Goal: Communication & Community: Share content

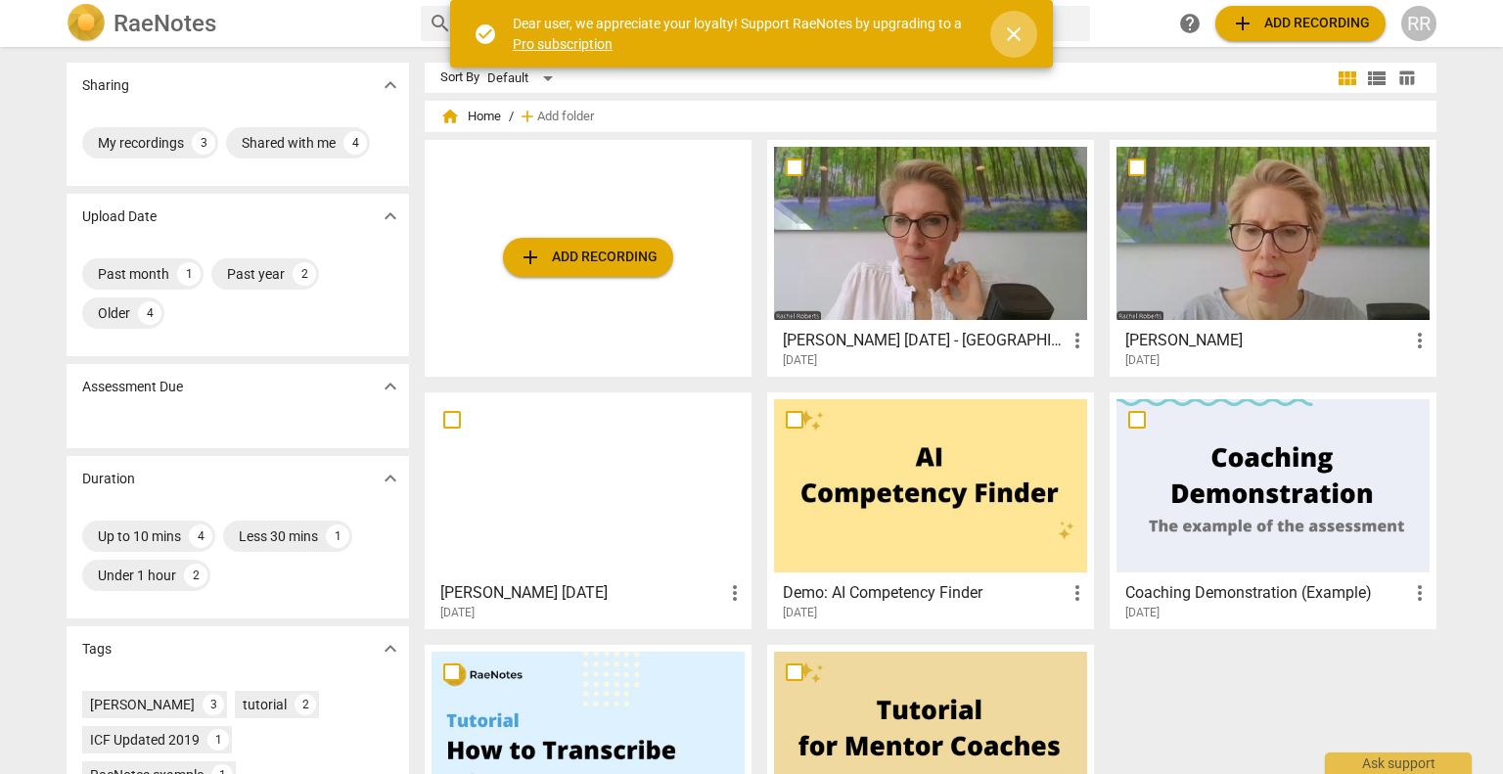
click at [1013, 41] on span "close" at bounding box center [1013, 34] width 23 height 23
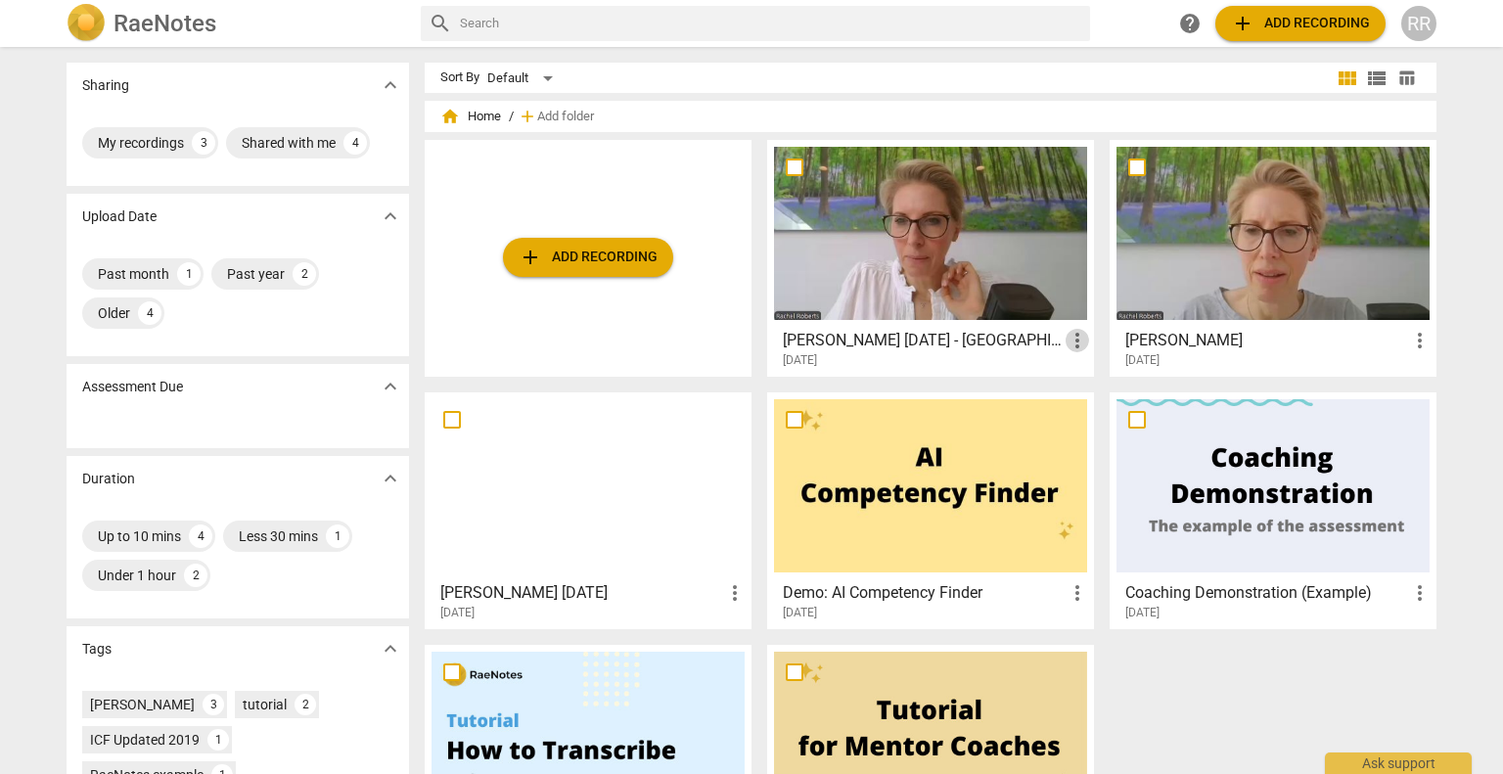
click at [1073, 343] on span "more_vert" at bounding box center [1077, 340] width 23 height 23
click at [953, 331] on div at bounding box center [751, 387] width 1503 height 774
click at [908, 258] on div at bounding box center [930, 233] width 313 height 173
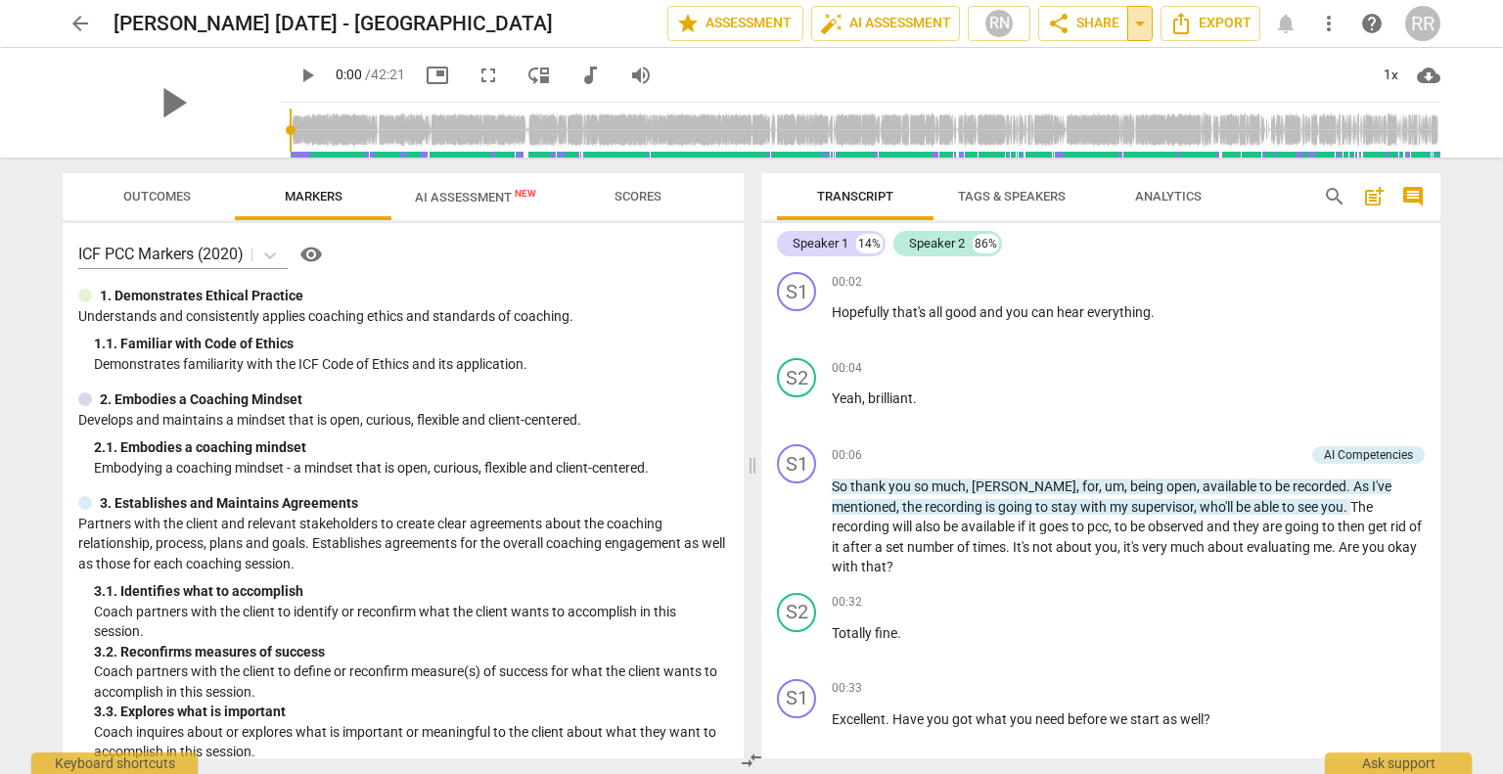
click at [1131, 30] on span "arrow_drop_down" at bounding box center [1139, 23] width 23 height 23
click at [1103, 59] on span "Copy link" at bounding box center [1081, 60] width 64 height 19
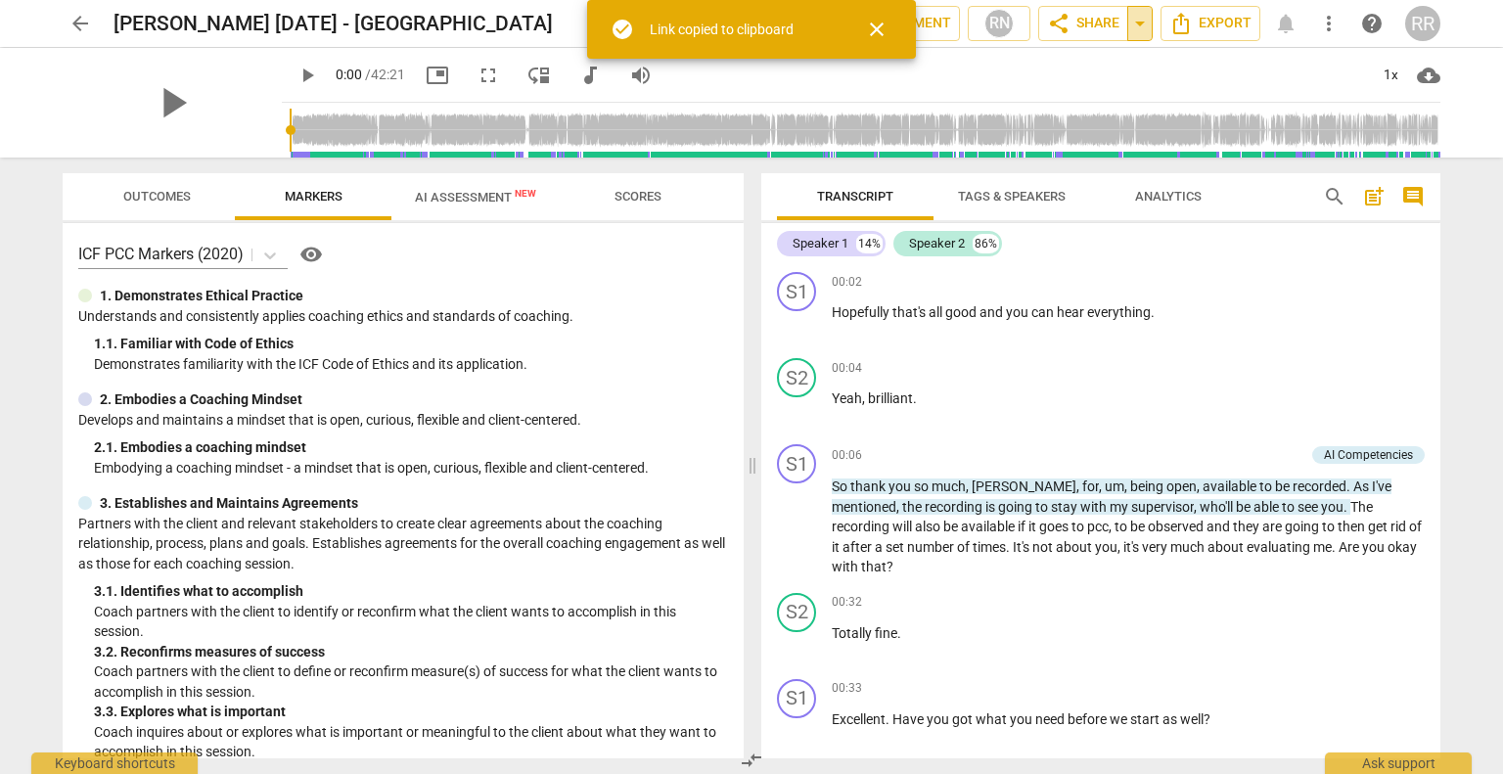
click at [1150, 28] on span "arrow_drop_down" at bounding box center [1139, 23] width 23 height 23
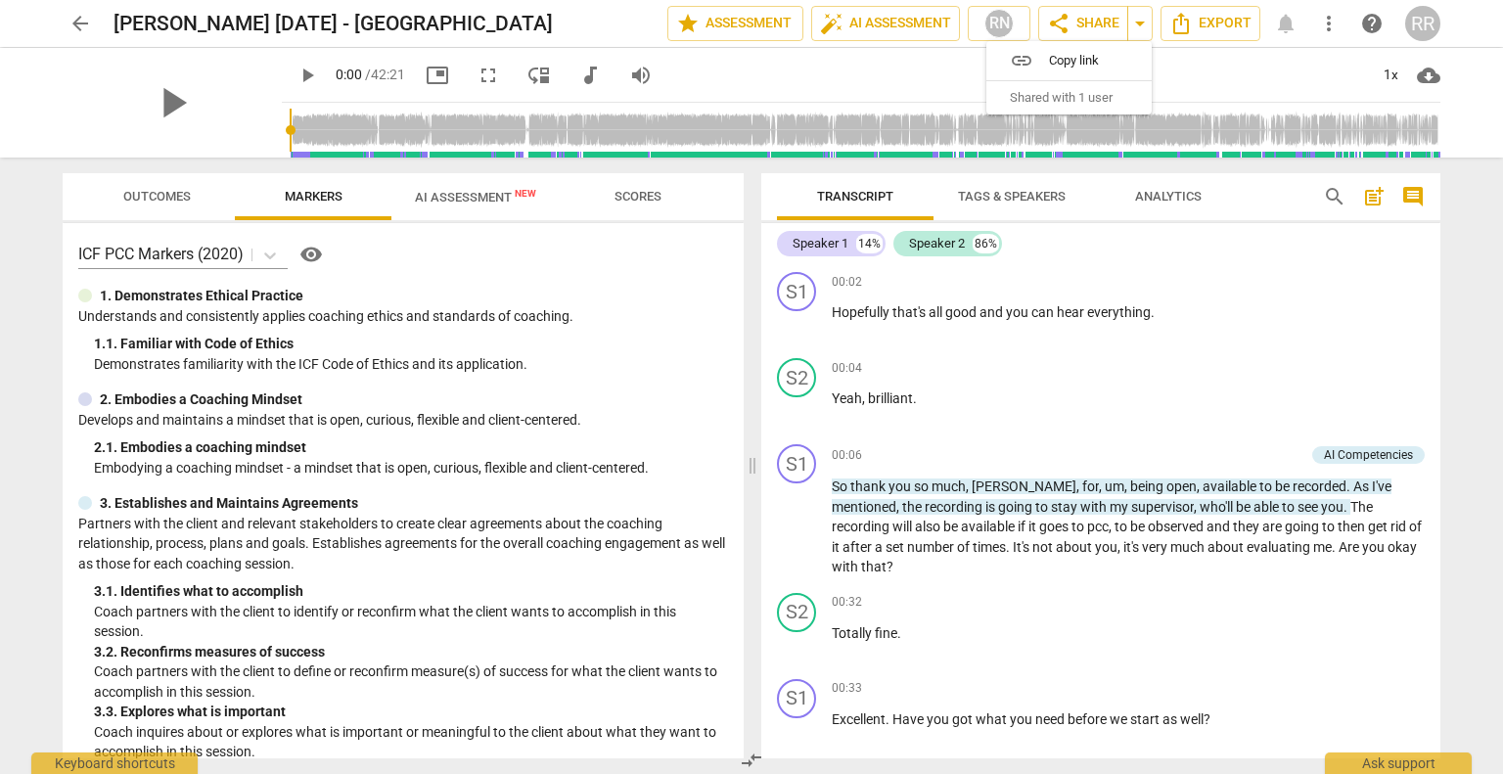
click at [1094, 103] on span "Shared with 1 user" at bounding box center [1061, 98] width 103 height 18
click at [1134, 24] on span "arrow_drop_down" at bounding box center [1139, 23] width 23 height 23
click at [1134, 29] on span "arrow_drop_down" at bounding box center [1139, 23] width 23 height 23
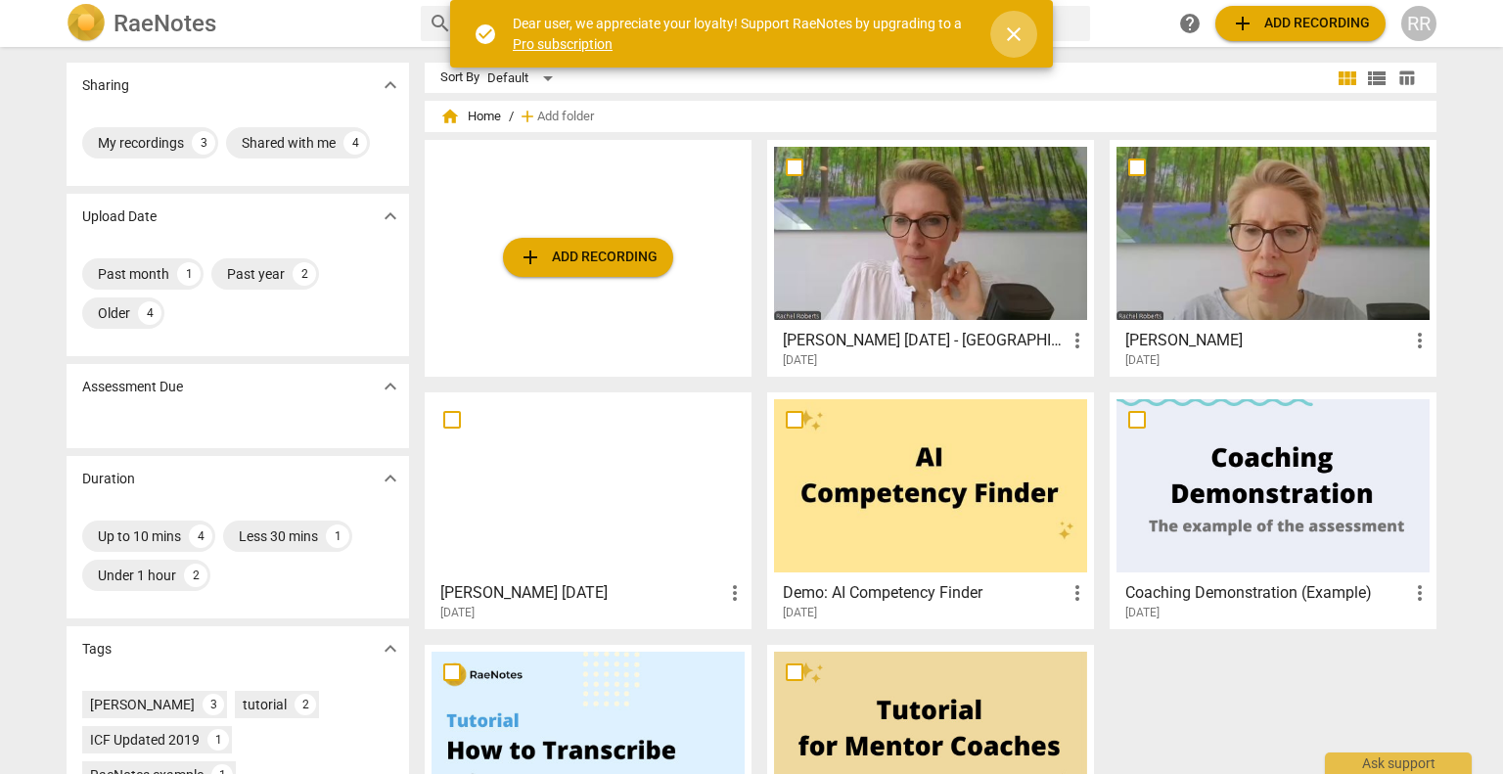
click at [1019, 26] on span "close" at bounding box center [1013, 34] width 23 height 23
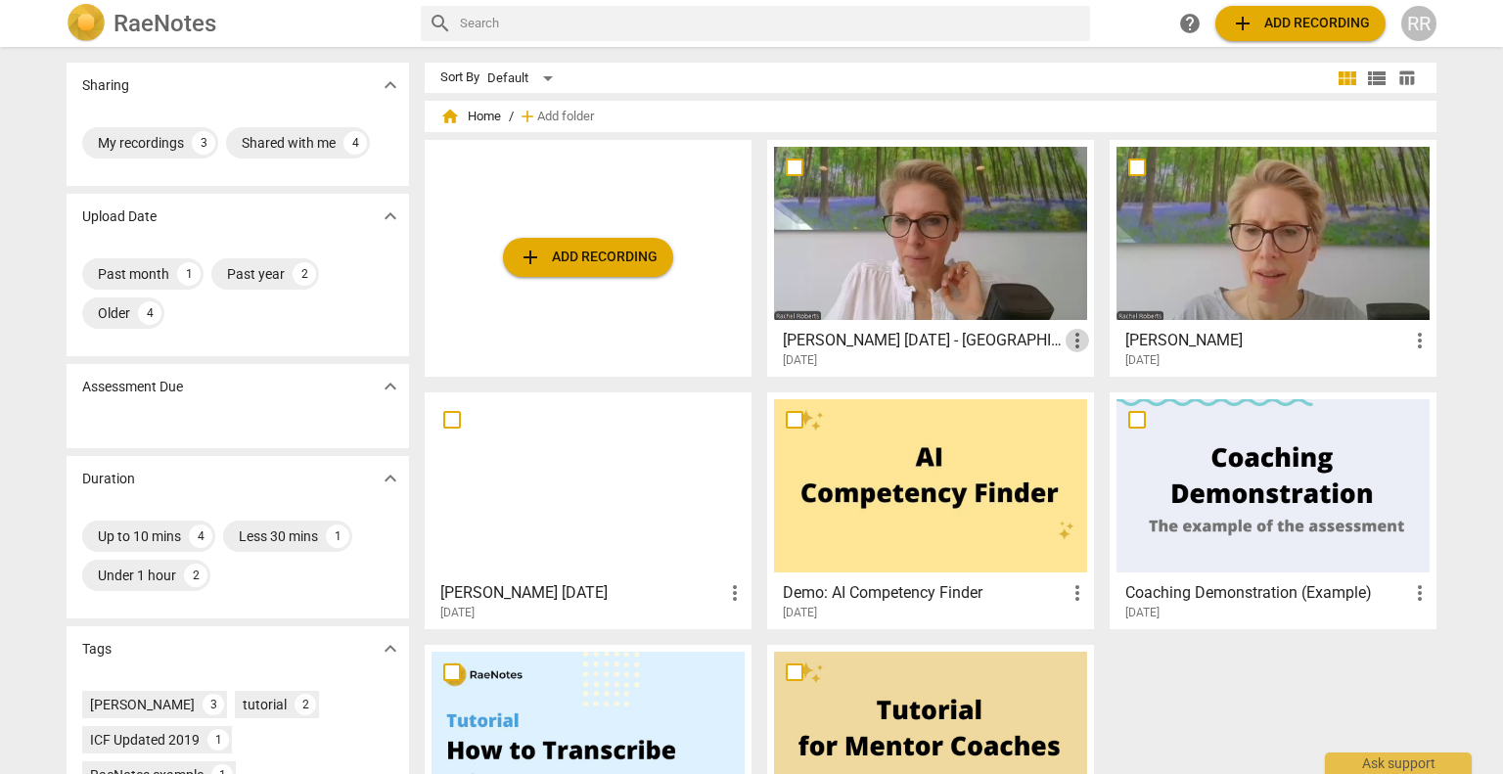
click at [1076, 343] on span "more_vert" at bounding box center [1077, 340] width 23 height 23
click at [963, 340] on div at bounding box center [751, 387] width 1503 height 774
click at [911, 167] on div at bounding box center [930, 233] width 313 height 173
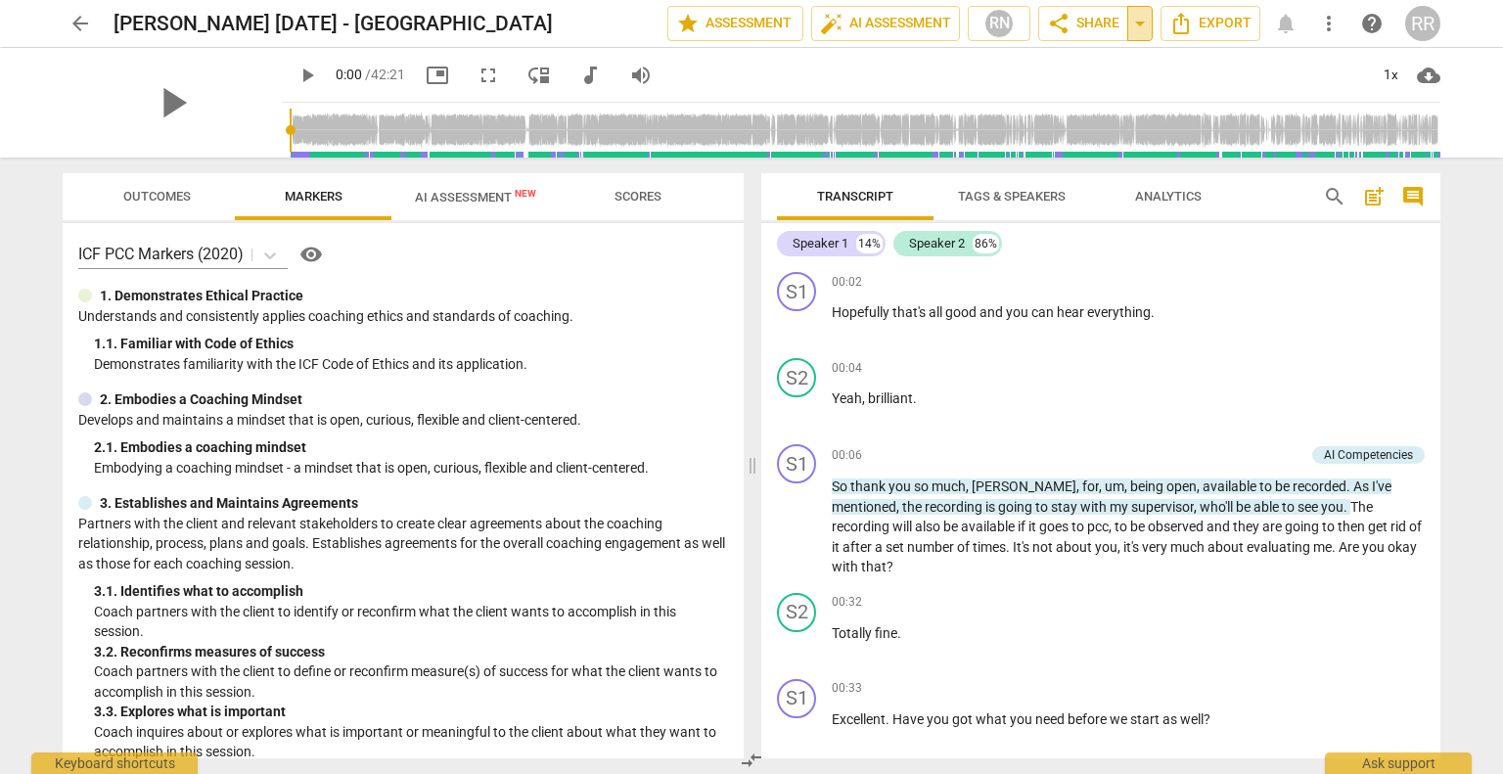
click at [1144, 31] on span "arrow_drop_down" at bounding box center [1139, 23] width 23 height 23
click at [1061, 109] on li "Shared with 1 user" at bounding box center [1069, 97] width 165 height 33
click at [988, 22] on div "RN" at bounding box center [999, 23] width 29 height 29
click at [1377, 20] on div at bounding box center [751, 387] width 1503 height 774
click at [1360, 24] on span "help" at bounding box center [1371, 23] width 23 height 23
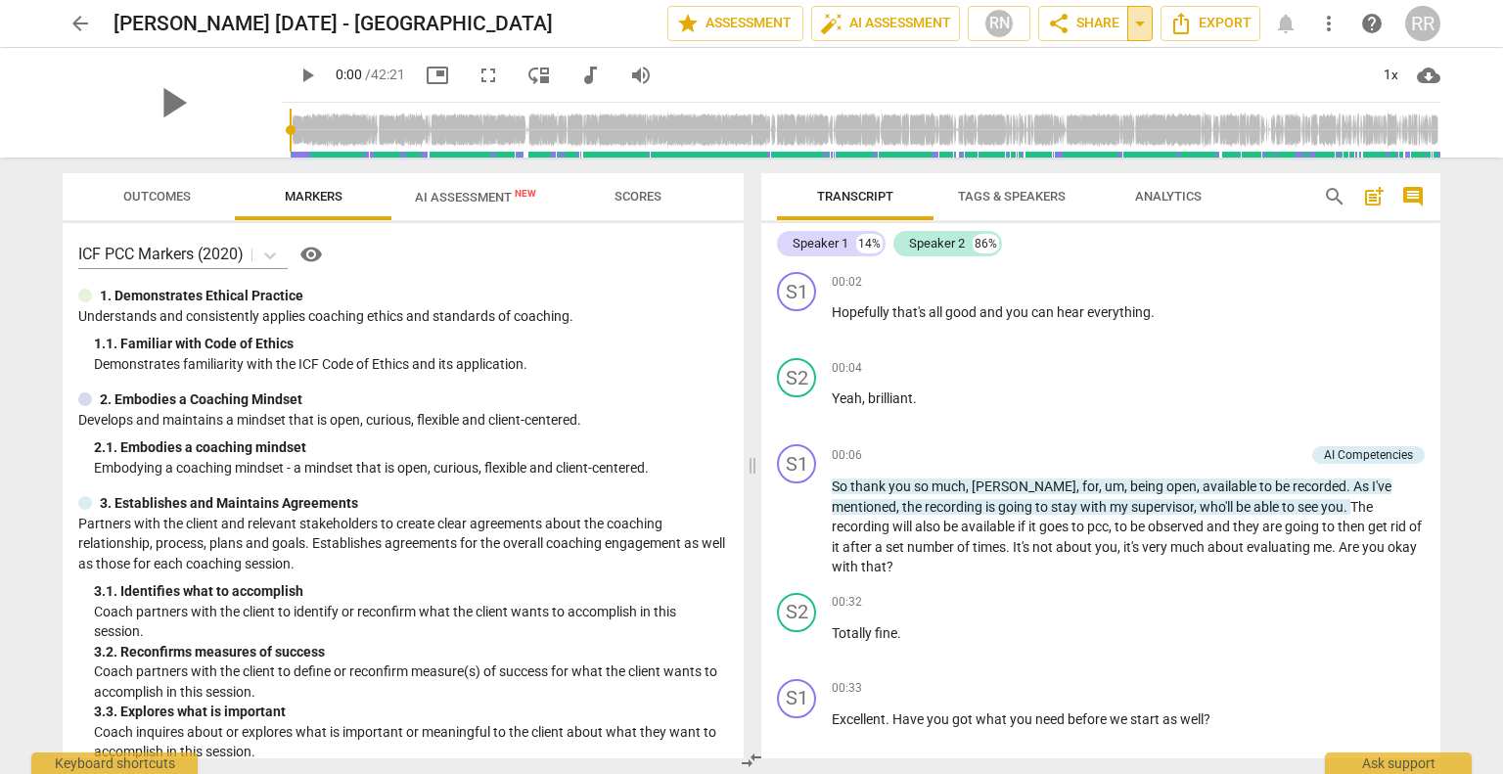
click at [1140, 27] on span "arrow_drop_down" at bounding box center [1139, 23] width 23 height 23
click at [1059, 106] on span "Shared with 1 user" at bounding box center [1061, 98] width 103 height 18
click at [1002, 30] on div "RN" at bounding box center [999, 23] width 29 height 29
click at [1330, 25] on div at bounding box center [751, 387] width 1503 height 774
click at [1330, 25] on span "more_vert" at bounding box center [1328, 23] width 23 height 23
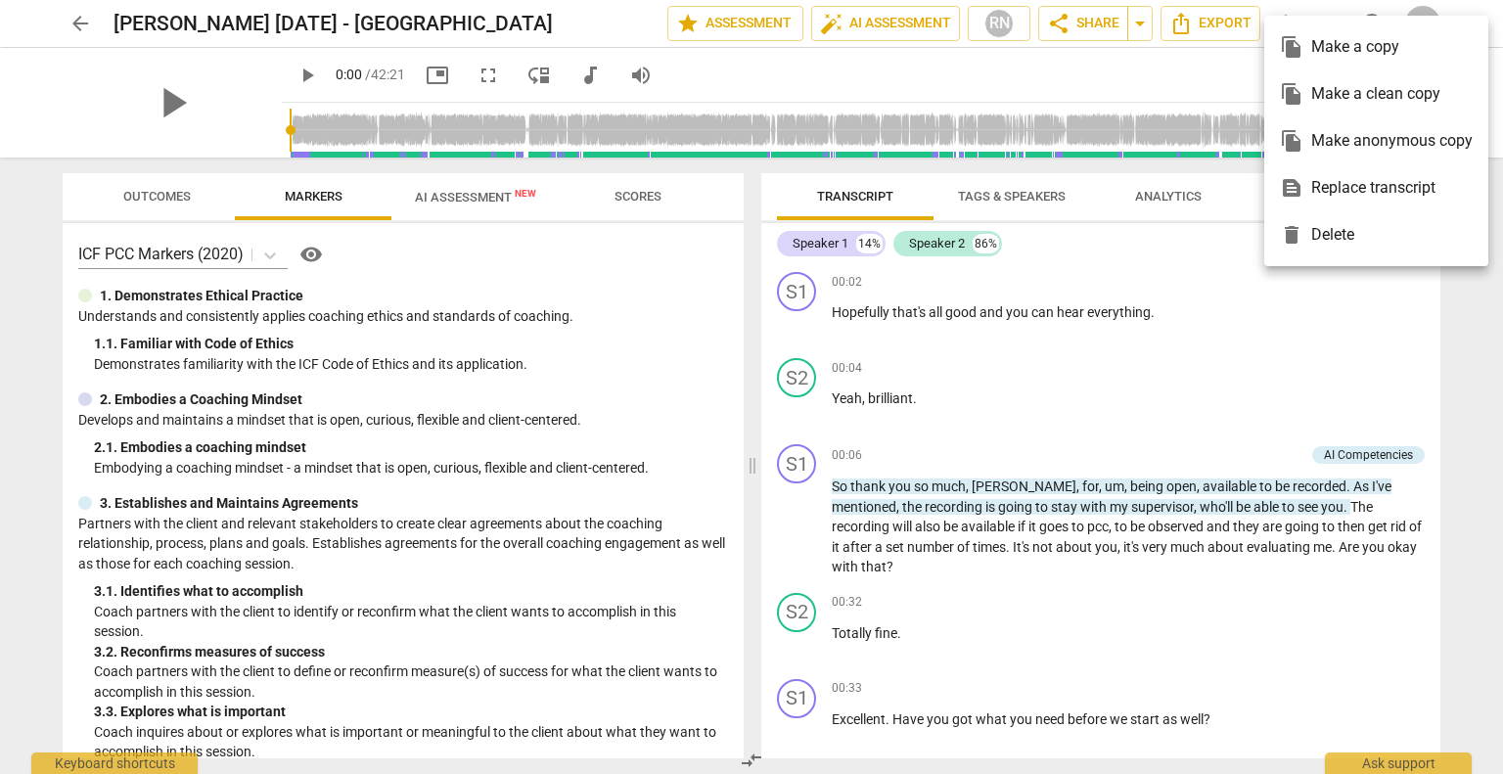
click at [63, 23] on div at bounding box center [751, 387] width 1503 height 774
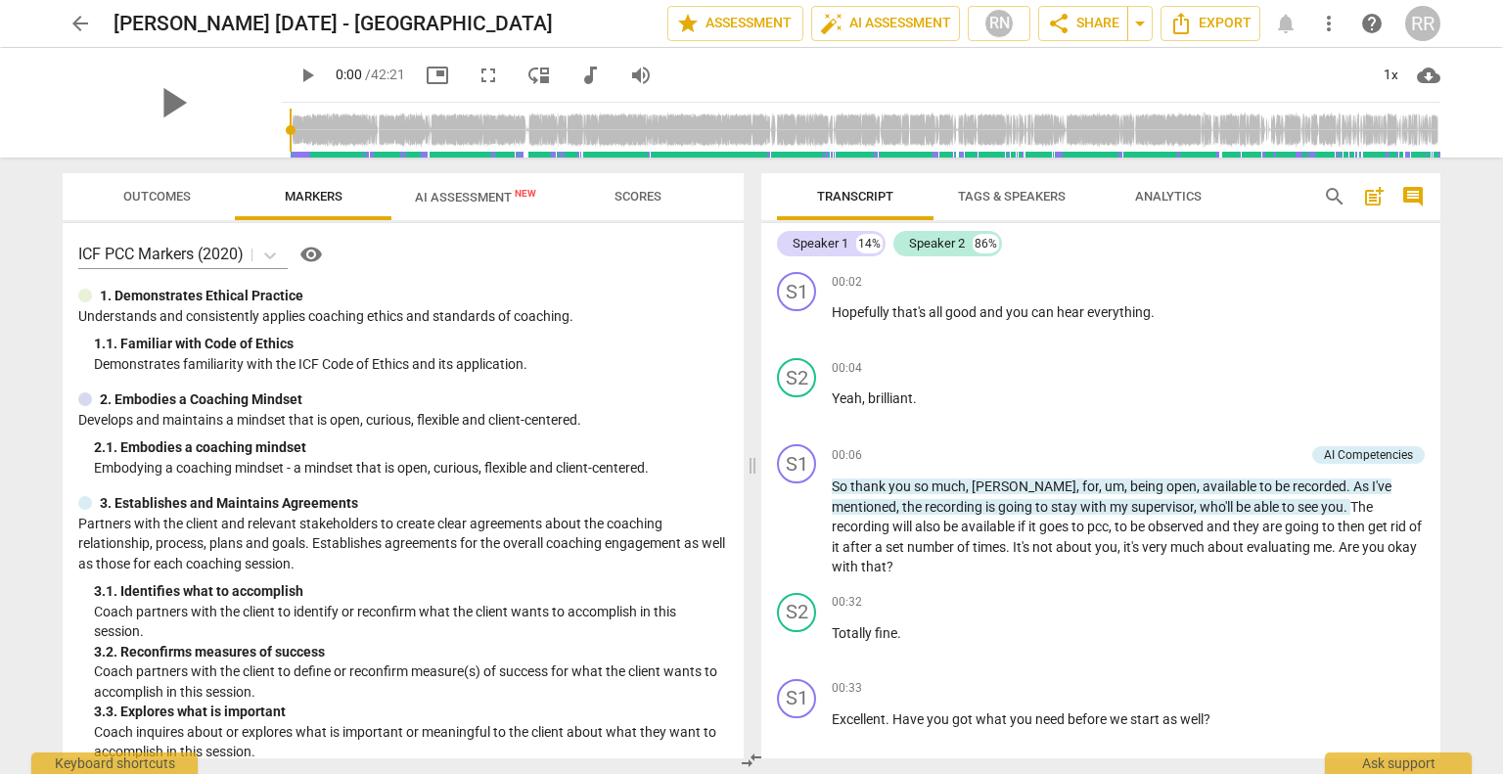
click at [72, 22] on span "arrow_back" at bounding box center [80, 23] width 23 height 23
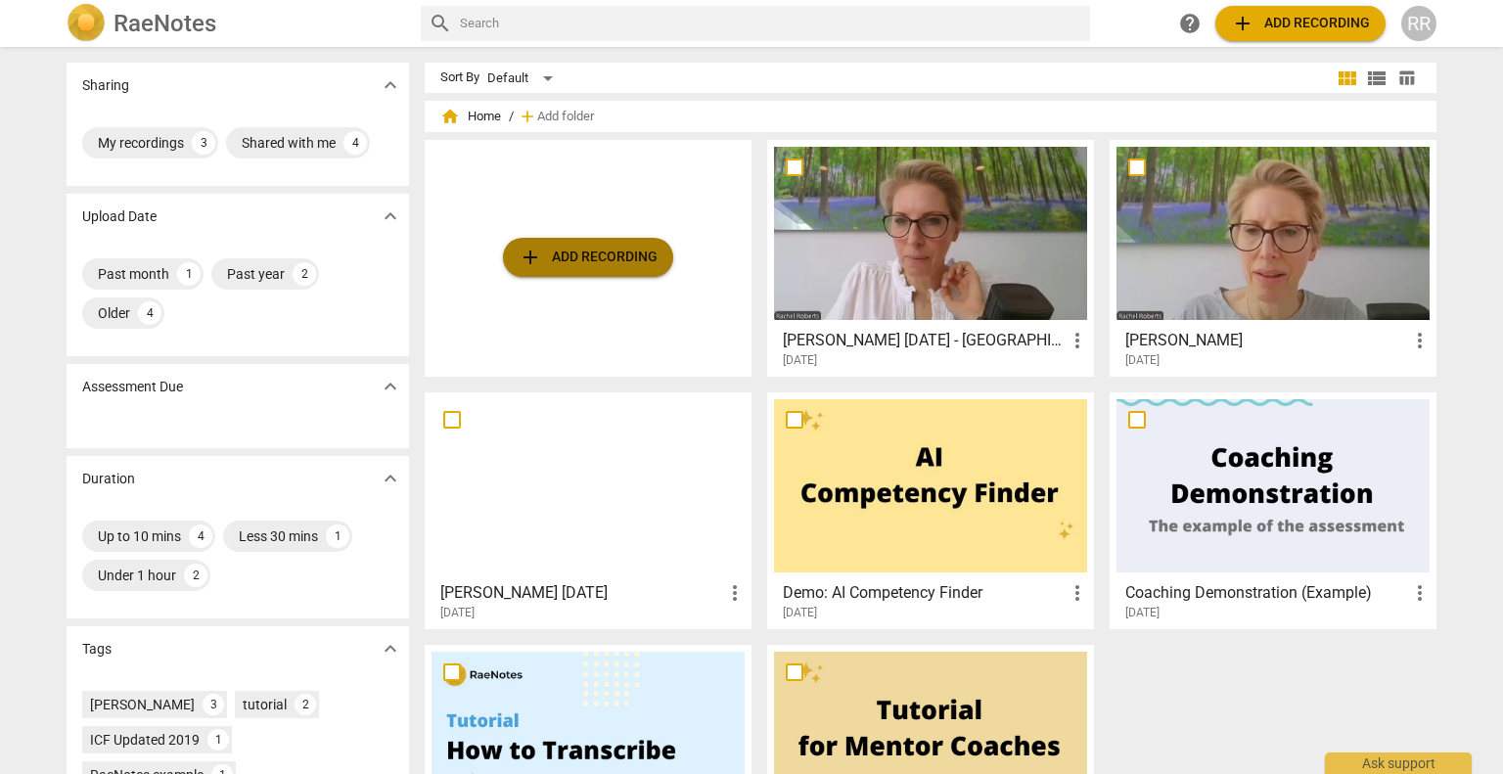
click at [543, 246] on span "add Add recording" at bounding box center [588, 257] width 139 height 23
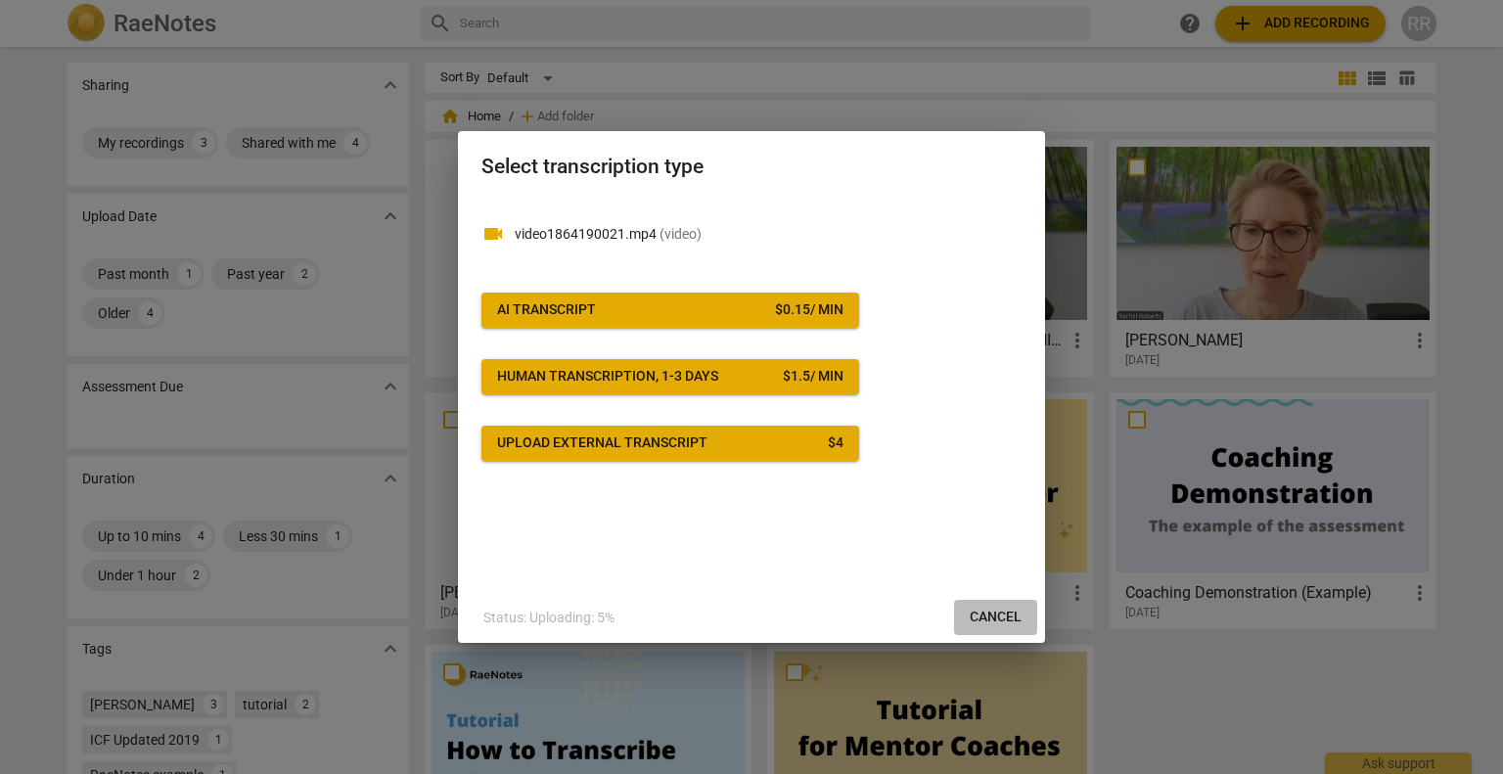
click at [994, 614] on span "Cancel" at bounding box center [996, 618] width 52 height 20
click at [998, 620] on span "Cancel" at bounding box center [996, 618] width 52 height 20
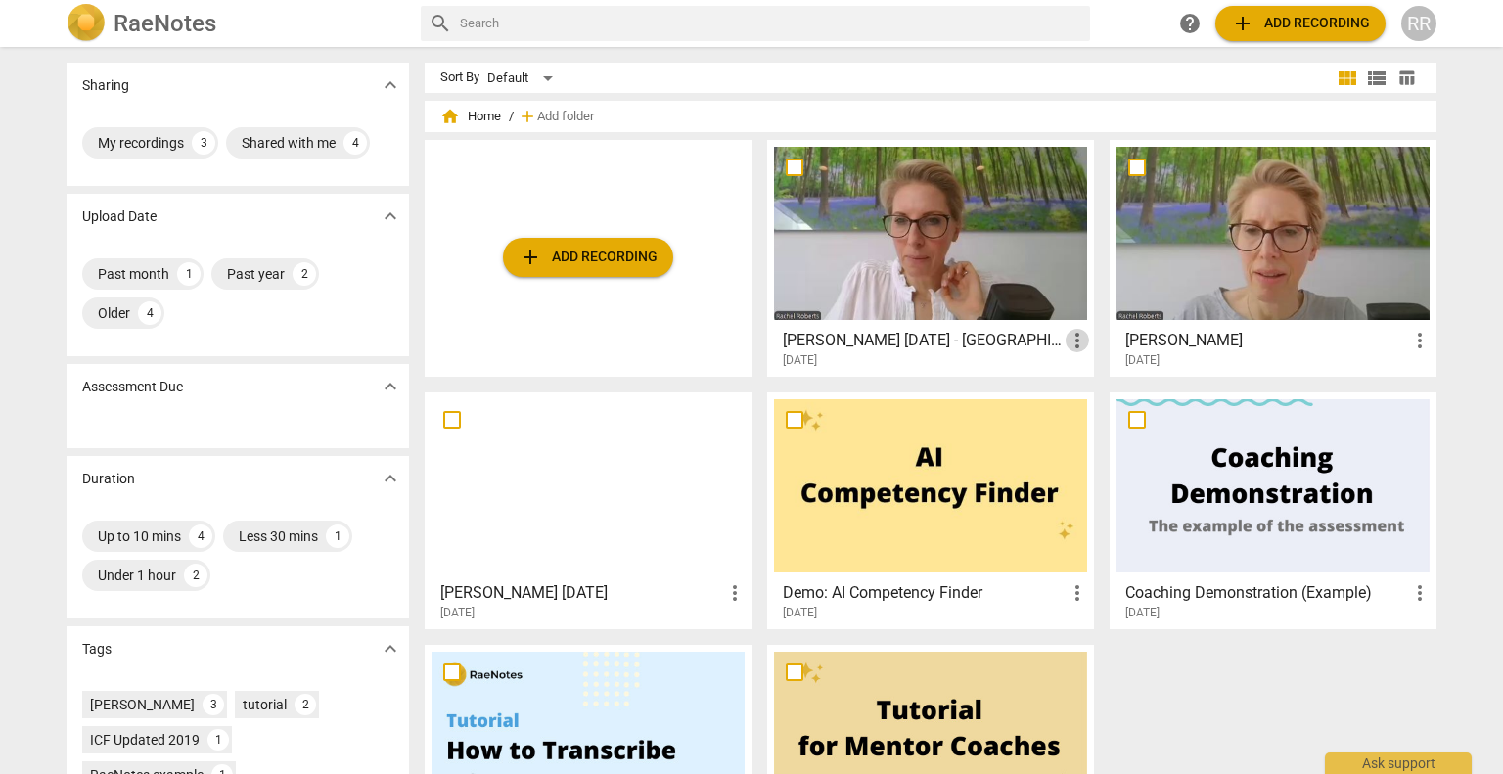
click at [1073, 340] on span "more_vert" at bounding box center [1077, 340] width 23 height 23
click at [1414, 45] on div at bounding box center [751, 387] width 1503 height 774
click at [1370, 761] on div "Ask support" at bounding box center [1398, 758] width 147 height 31
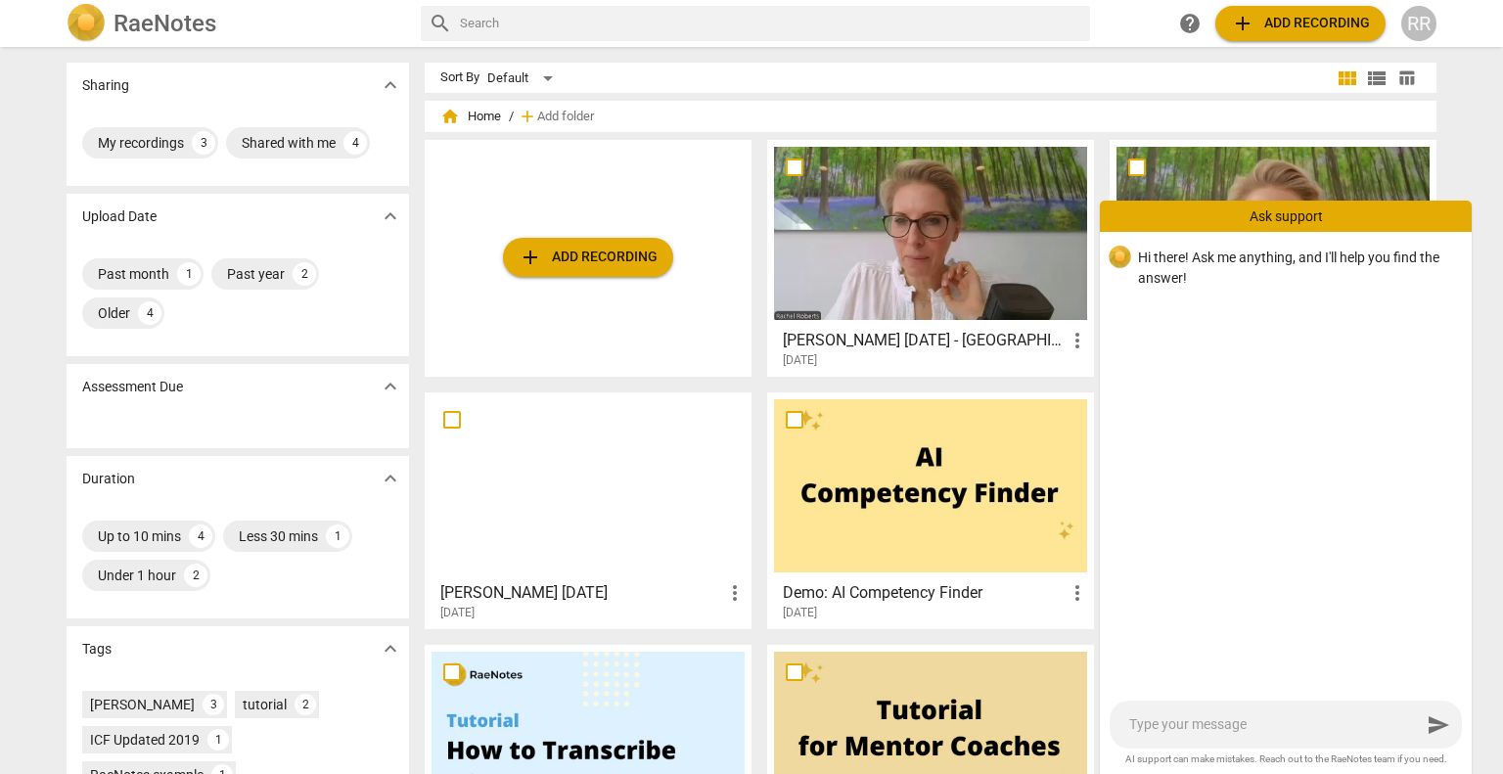
type textarea "I"
type textarea "I h"
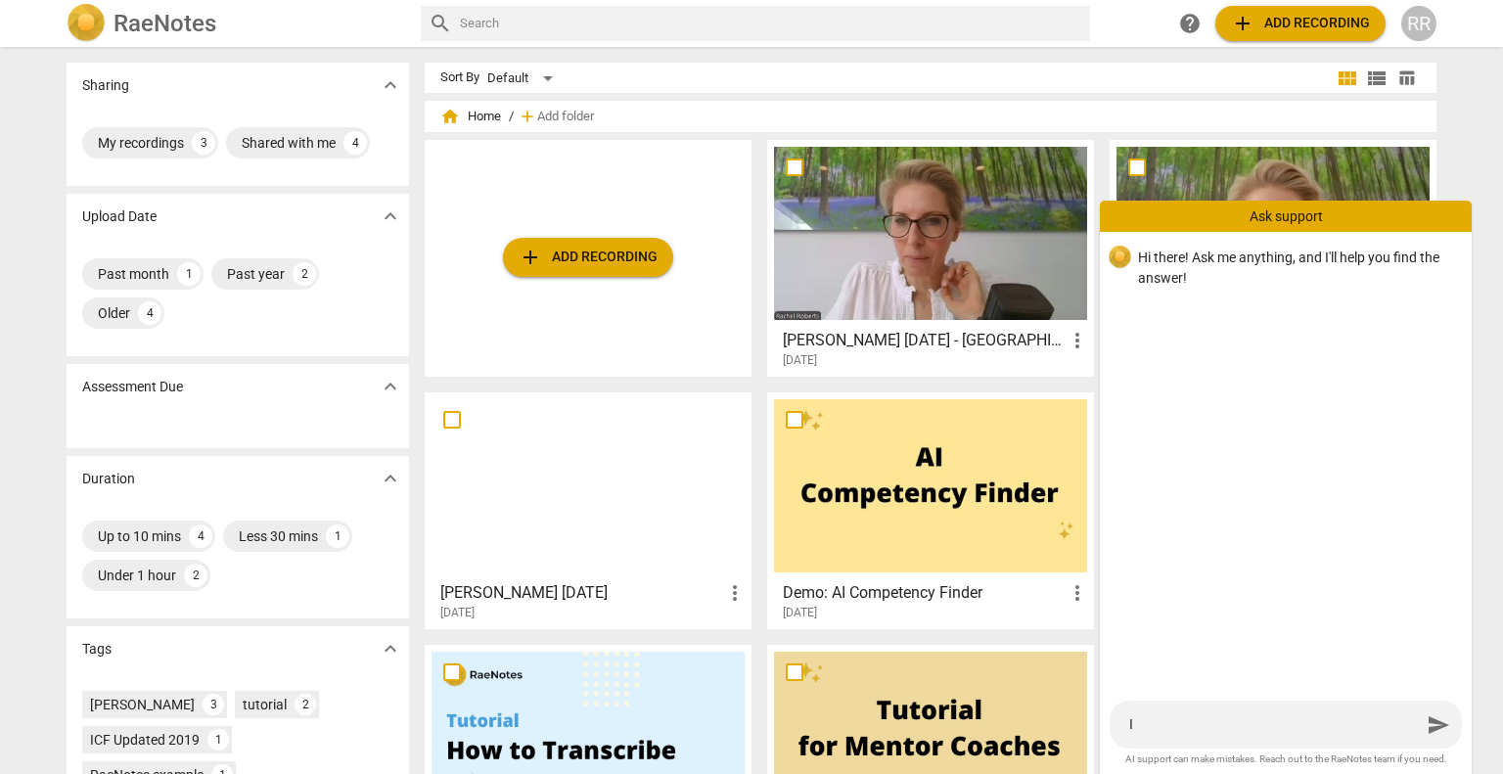
type textarea "I h"
type textarea "I ha"
type textarea "I hav"
type textarea "I have"
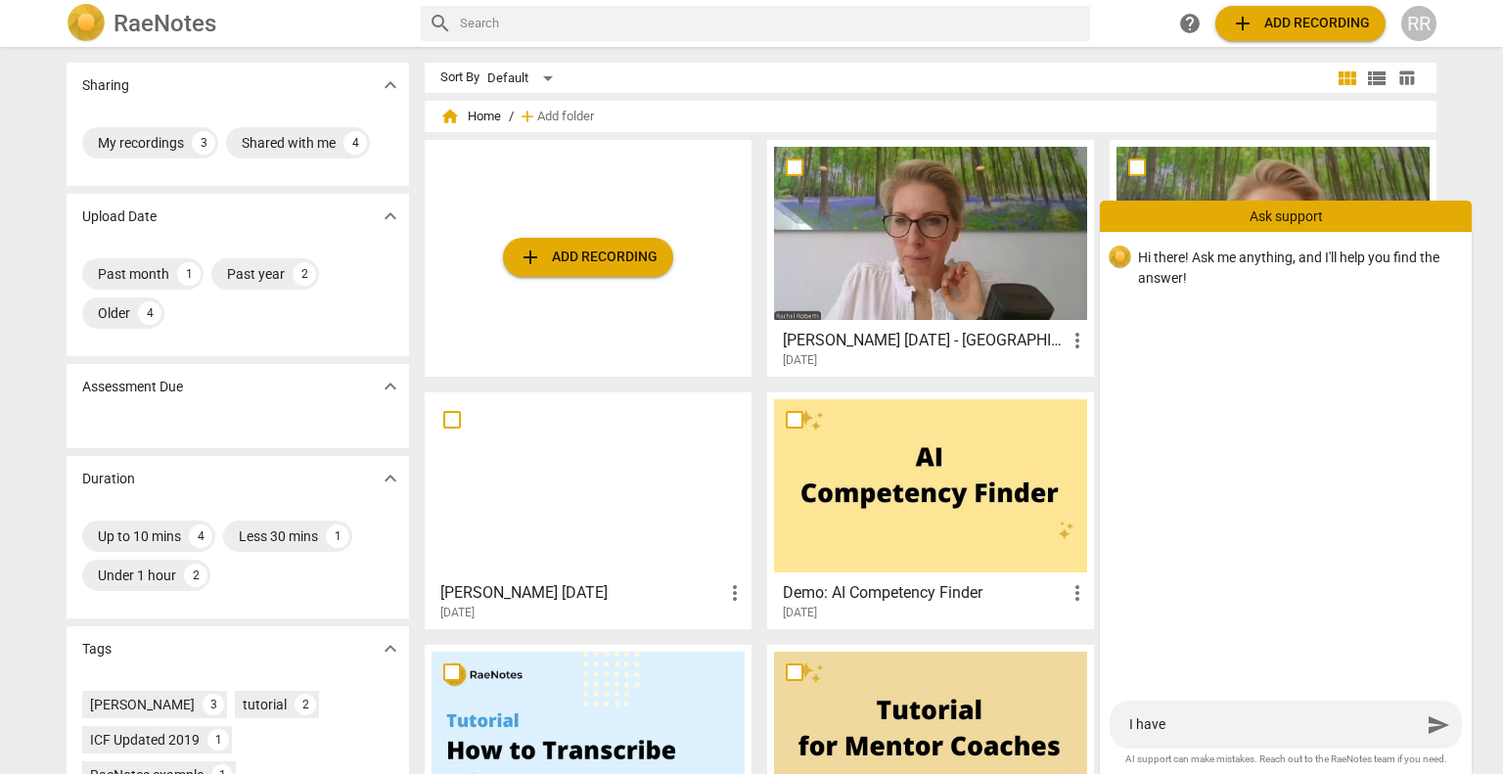
type textarea "I have"
type textarea "I have c"
type textarea "I have"
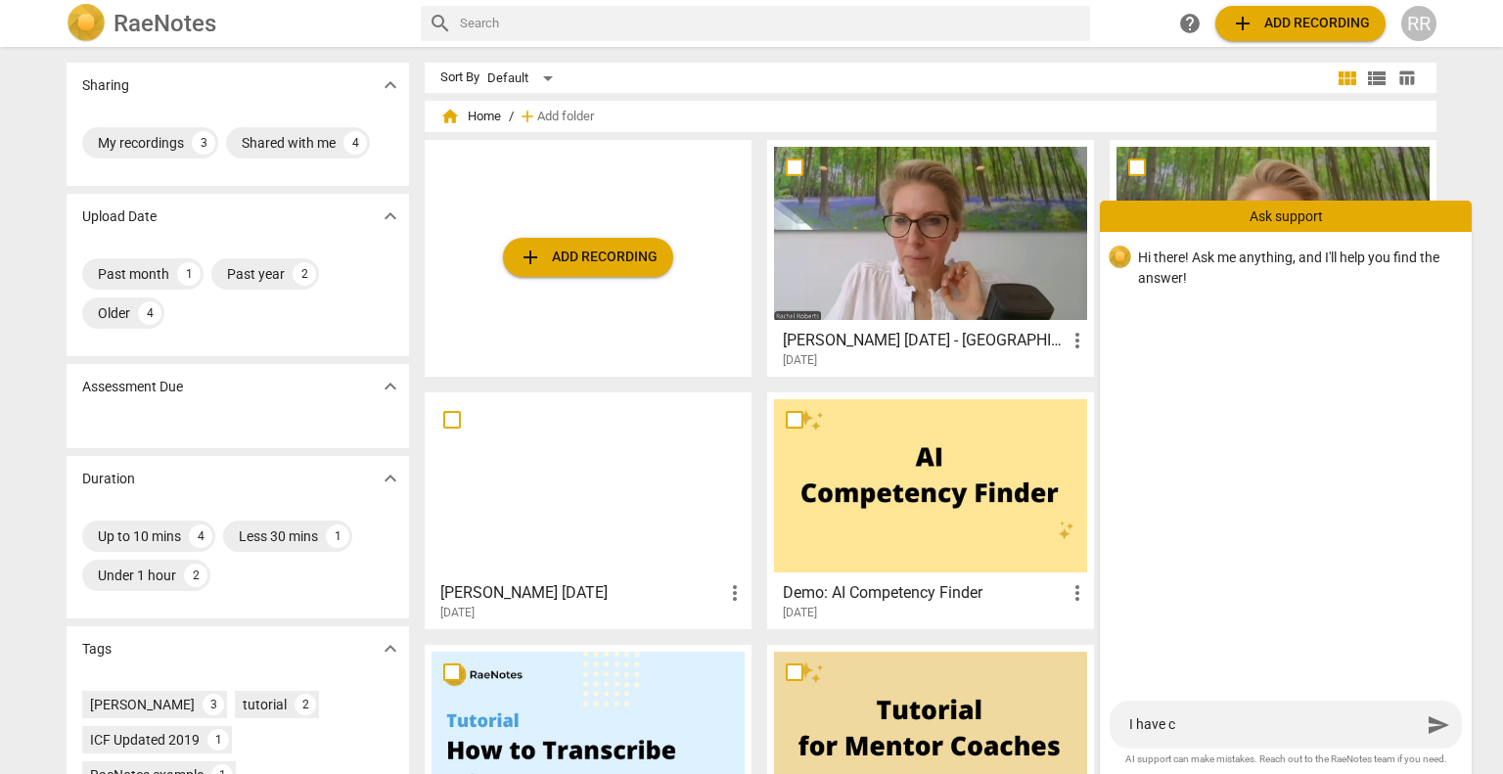
type textarea "I have"
type textarea "I have s"
type textarea "I have sh"
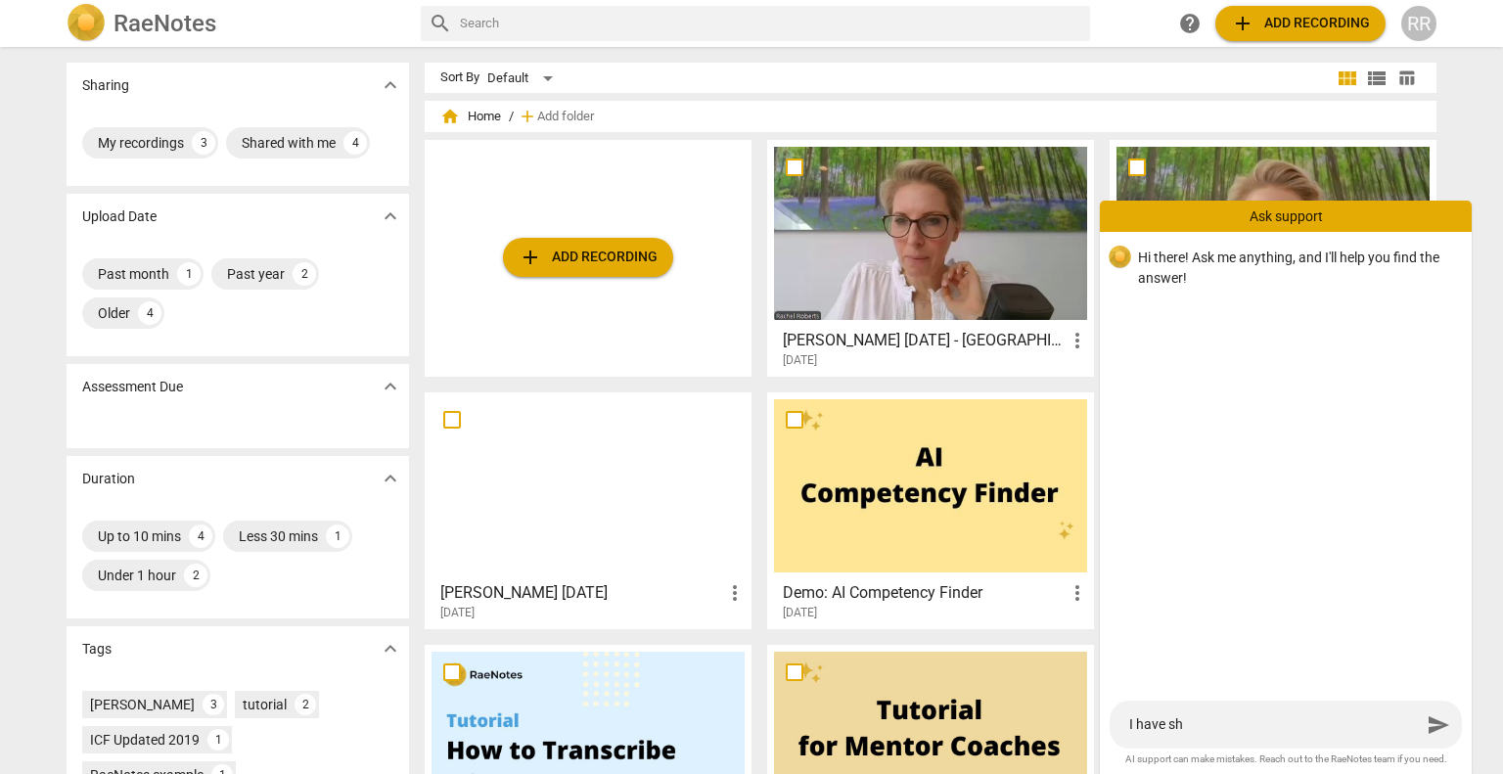
type textarea "I have sha"
type textarea "I have shar"
type textarea "I have share"
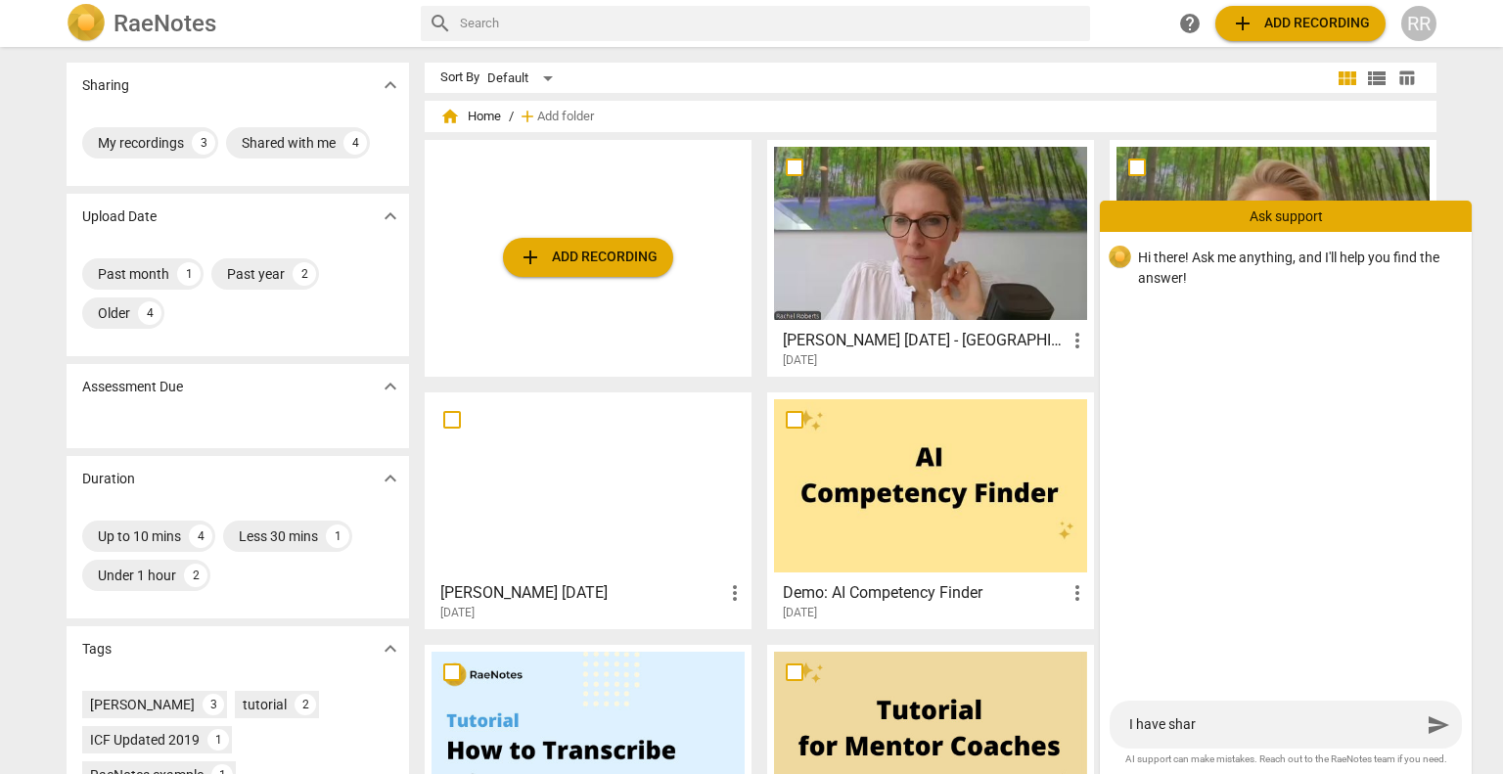
type textarea "I have share"
type textarea "I have shared"
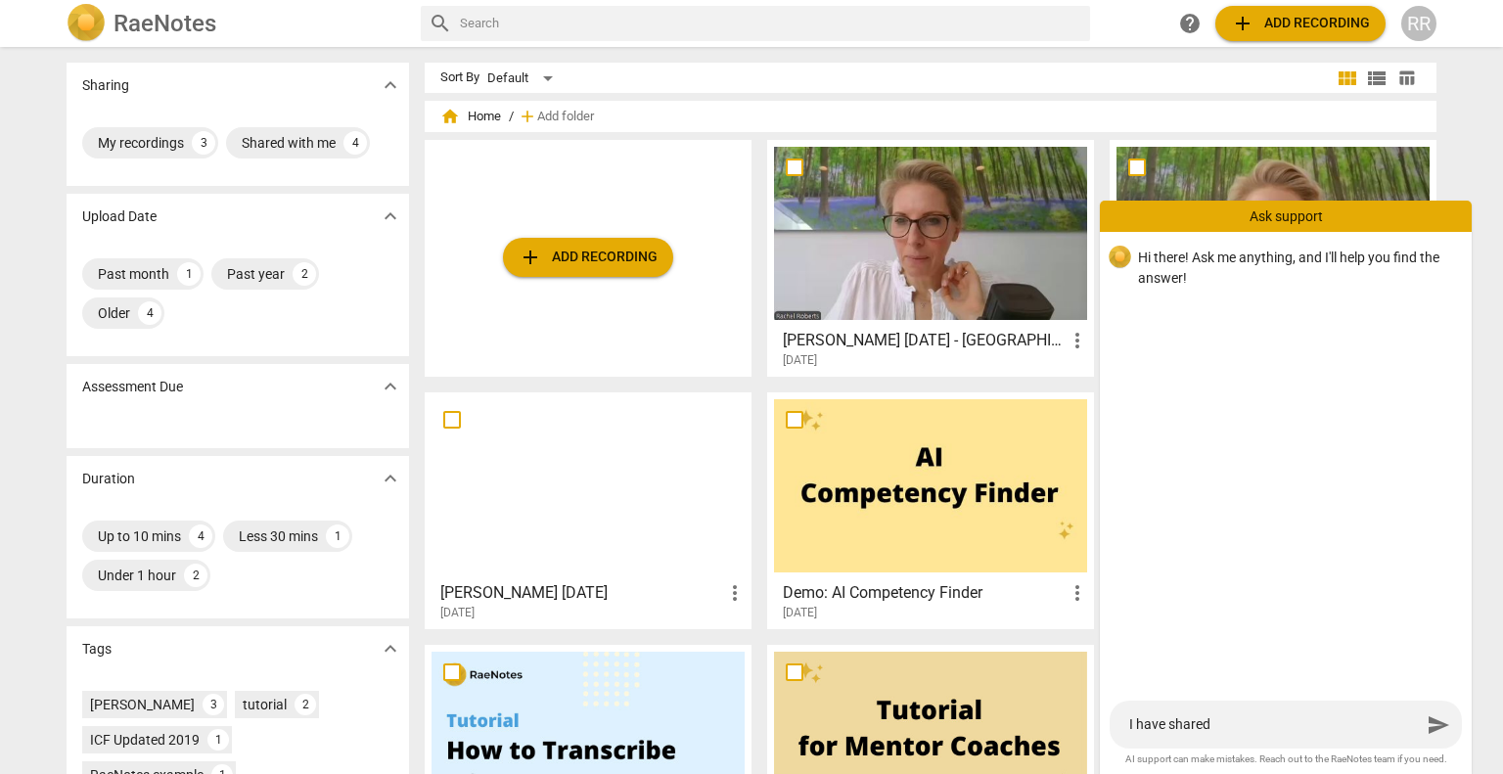
type textarea "I have shared t"
type textarea "I have shared th"
type textarea "I have shared the"
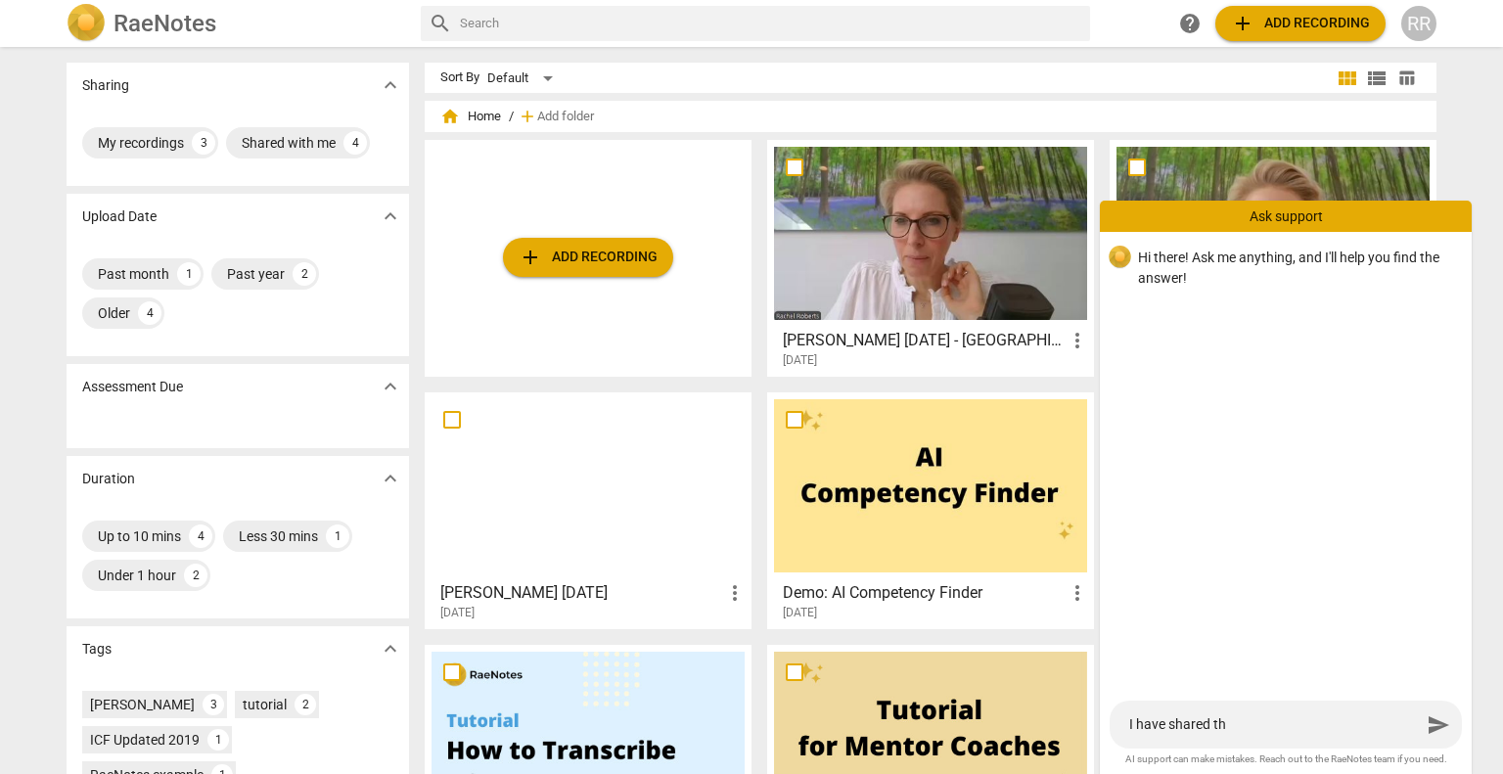
type textarea "I have shared the"
type textarea "I have shared the r"
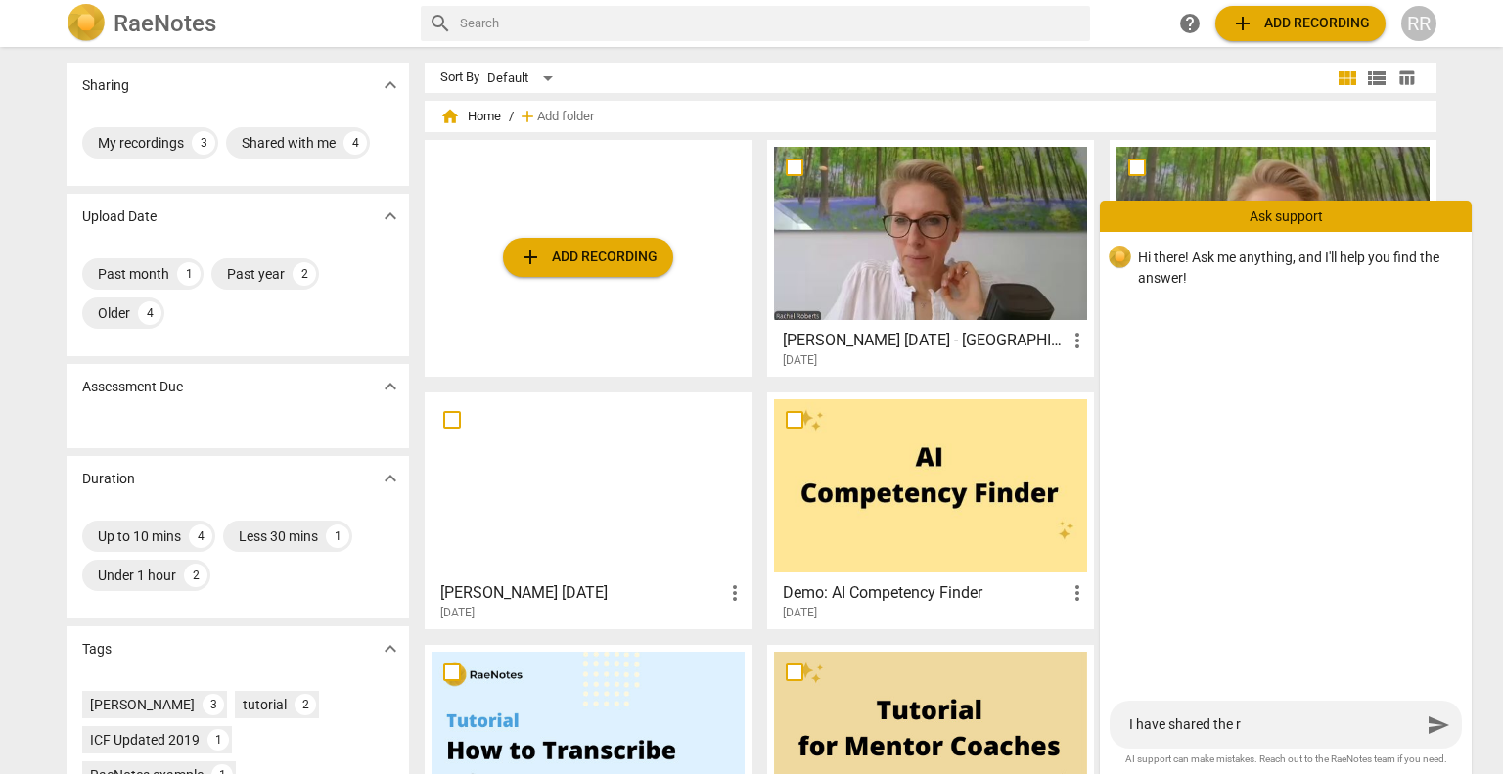
type textarea "I have shared the re"
type textarea "I have shared the rec"
type textarea "I have shared the reco"
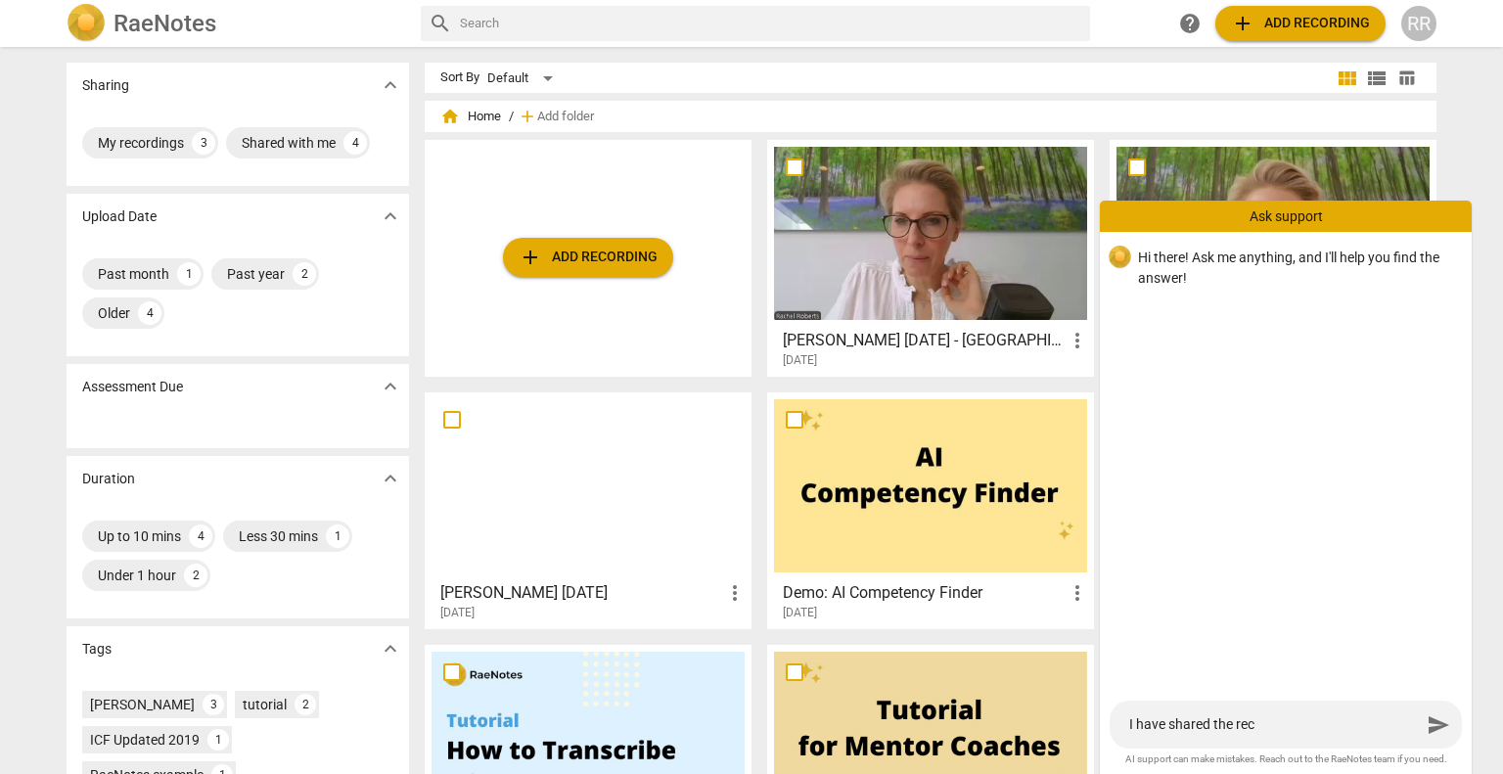
type textarea "I have shared the reco"
type textarea "I have shared the recor"
type textarea "I have shared the record"
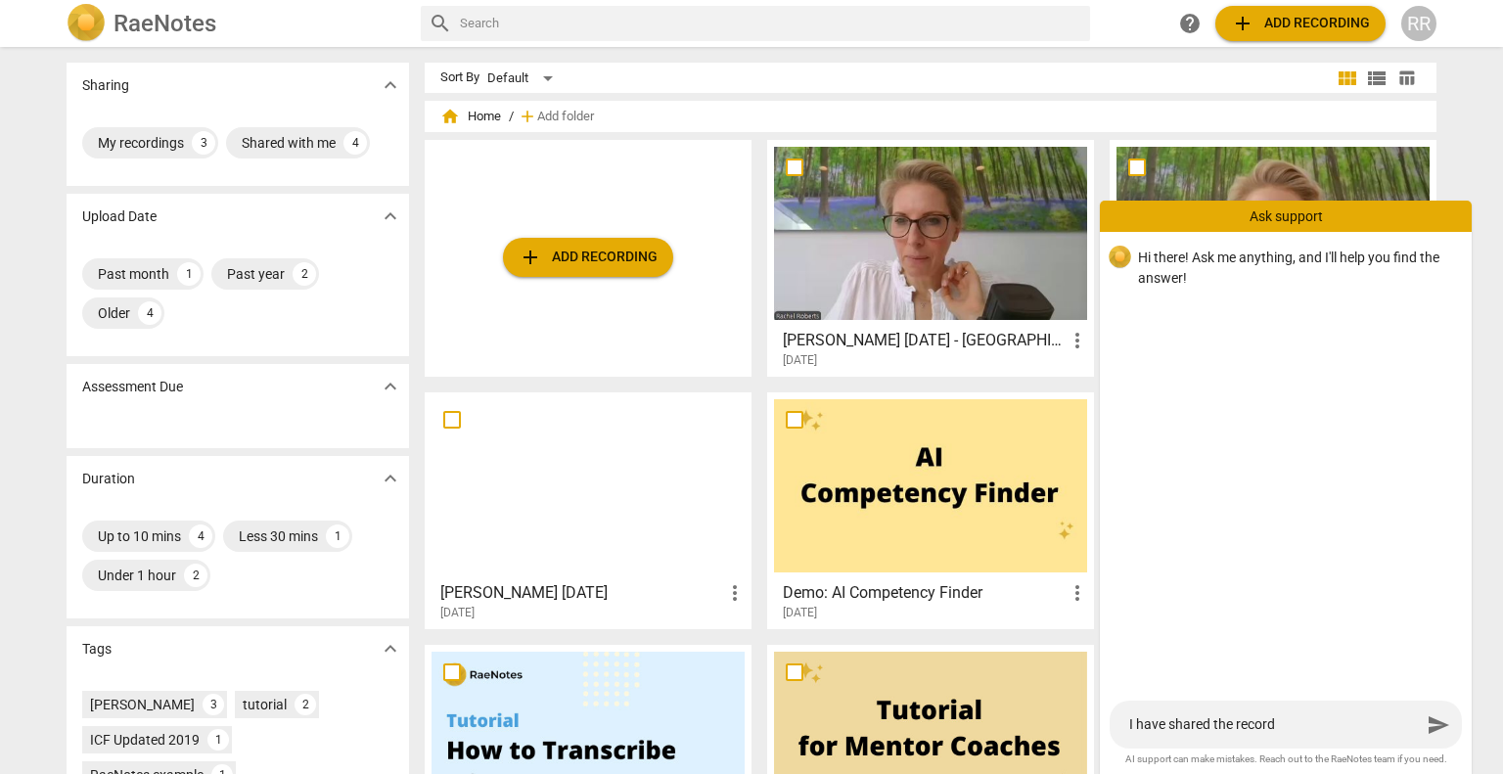
type textarea "I have shared the recordi"
type textarea "I have shared the recordin"
type textarea "I have shared the recording"
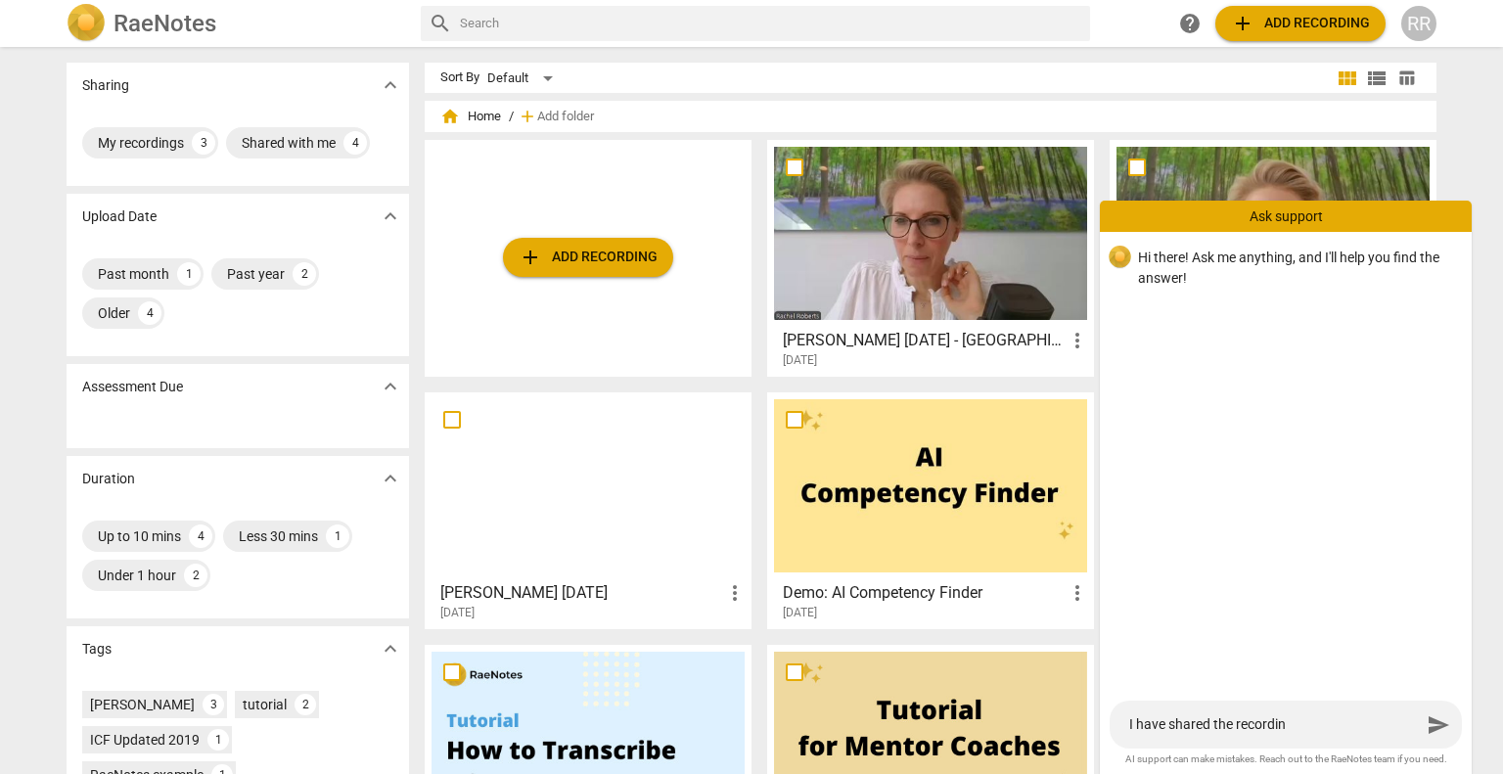
type textarea "I have shared the recording"
type textarea "I have shared the recording w"
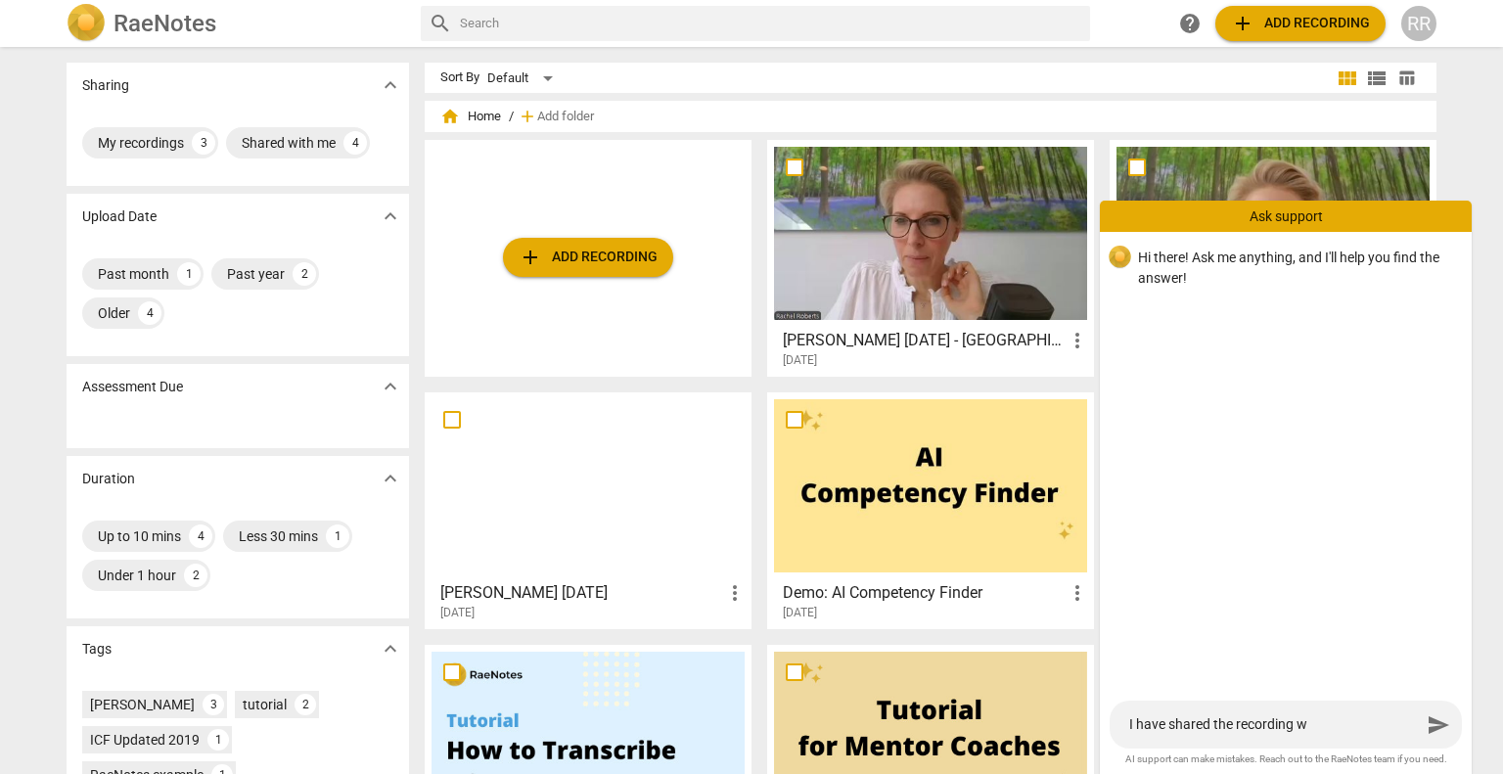
type textarea "I have shared the recording wi"
type textarea "I have shared the recording wit"
type textarea "I have shared the recording with"
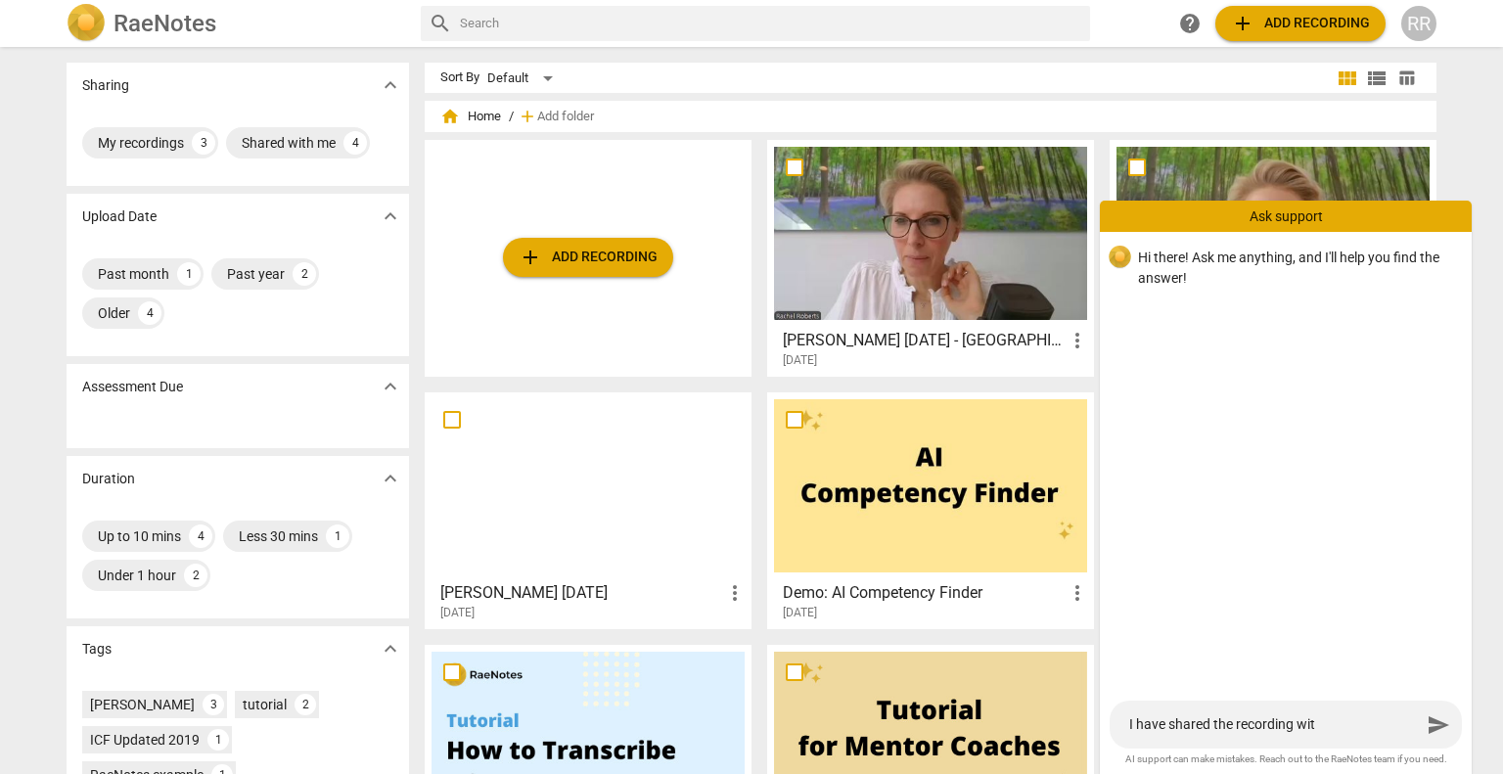
type textarea "I have shared the recording with"
type textarea "I have shared the recording withs"
type textarea "I have shared the recording withso"
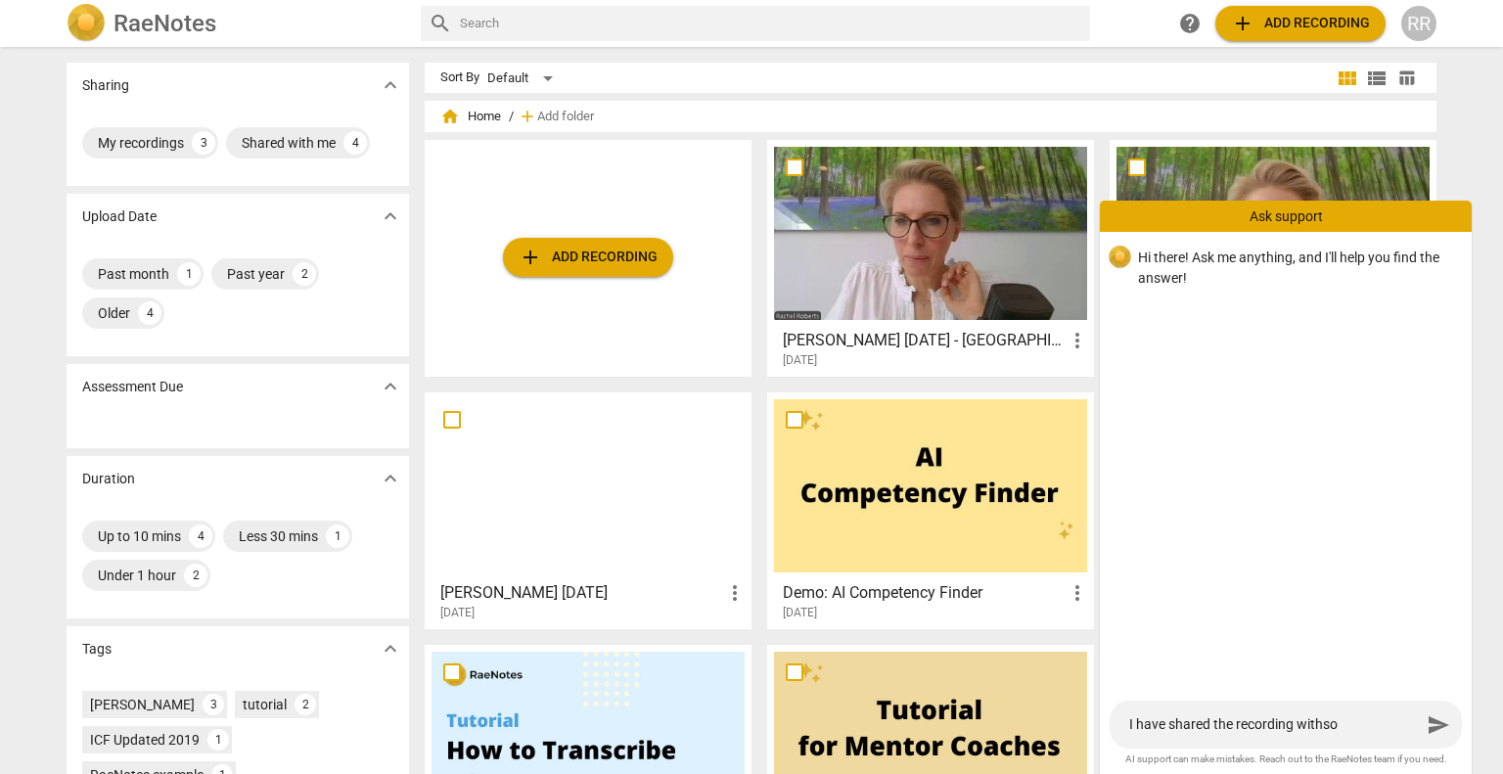
type textarea "I have shared the recording withs"
type textarea "I have shared the recording with"
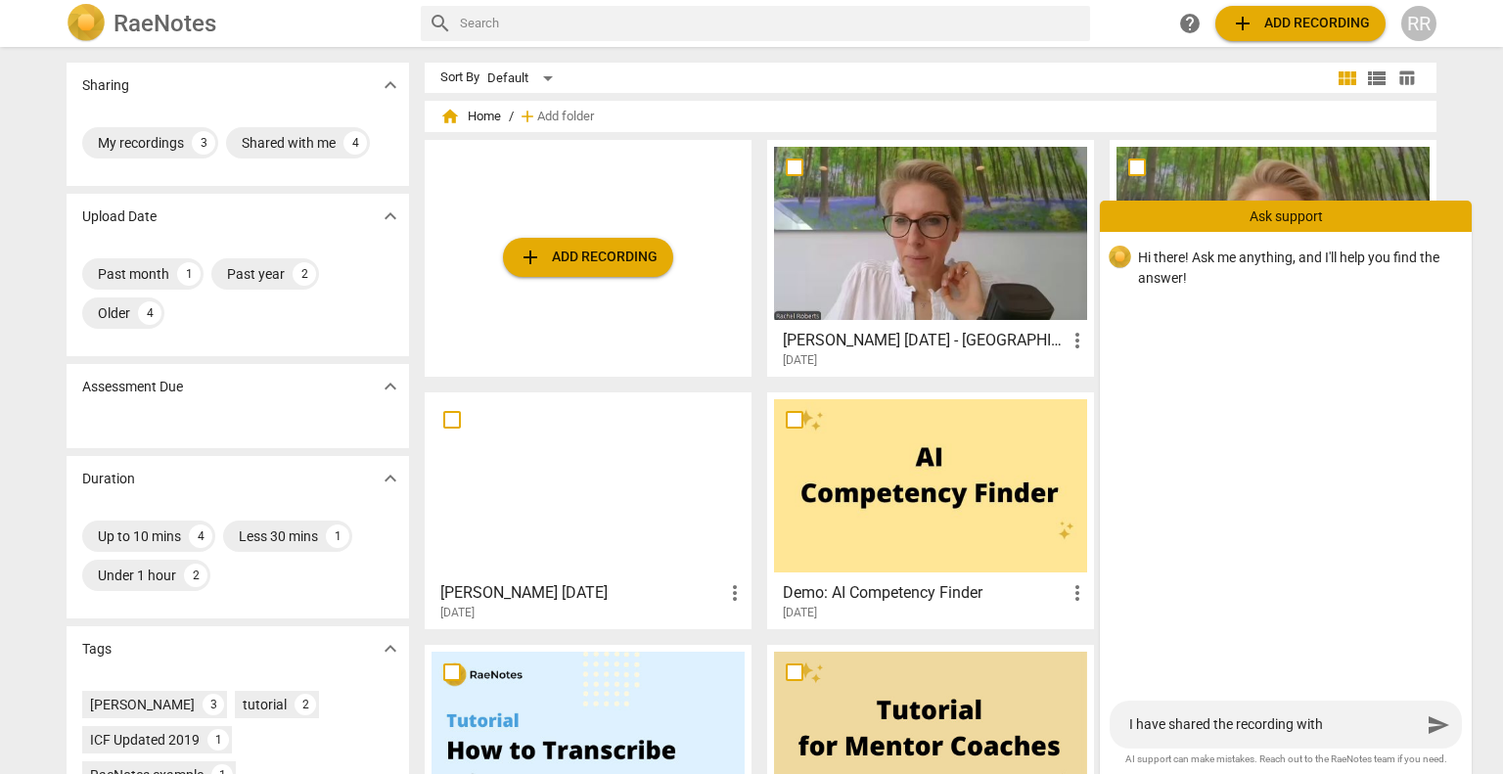
type textarea "I have shared the recording with"
type textarea "I have shared the recording with s"
type textarea "I have shared the recording with so"
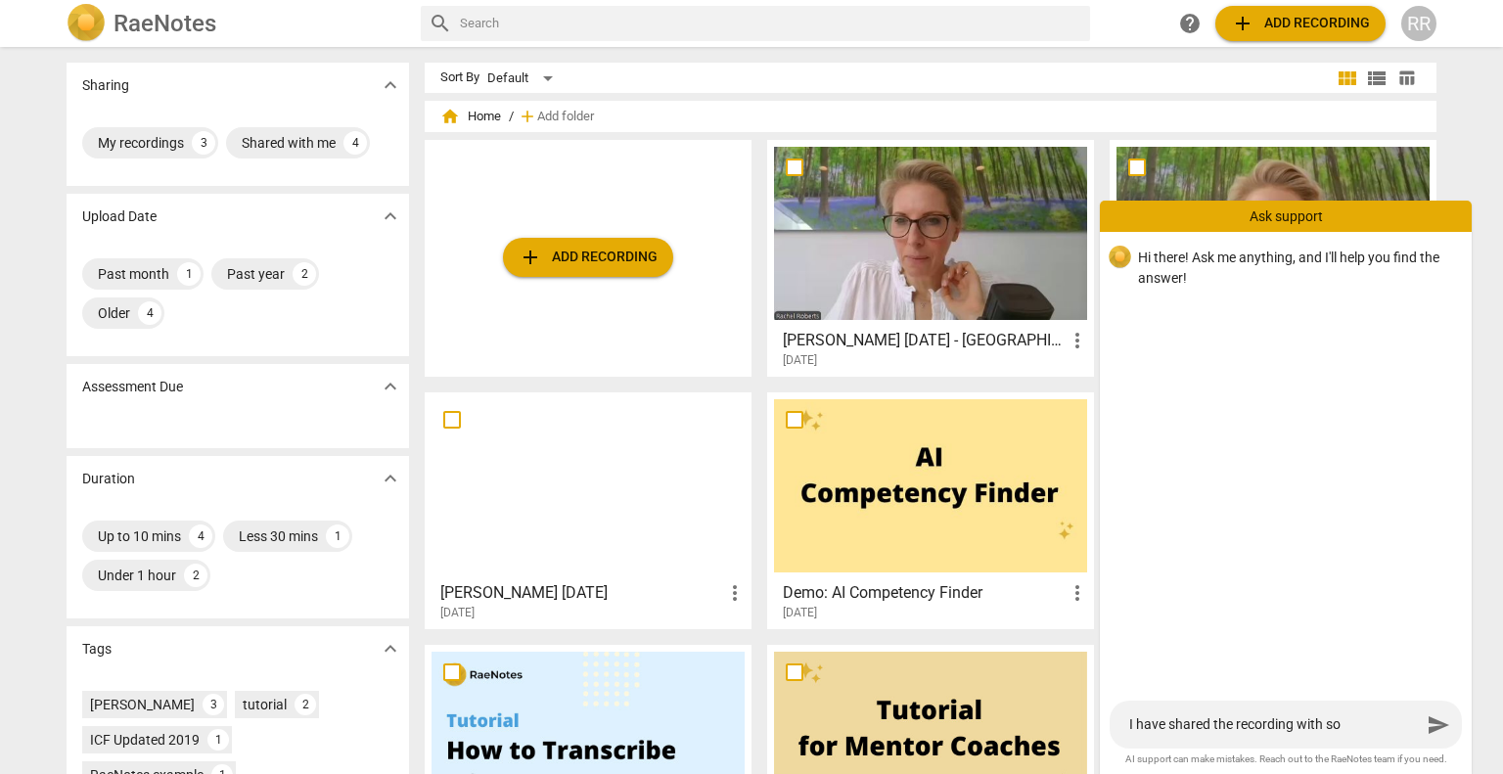
type textarea "I have shared the recording with som"
type textarea "I have shared the recording with some"
type textarea "I have shared the recording with someo"
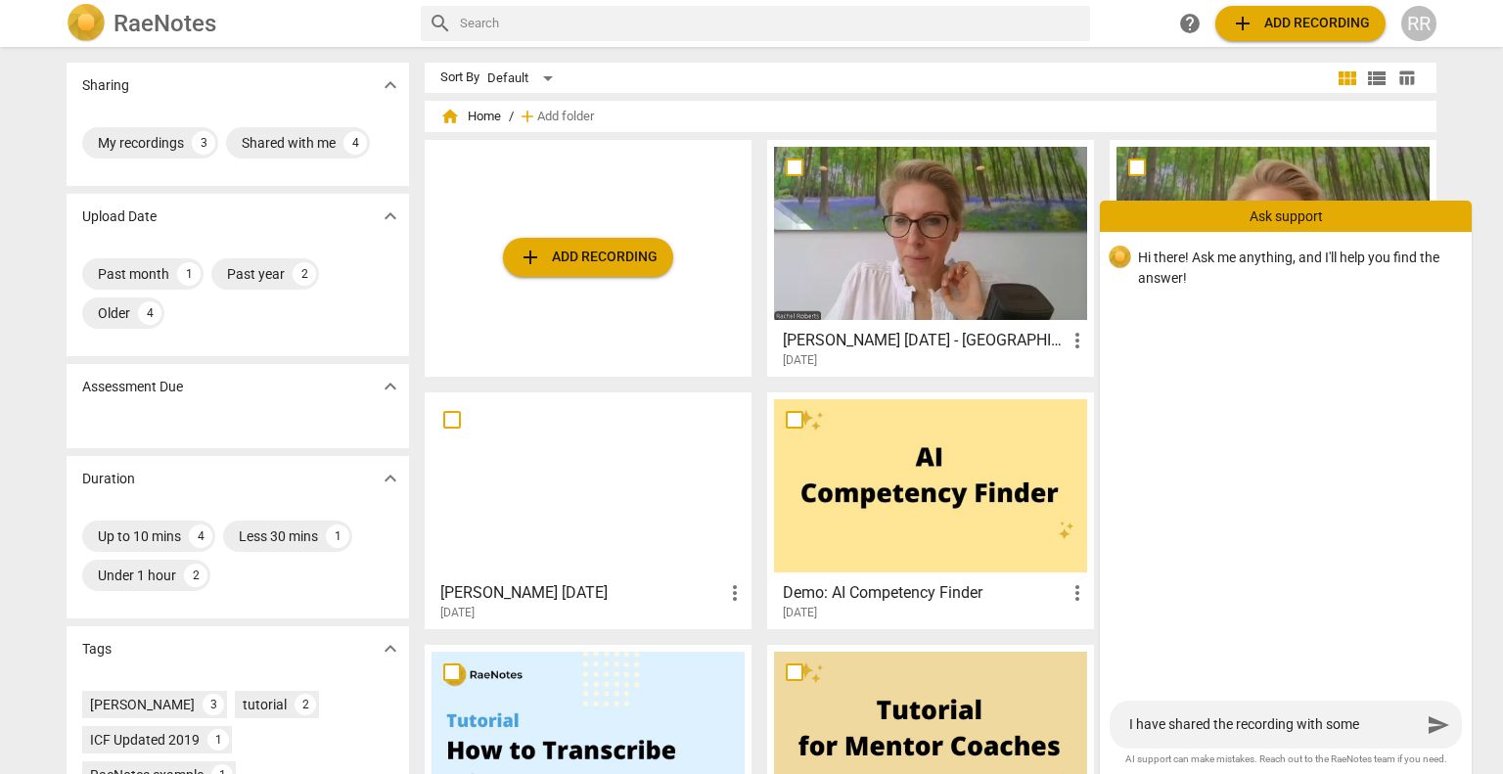
type textarea "I have shared the recording with someo"
type textarea "I have shared the recording with someon"
type textarea "I have shared the recording with someone"
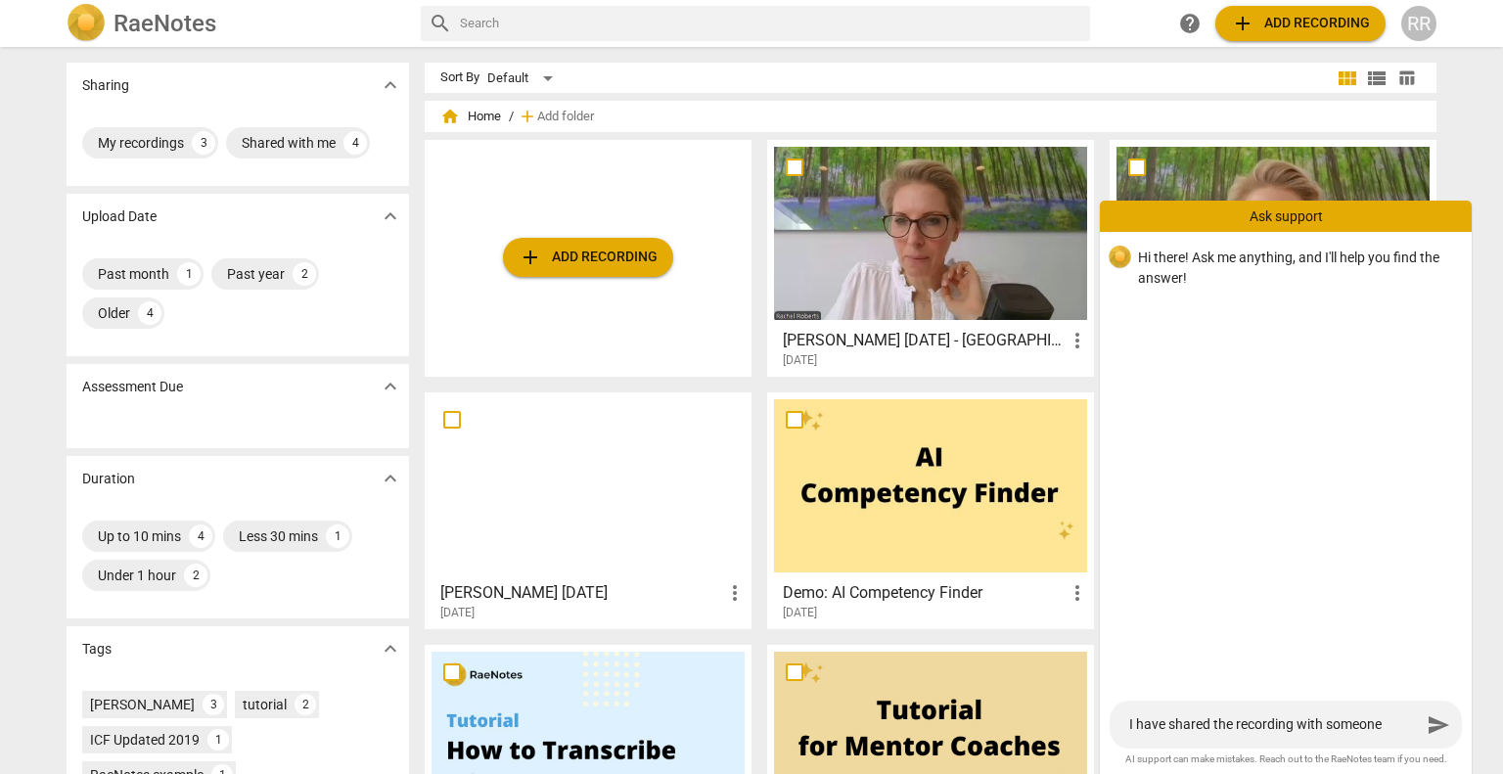
type textarea "I have shared the recording with someone"
type textarea "I have shared the recording with someone b"
type textarea "I have shared the recording with someone bu"
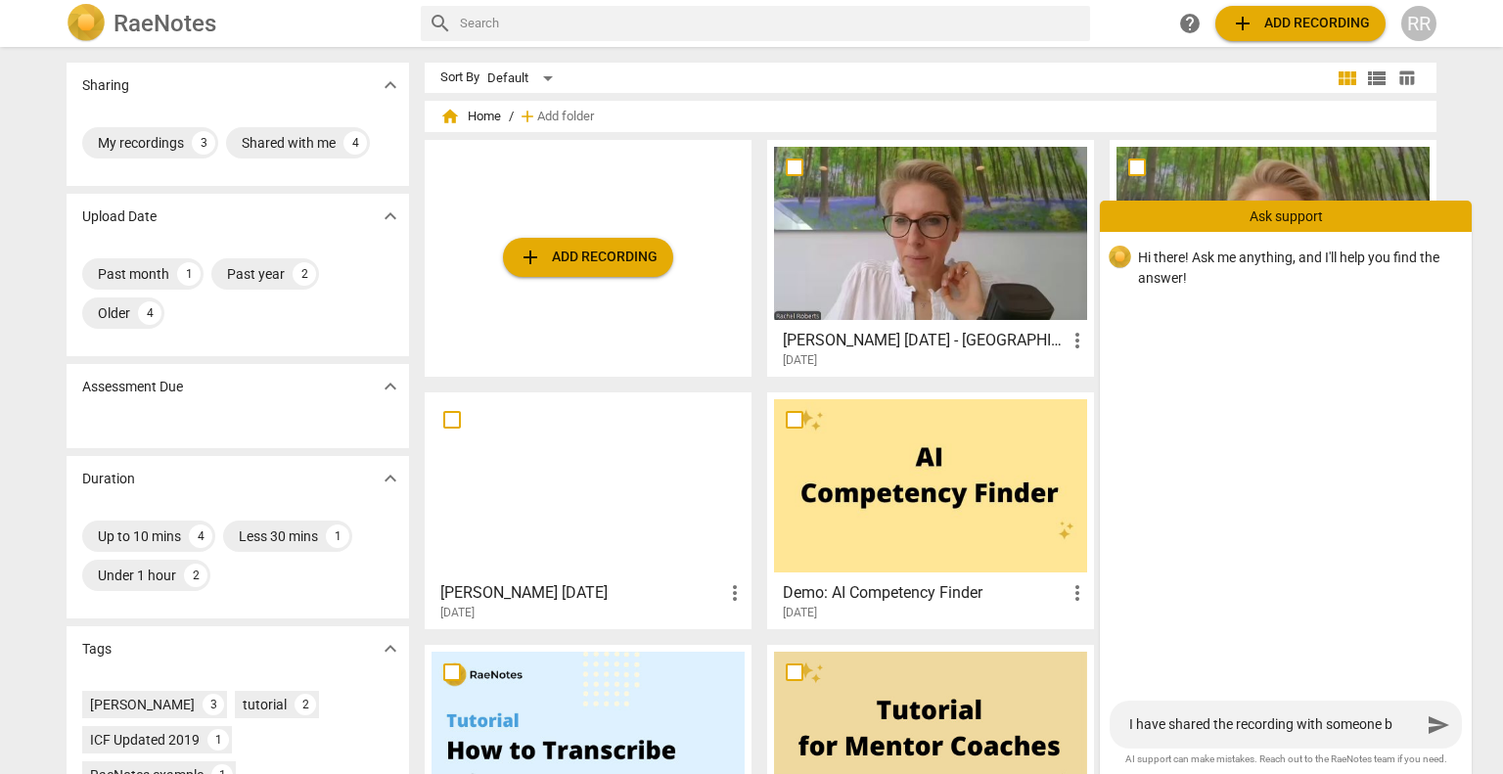
type textarea "I have shared the recording with someone bu"
type textarea "I have shared the recording with someone but"
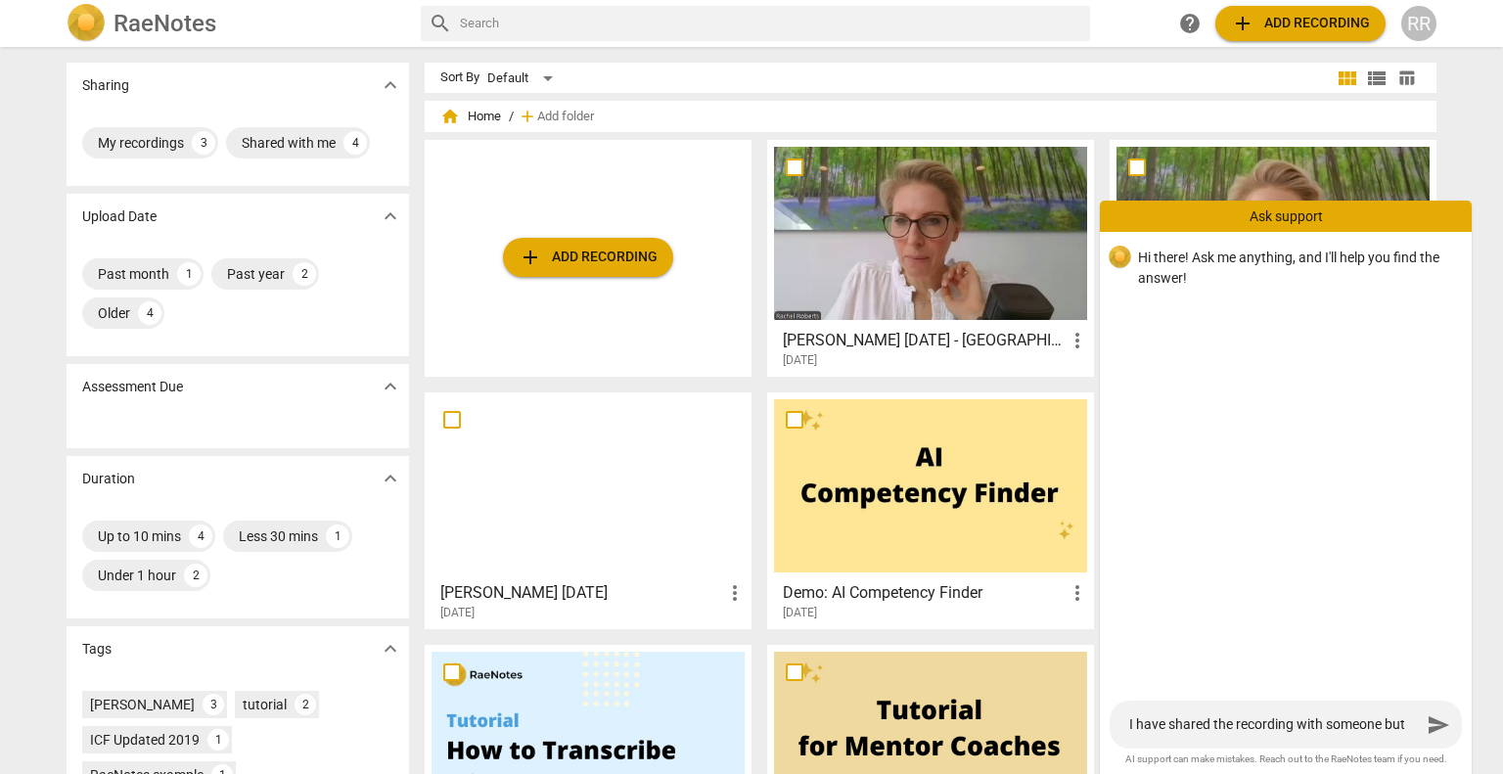
type textarea "I have shared the recording with someone but t"
type textarea "I have shared the recording with someone but th"
type textarea "I have shared the recording with someone but the"
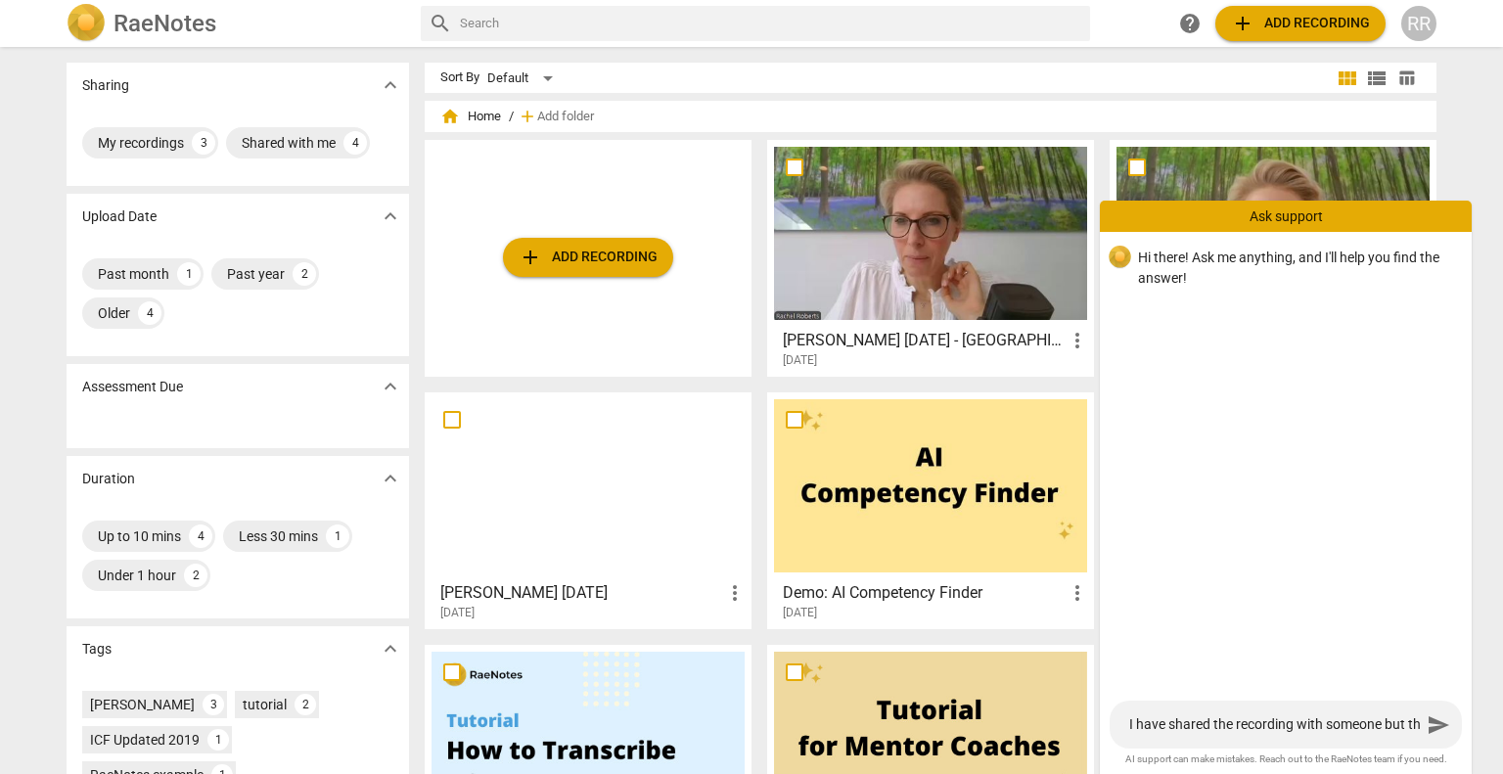
type textarea "I have shared the recording with someone but the"
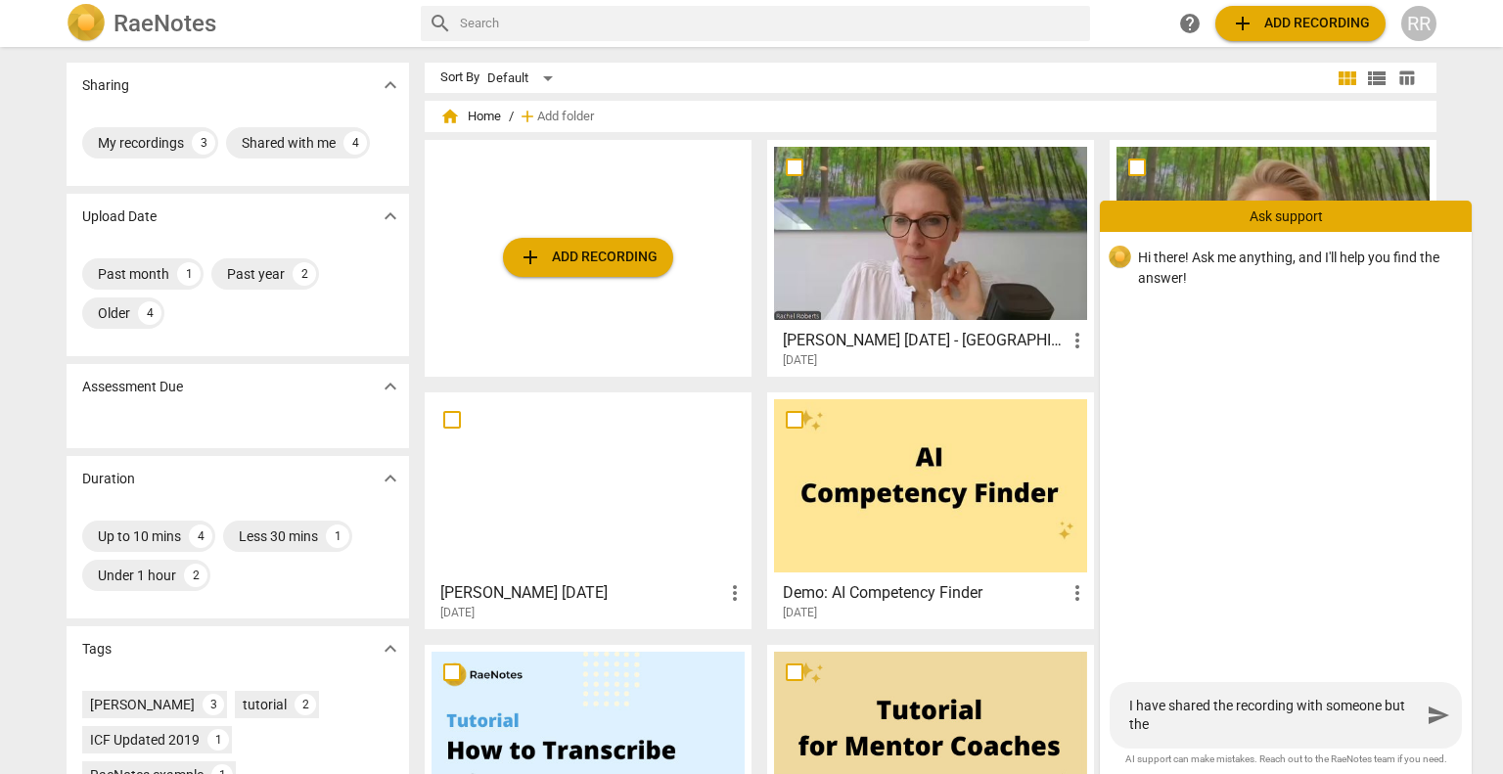
type textarea "I have shared the recording with someone but they"
type textarea "I have shared the recording with someone but they h"
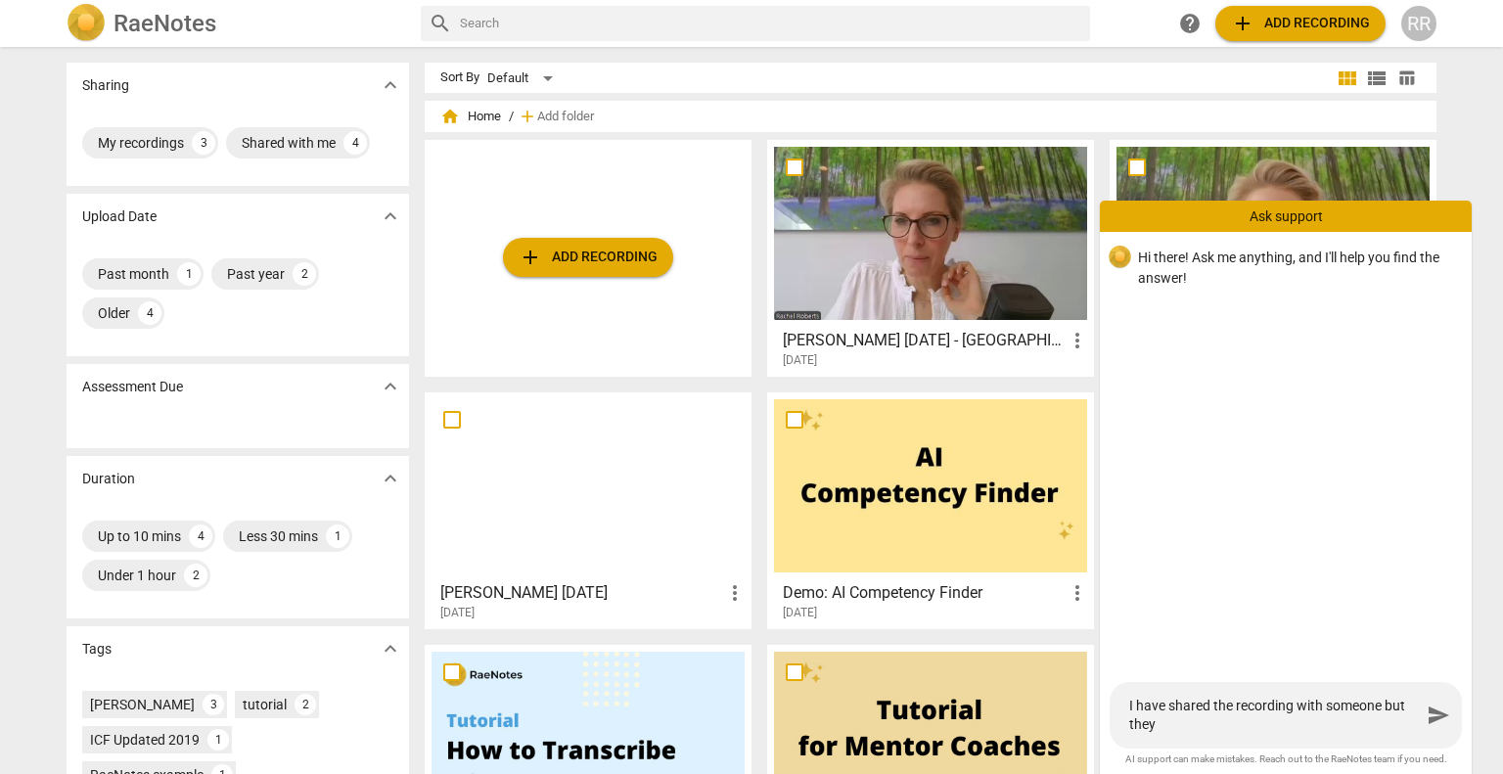
type textarea "I have shared the recording with someone but they h"
type textarea "I have shared the recording with someone but they ha"
type textarea "I have shared the recording with someone but they hav"
type textarea "I have shared the recording with someone but they have"
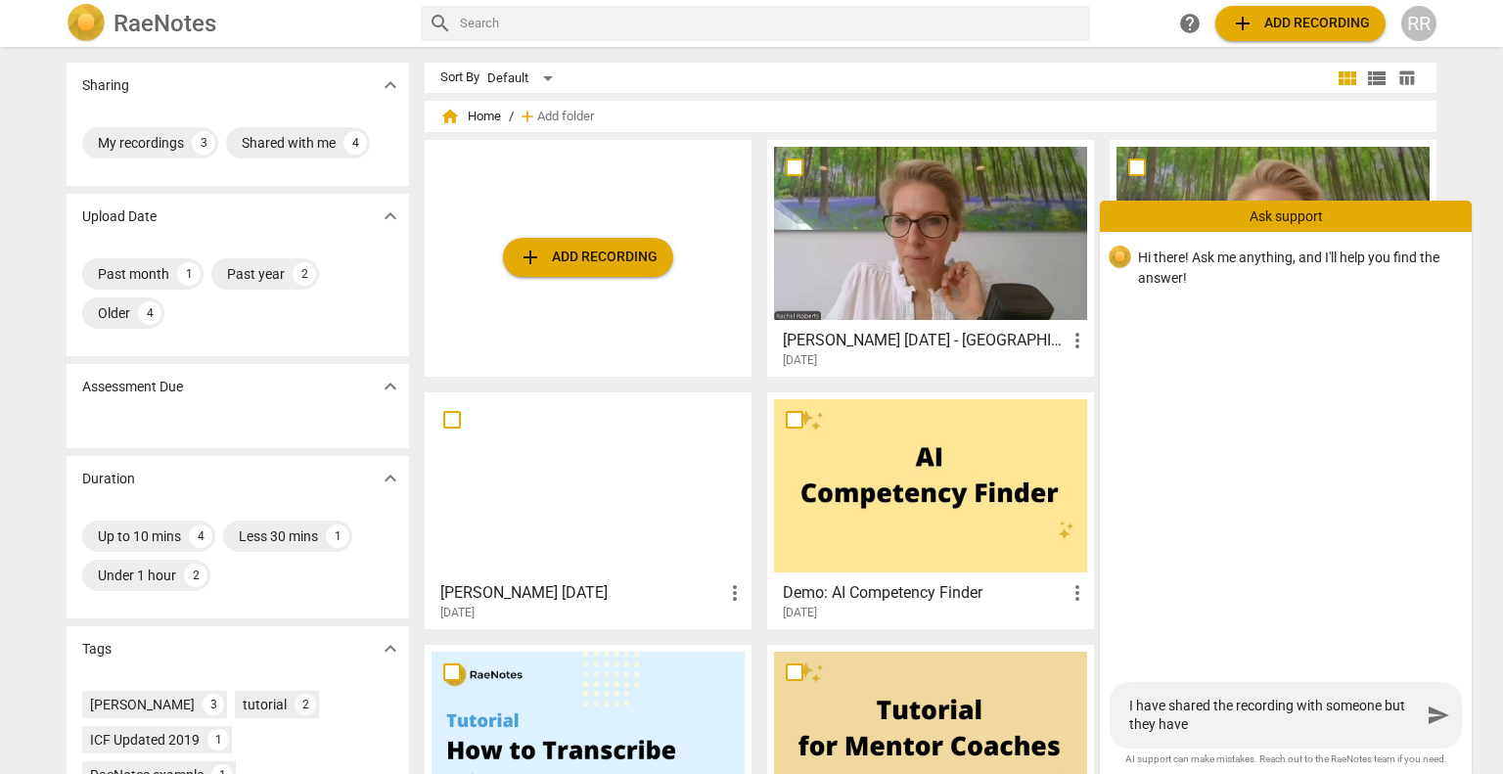
type textarea "I have shared the recording with someone but they haven"
type textarea "I have shared the recording with someone but they have"
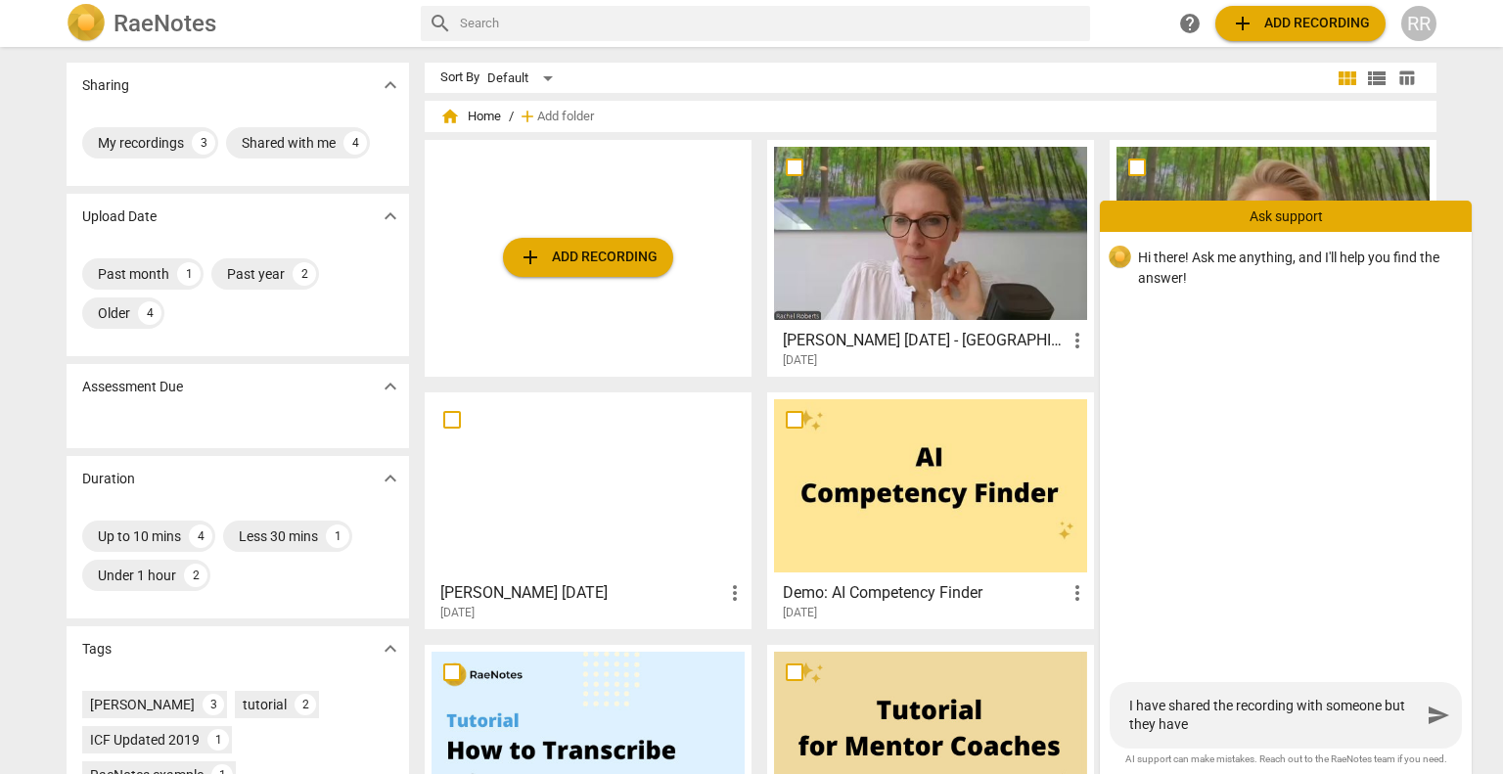
type textarea "I have shared the recording with someone but they have"
type textarea "I have shared the recording with someone but they have b"
type textarea "I have shared the recording with someone but they have be"
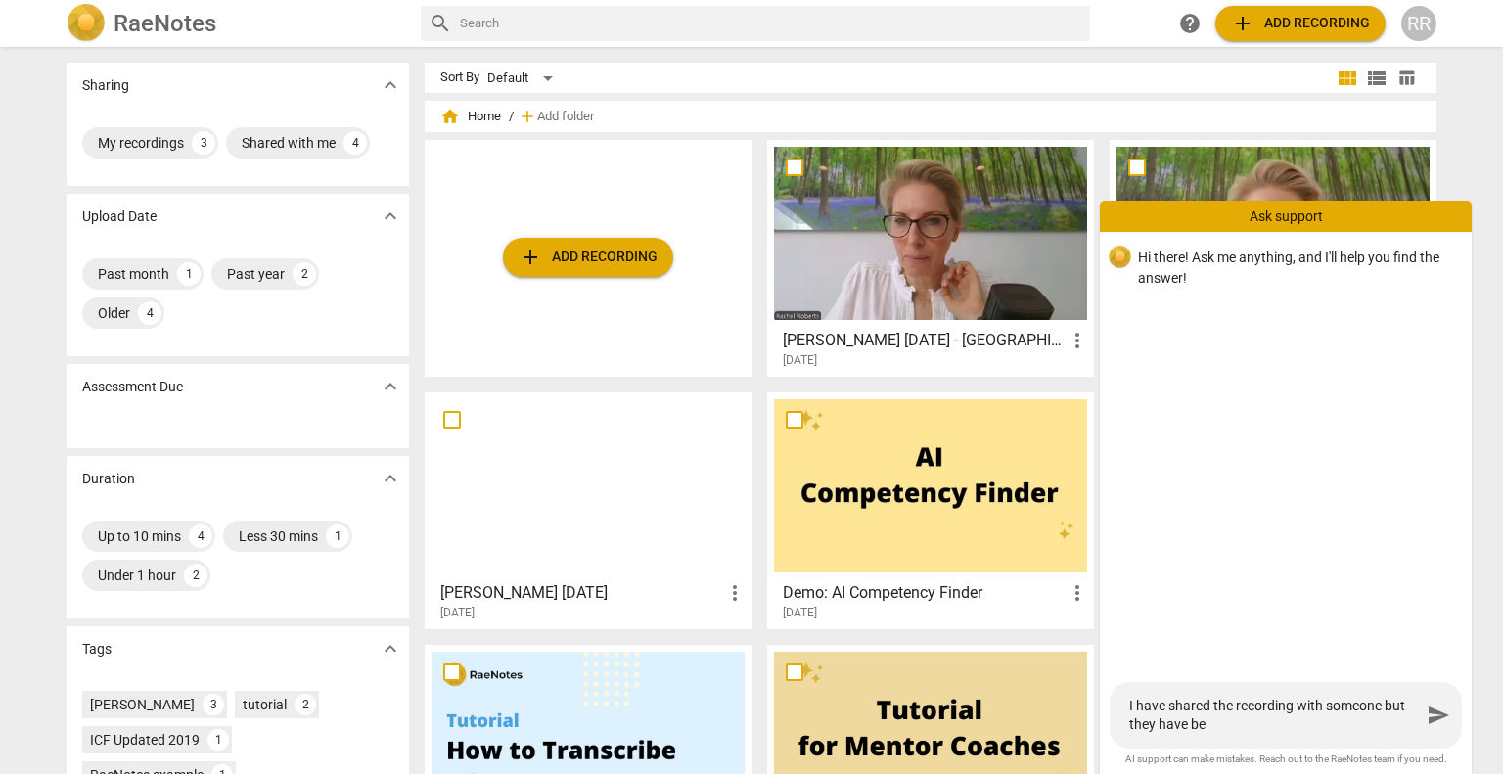
type textarea "I have shared the recording with someone but they have bee"
type textarea "I have shared the recording with someone but they have been"
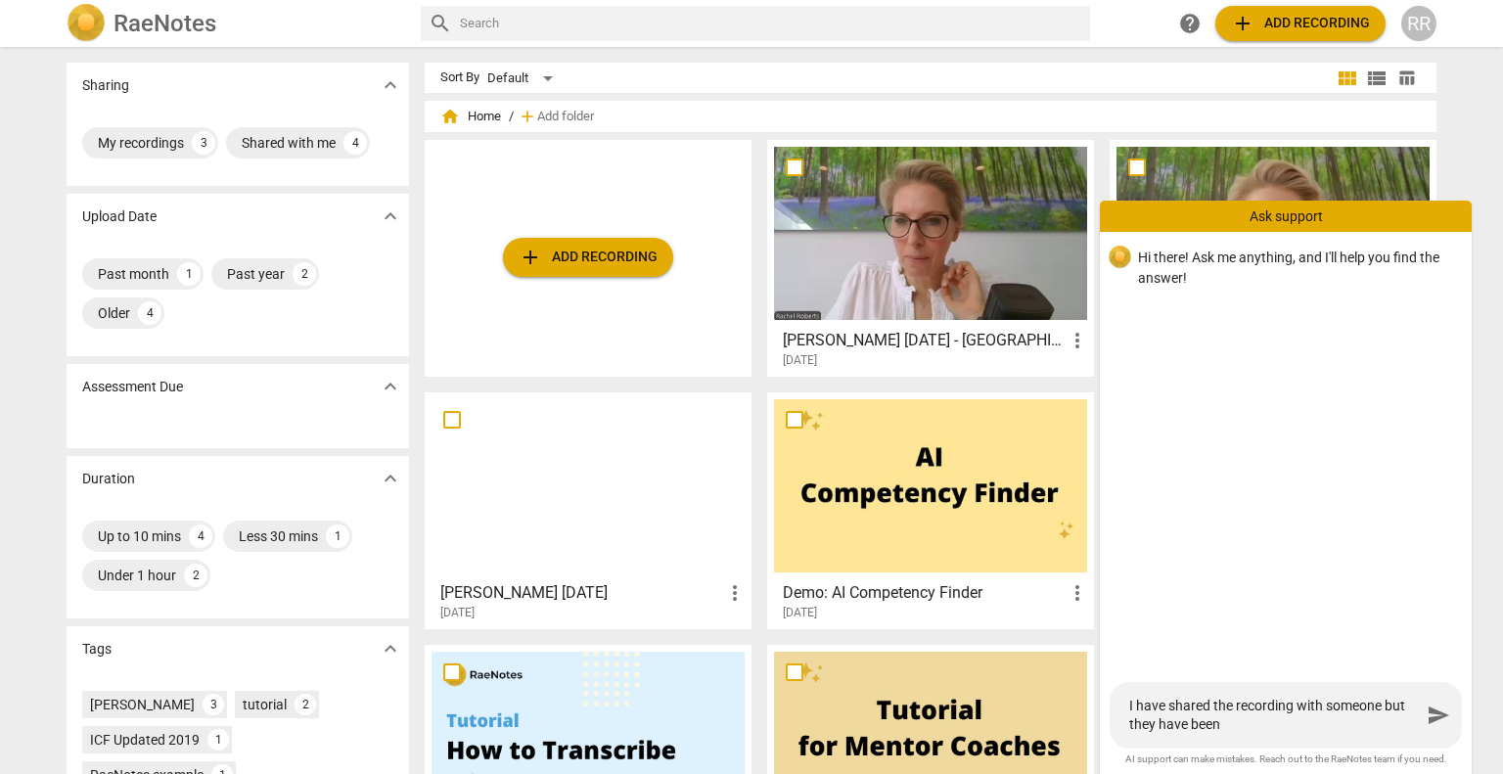
type textarea "I have shared the recording with someone but they have been"
type textarea "I have shared the recording with someone but they have been a"
type textarea "I have shared the recording with someone but they have been as"
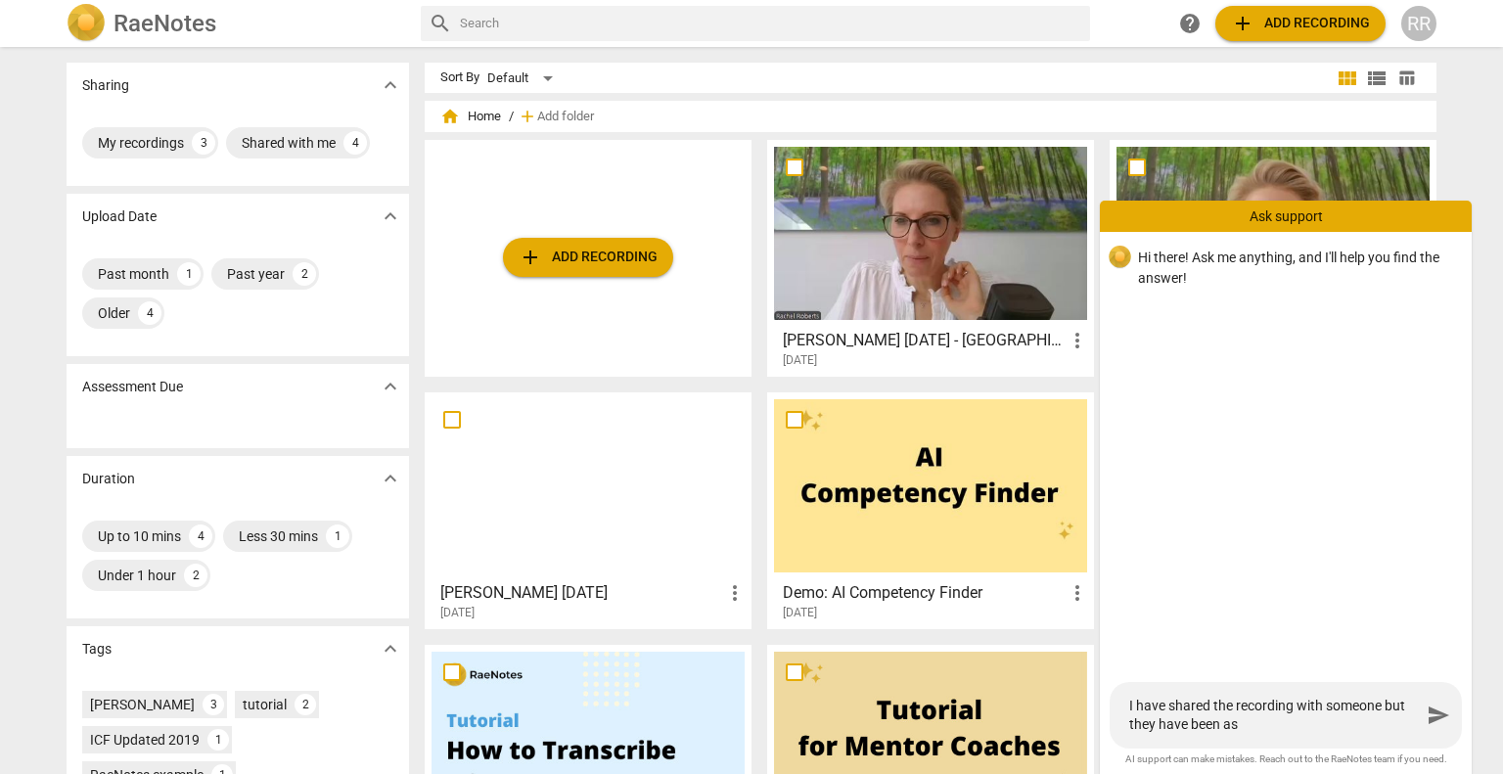
type textarea "I have shared the recording with someone but they have been ask"
type textarea "I have shared the recording with someone but they have been aske"
type textarea "I have shared the recording with someone but they have been asked"
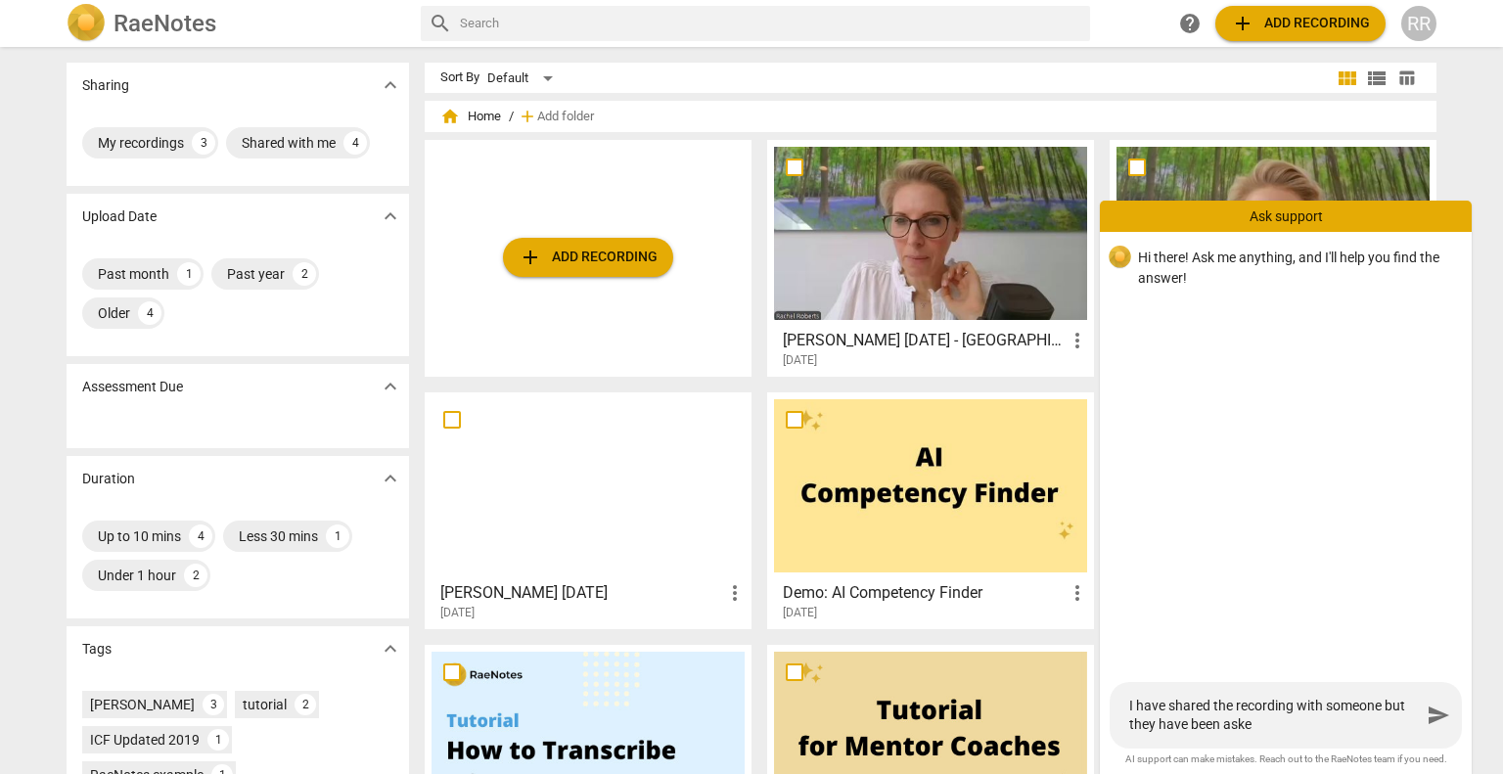
type textarea "I have shared the recording with someone but they have been asked"
type textarea "I have shared the recording with someone but they have been asked f"
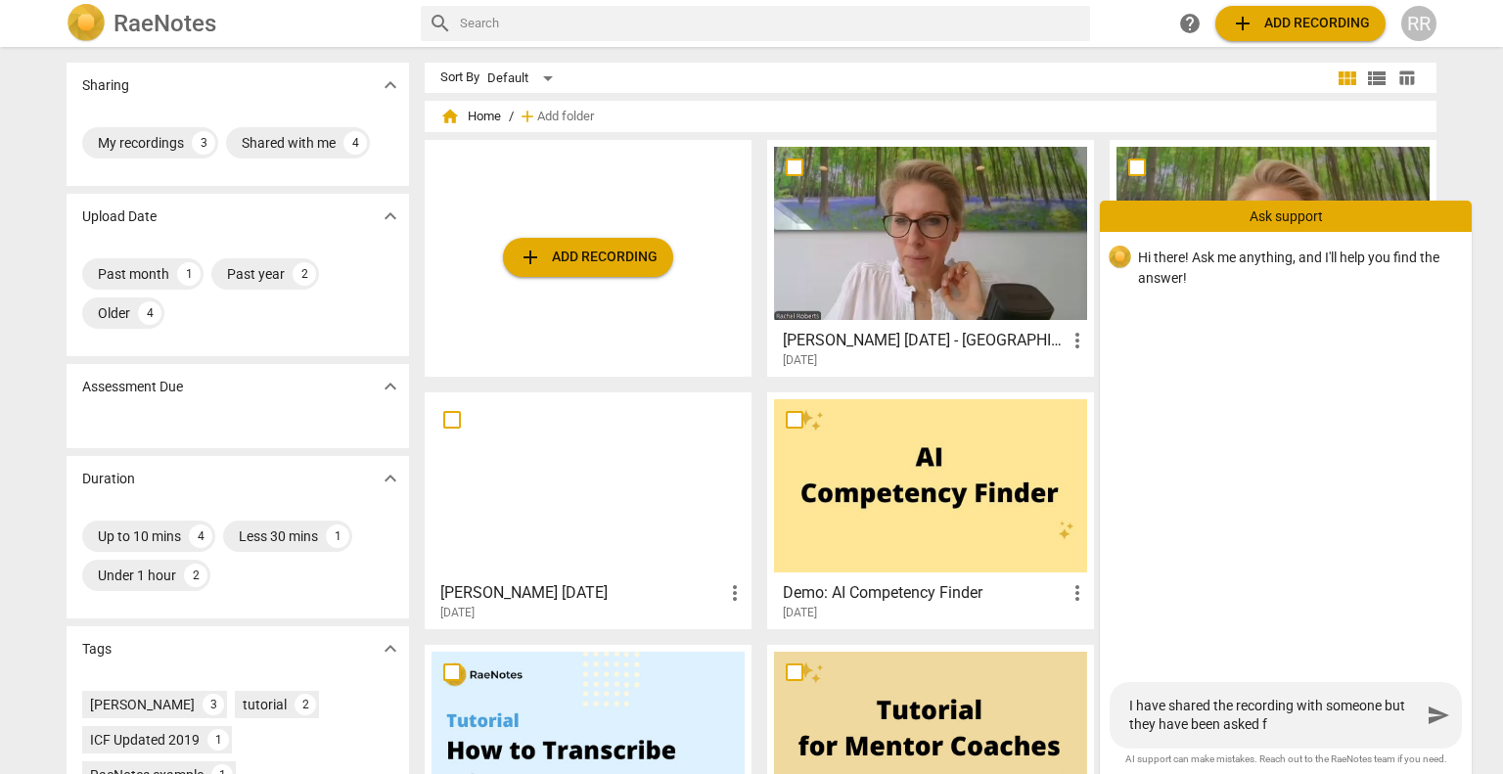
type textarea "I have shared the recording with someone but they have been asked fo"
type textarea "I have shared the recording with someone but they have been asked for"
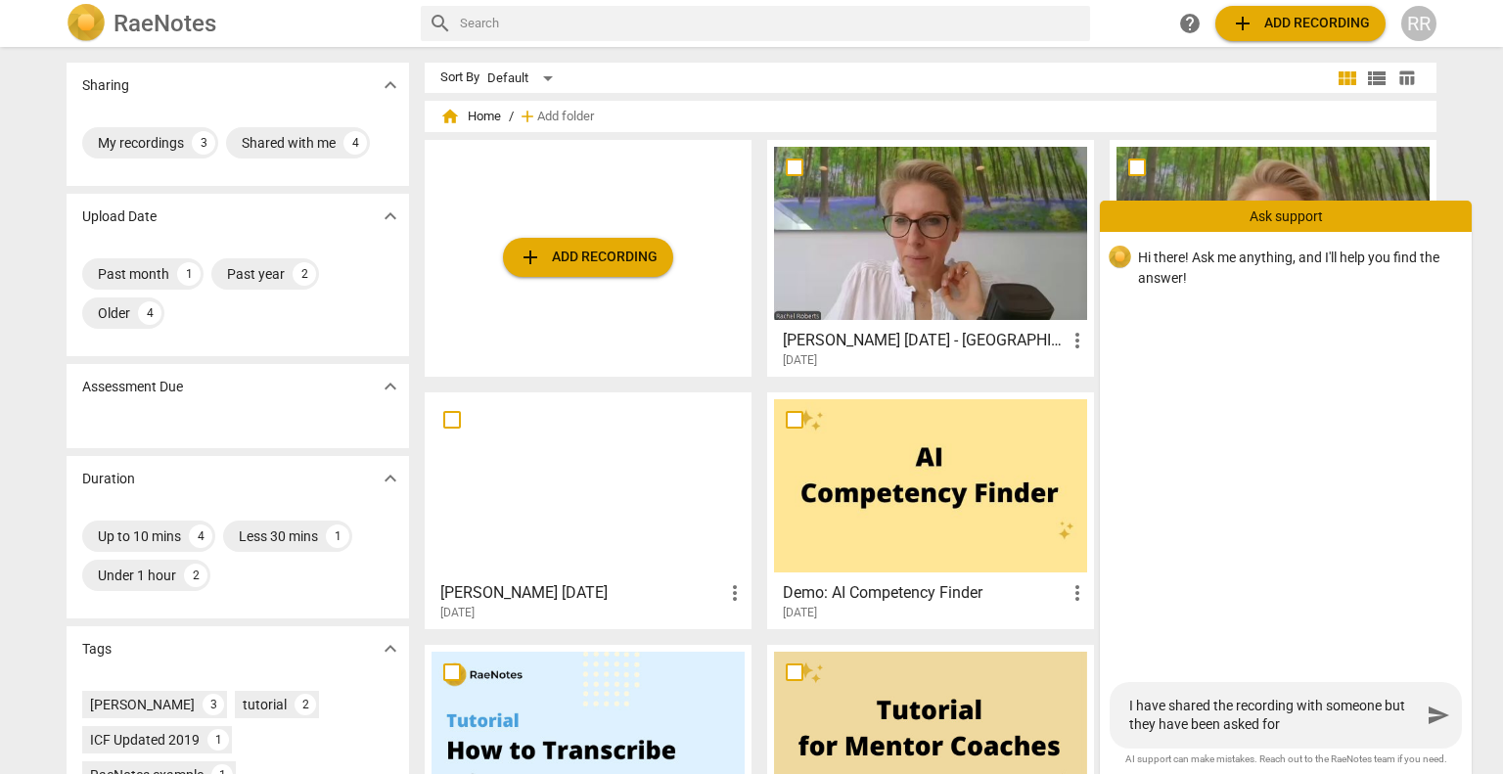
type textarea "I have shared the recording with someone but they have been asked for"
type textarea "I have shared the recording with someone but they have been asked for p"
type textarea "I have shared the recording with someone but they have been asked for pe"
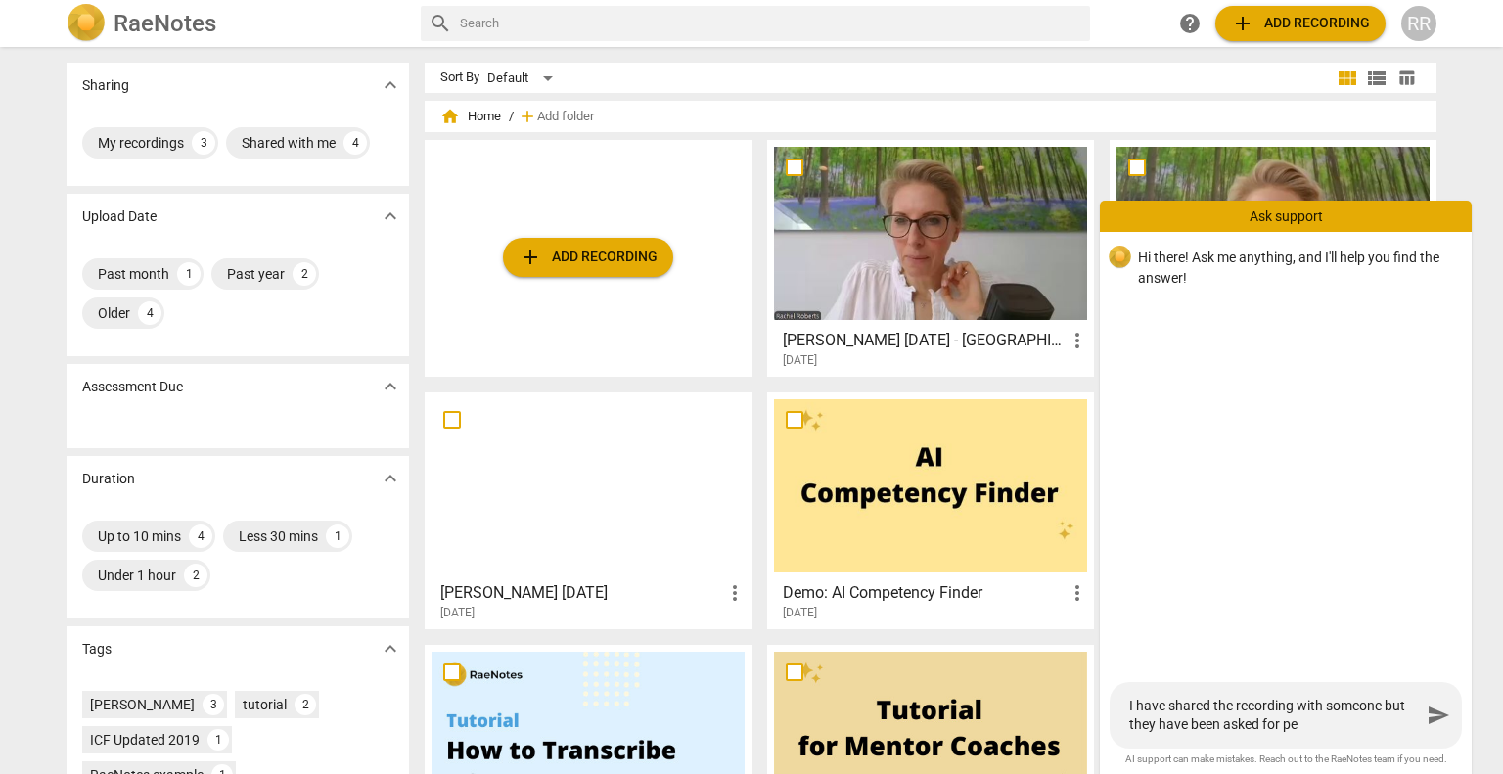
type textarea "I have shared the recording with someone but they have been asked for per"
type textarea "I have shared the recording with someone but they have been asked for perm"
type textarea "I have shared the recording with someone but they have been asked for permi"
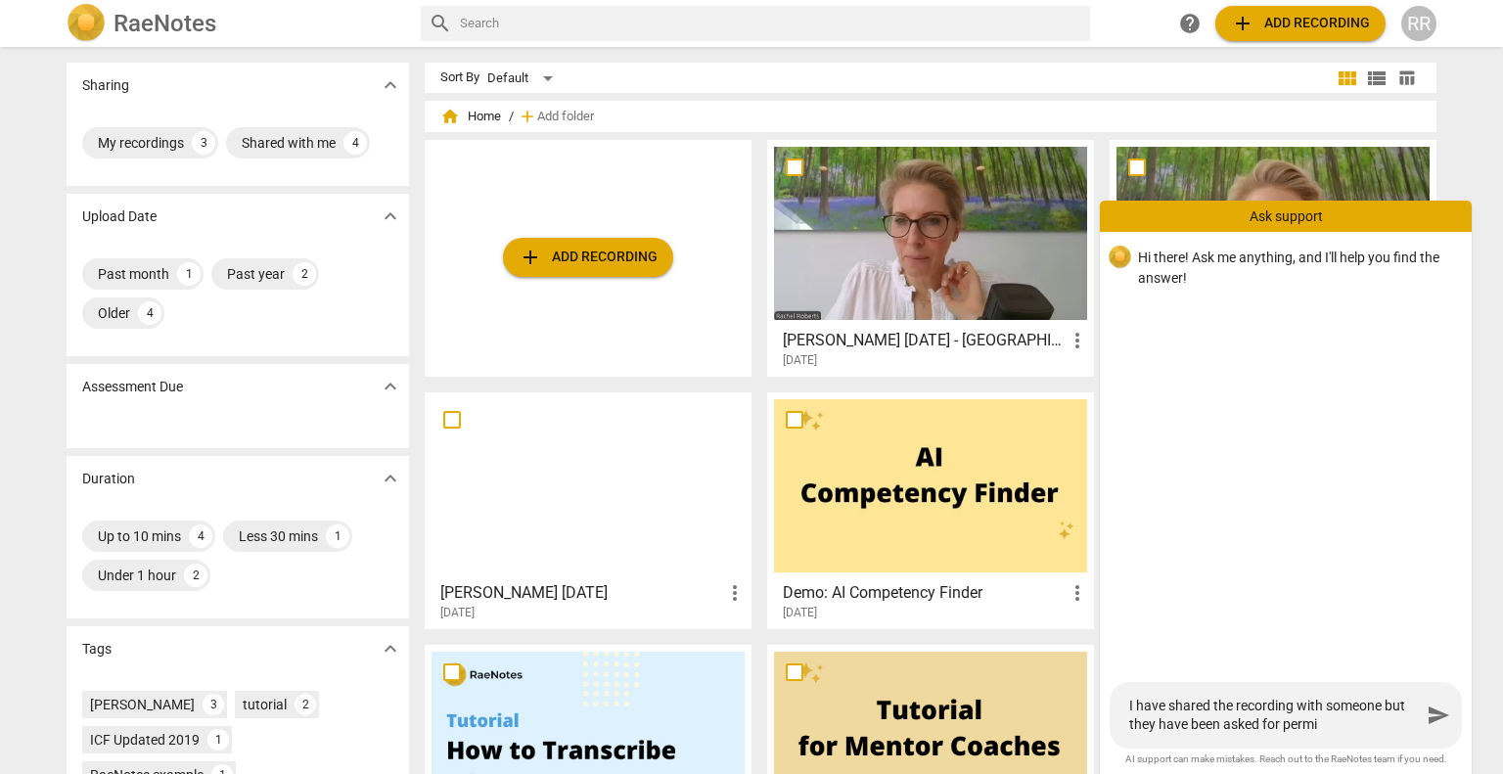
type textarea "I have shared the recording with someone but they have been asked for permis"
type textarea "I have shared the recording with someone but they have been asked for permiss"
type textarea "I have shared the recording with someone but they have been asked for permissi"
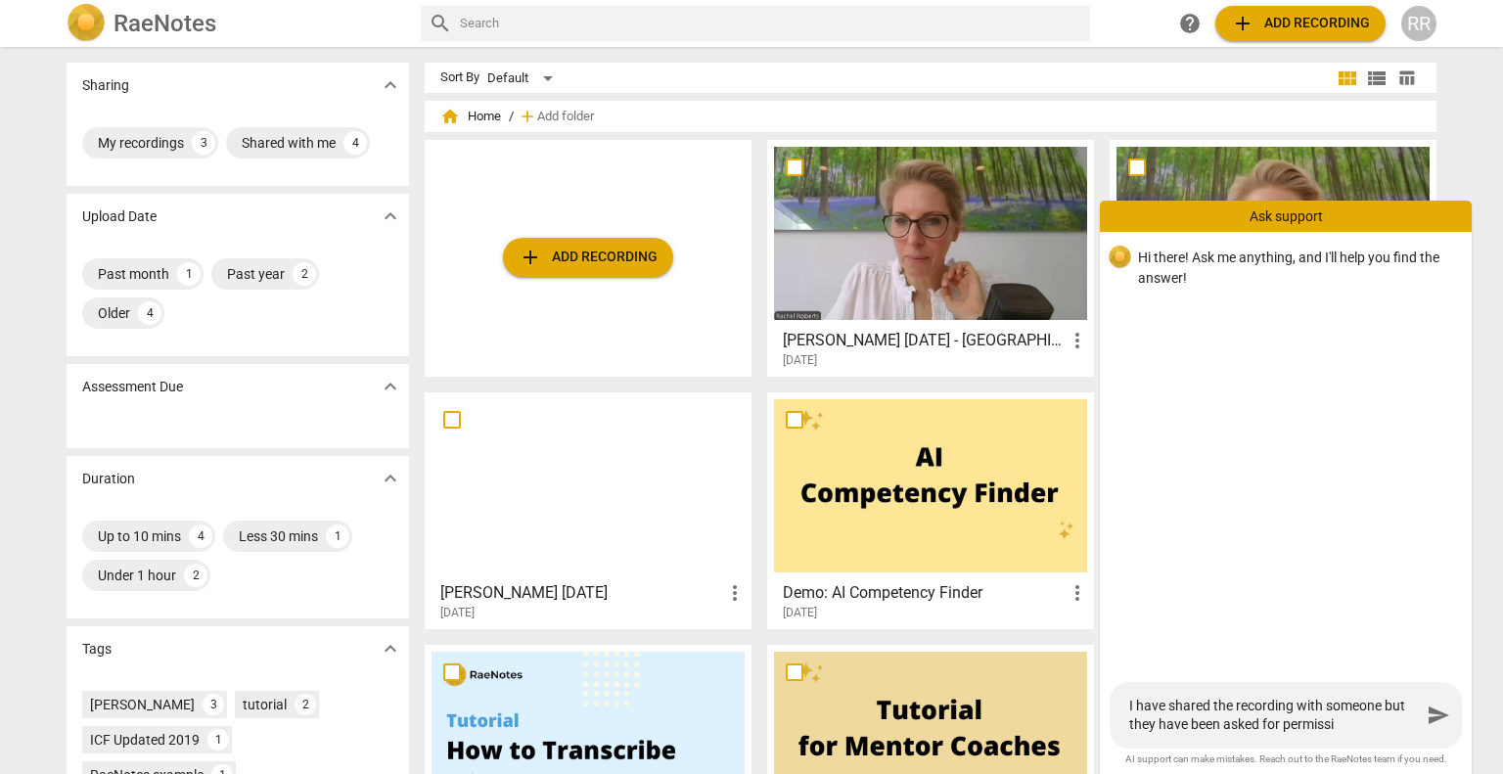
type textarea "I have shared the recording with someone but they have been asked for permissio"
type textarea "I have shared the recording with someone but they have been asked for permission"
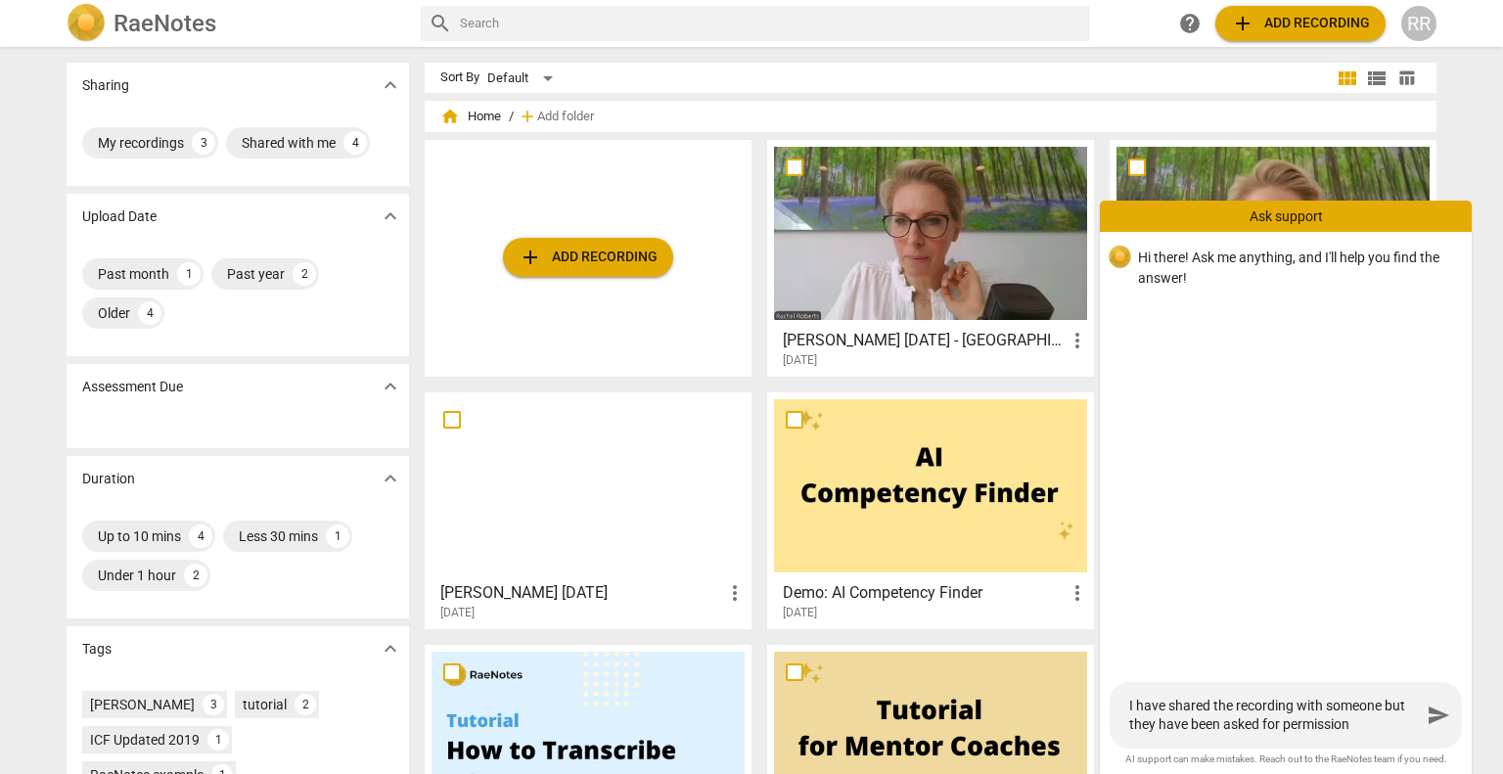
type textarea "I have shared the recording with someone but they have been asked for permission"
type textarea "I have shared the recording with someone but they have been asked for permissio…"
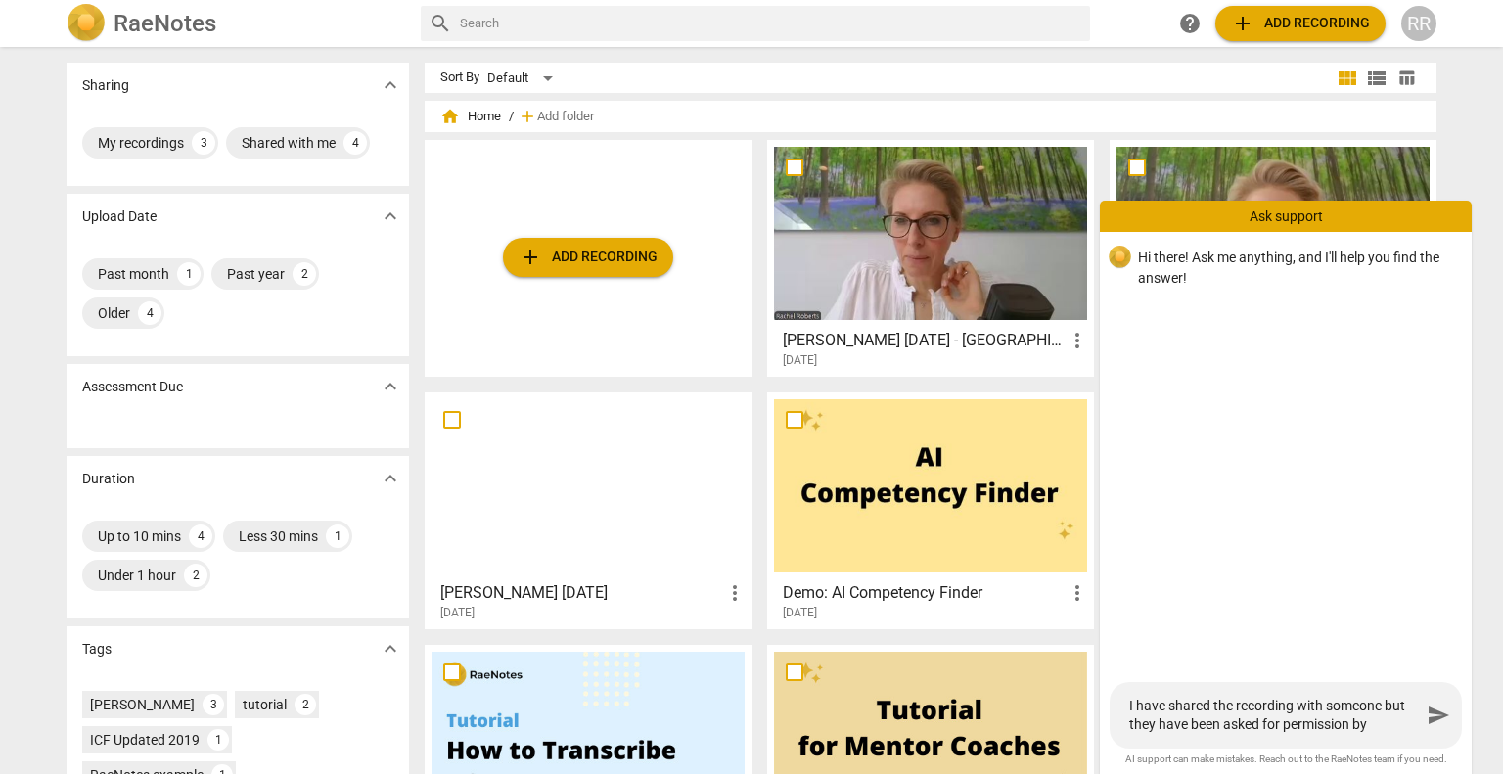
type textarea "I have shared the recording with someone but they have been asked for permissio…"
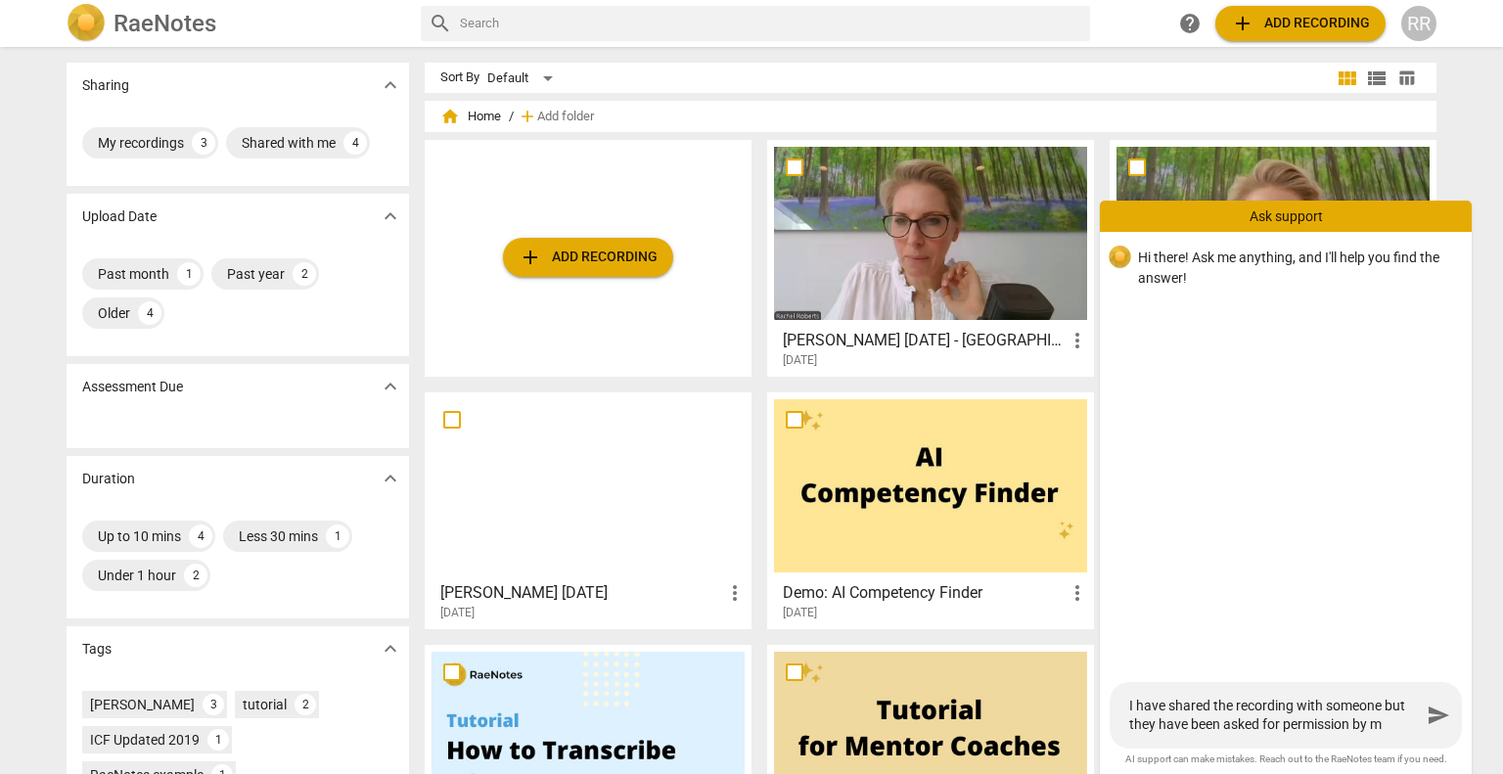
type textarea "I have shared the recording with someone but they have been asked for permissio…"
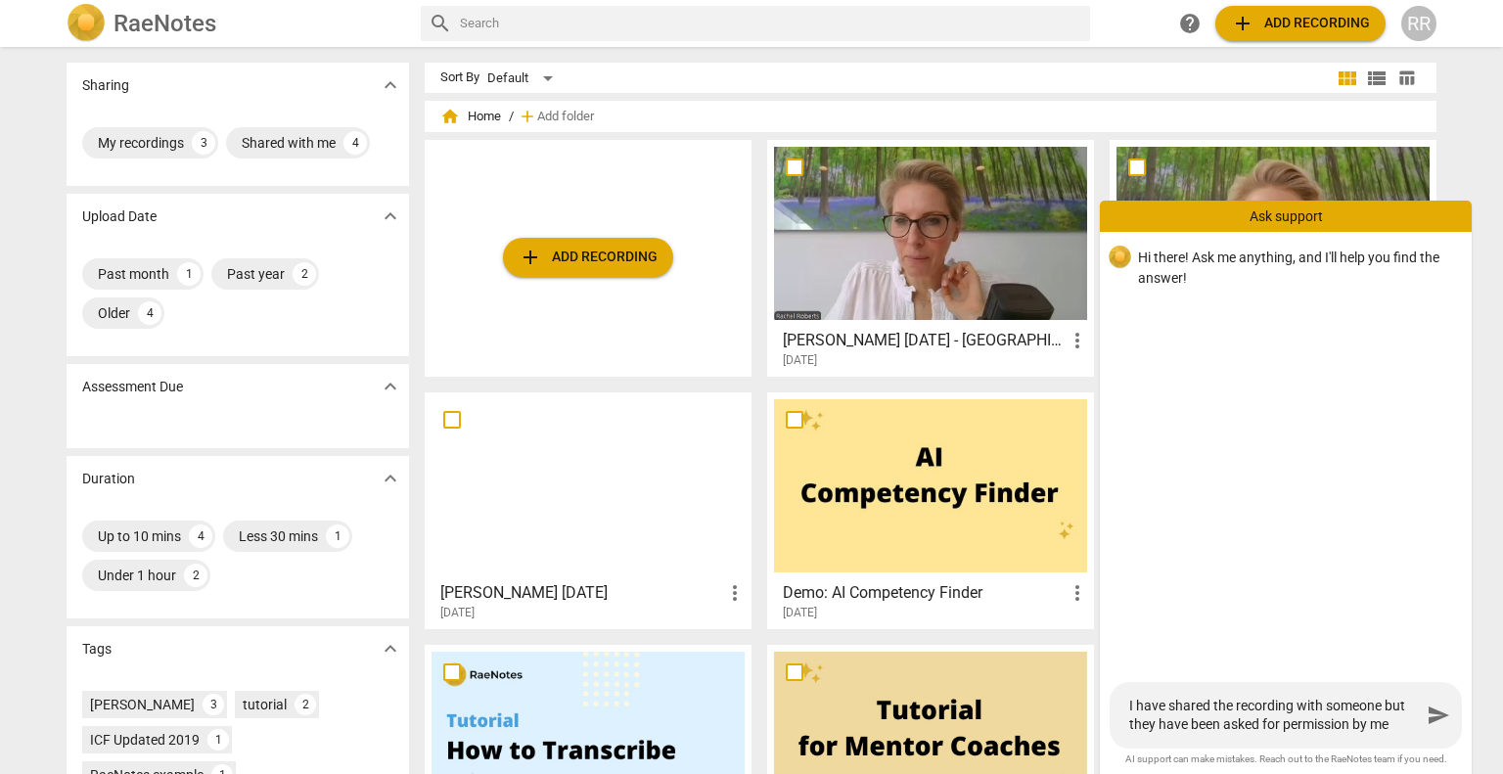
type textarea "I have shared the recording with someone but they have been asked for permissio…"
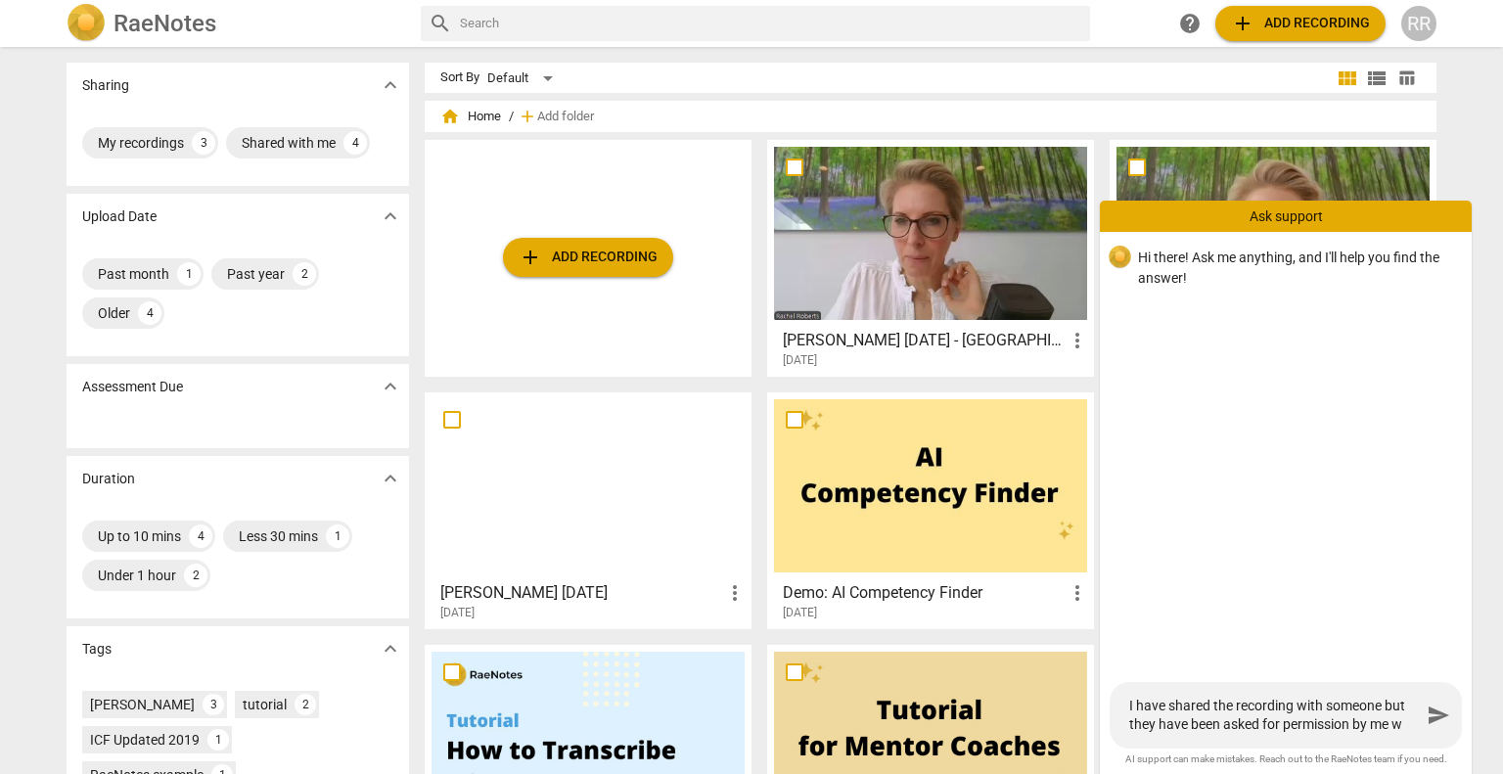
type textarea "I have shared the recording with someone but they have been asked for permissio…"
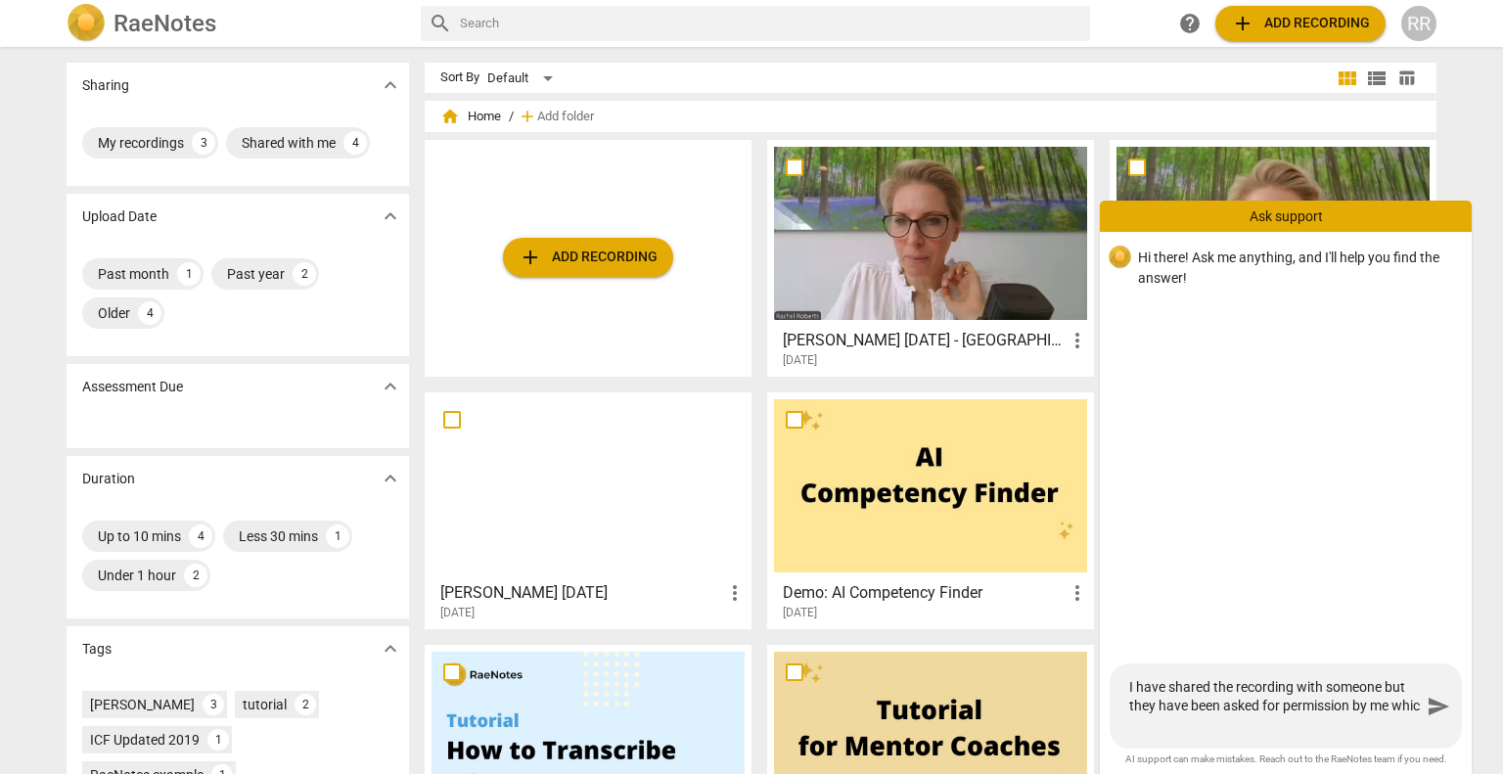
type textarea "I have shared the recording with someone but they have been asked for permissio…"
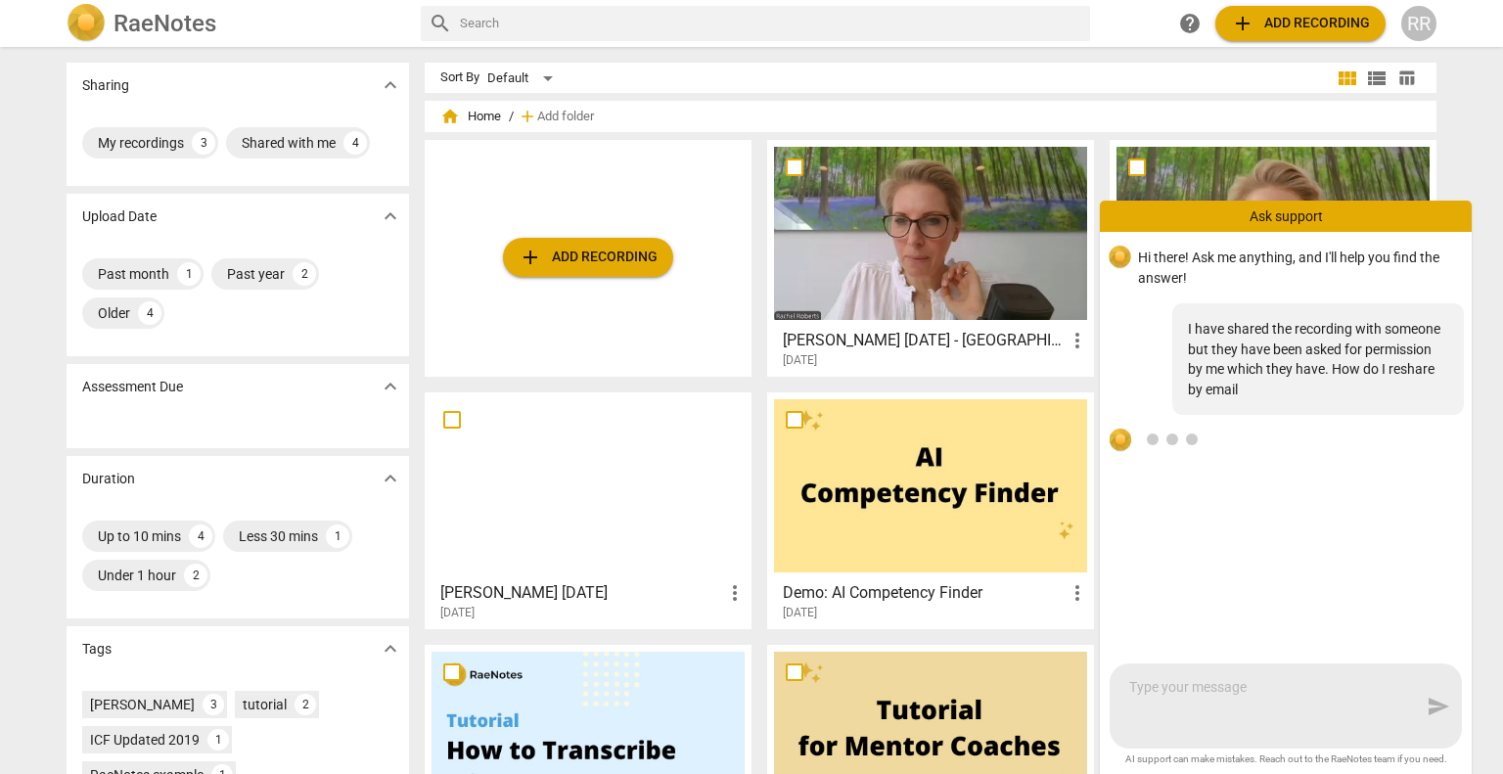
scroll to position [3, 0]
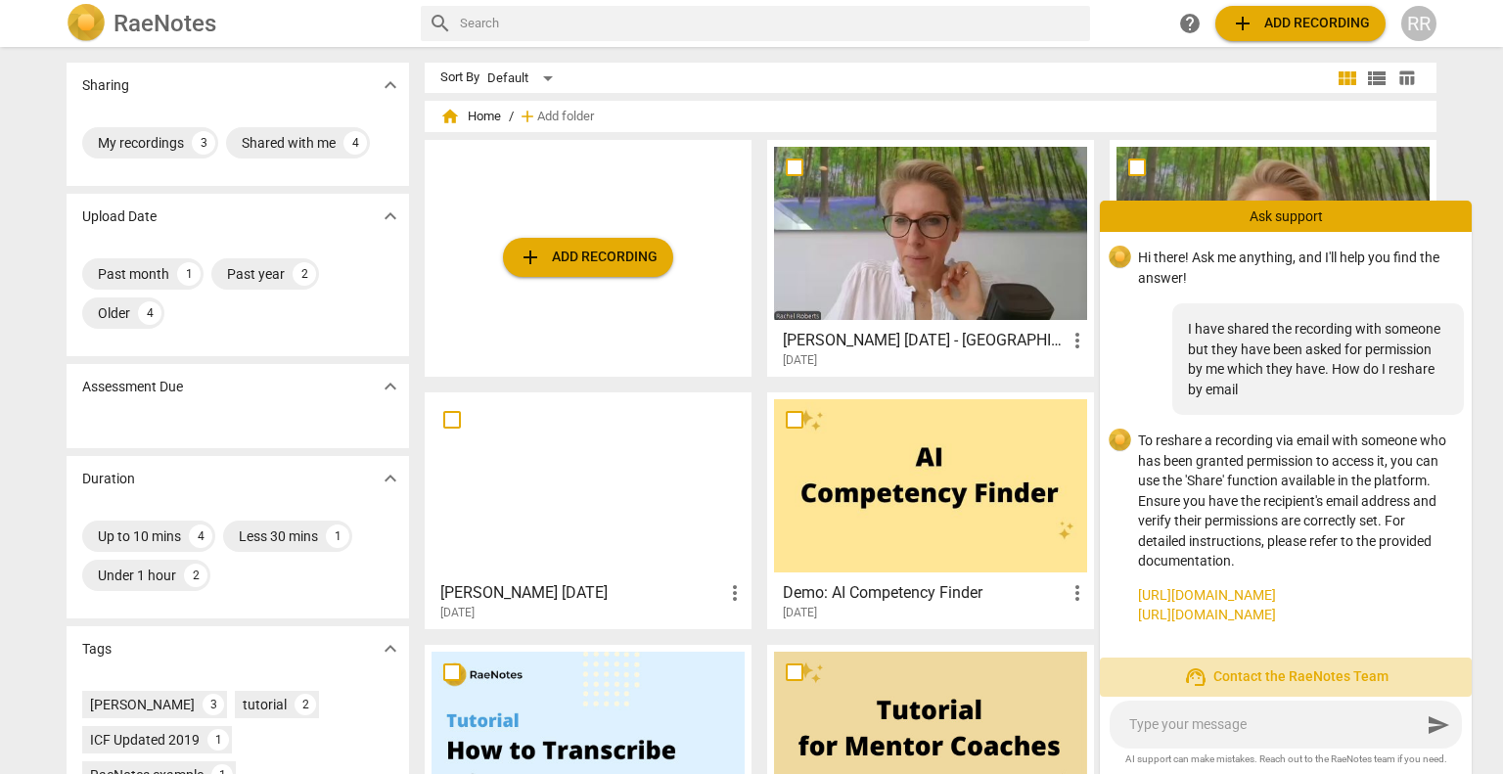
click at [1261, 678] on span "support_agent Contact the RaeNotes Team" at bounding box center [1286, 677] width 341 height 23
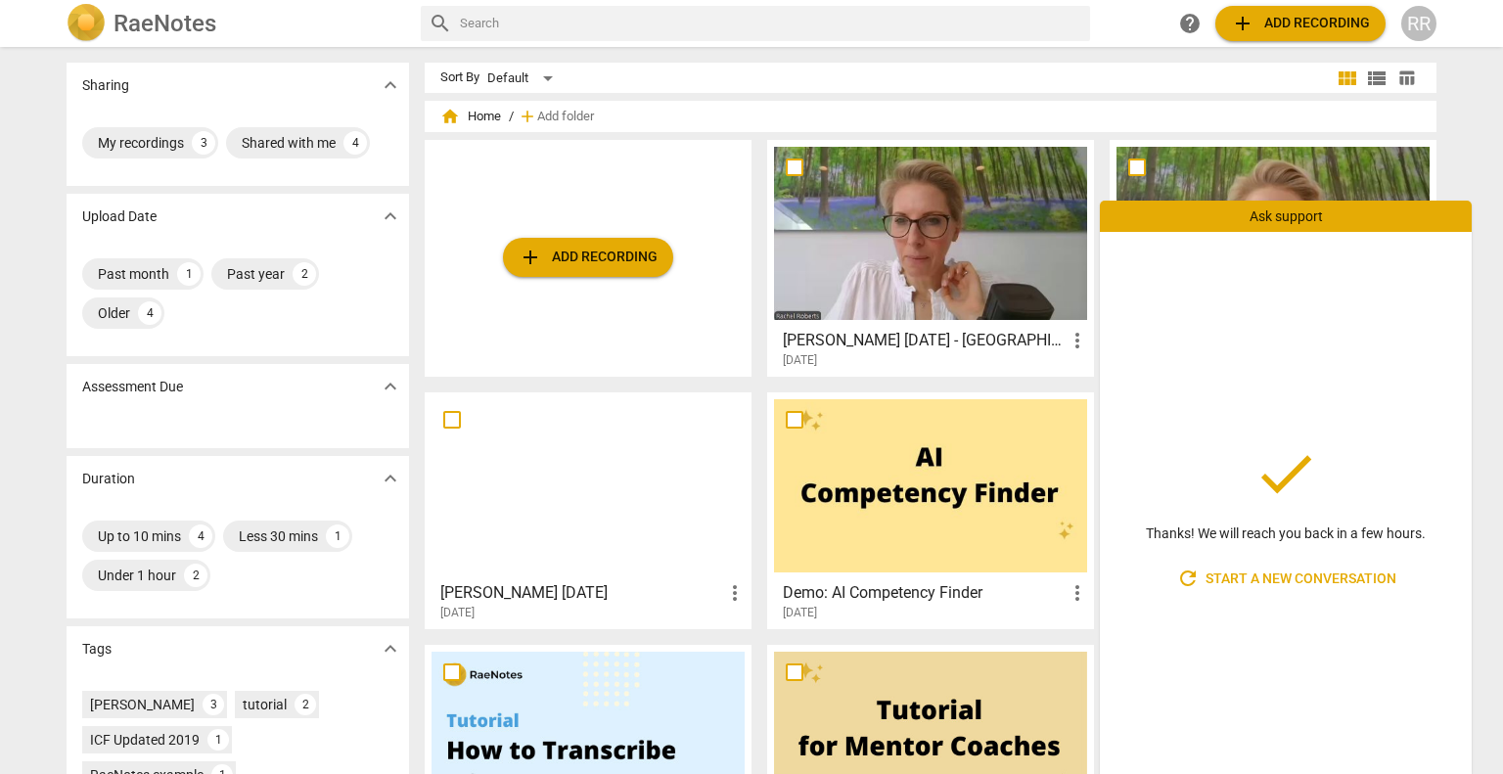
scroll to position [180, 0]
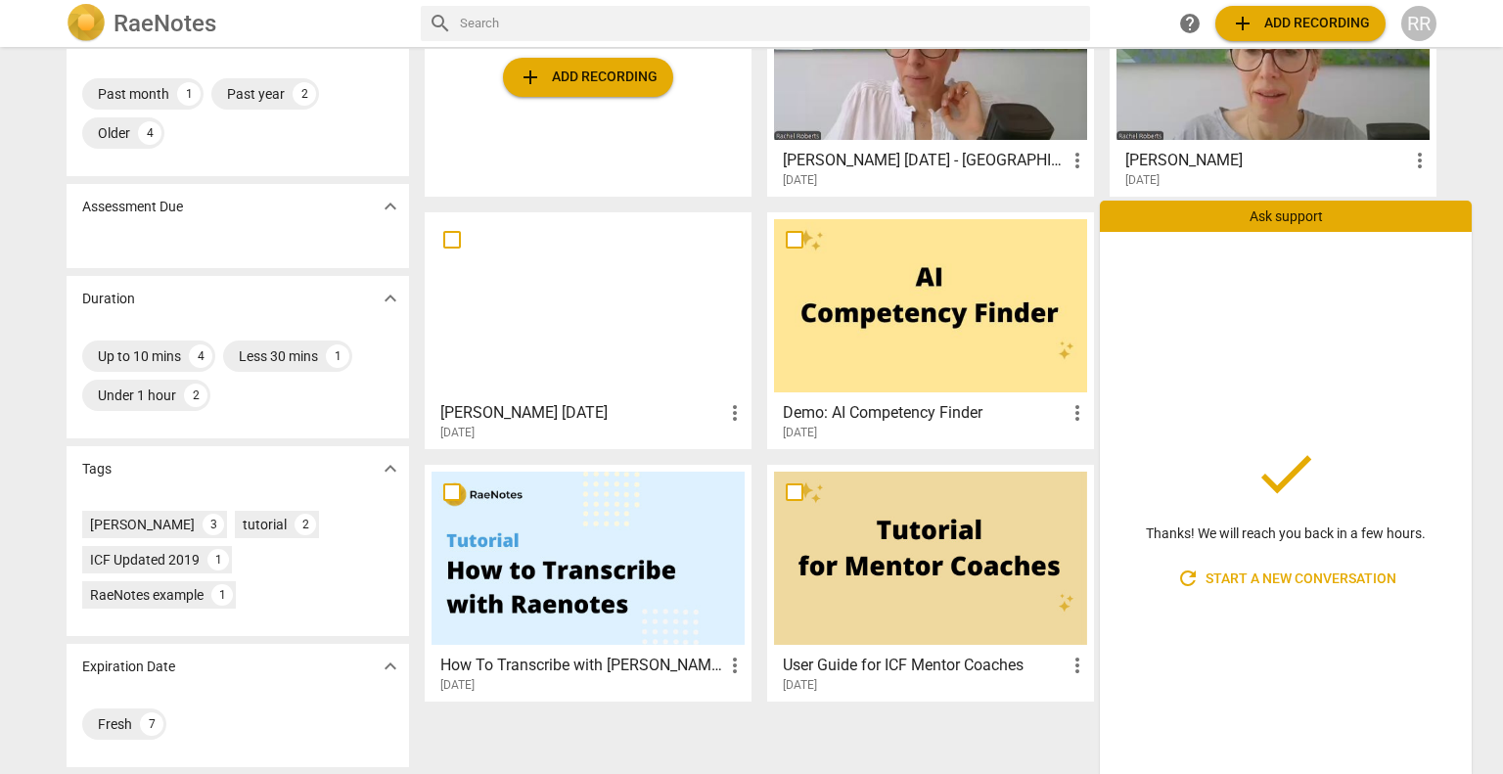
click at [1471, 133] on div "Sharing expand_more My recordings 3 Shared with me 4 Upload Date expand_more Pa…" at bounding box center [751, 411] width 1503 height 725
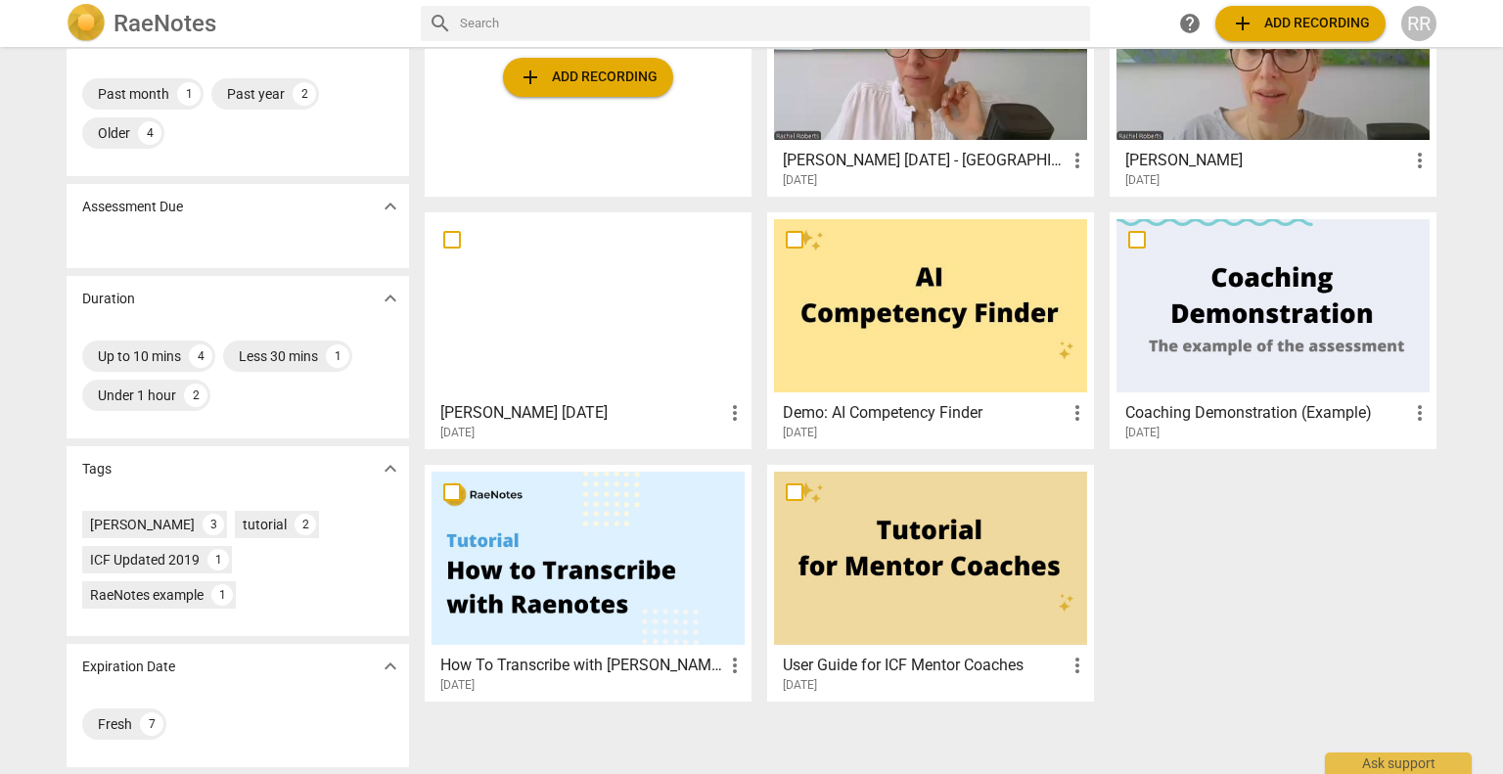
scroll to position [0, 0]
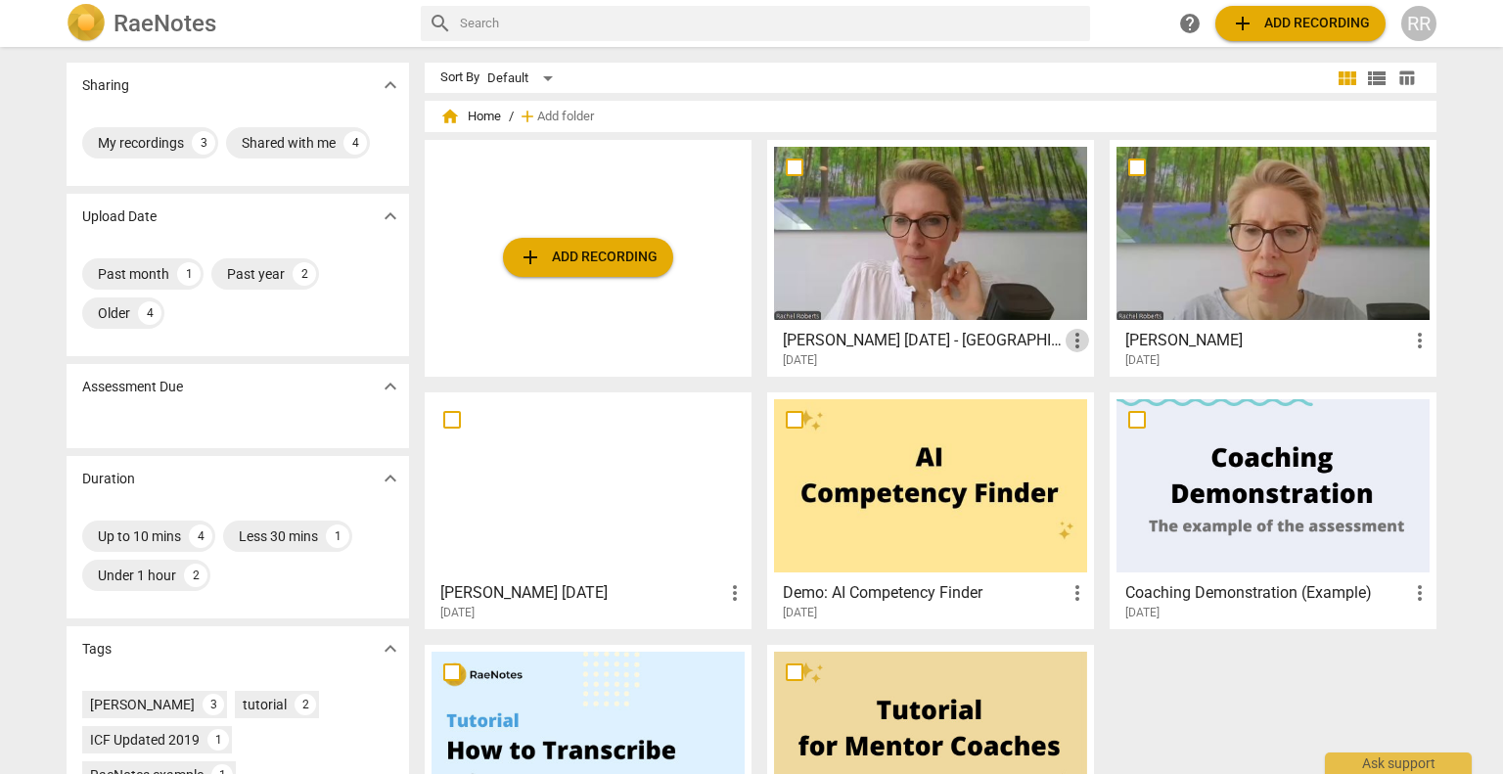
click at [1071, 338] on span "more_vert" at bounding box center [1077, 340] width 23 height 23
click at [998, 295] on div at bounding box center [751, 387] width 1503 height 774
click at [791, 167] on input "checkbox" at bounding box center [794, 167] width 41 height 23
click at [959, 246] on div at bounding box center [930, 233] width 313 height 173
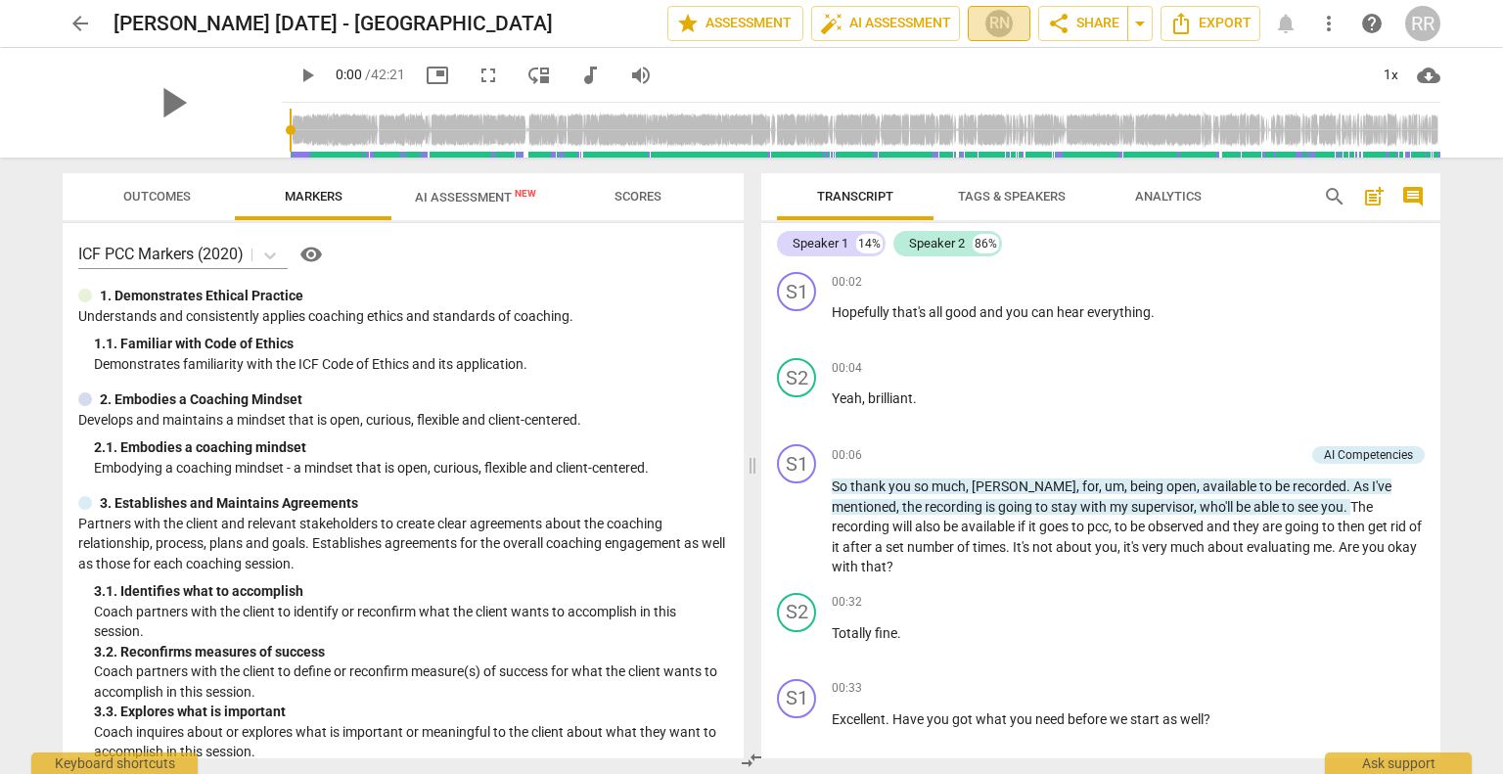
click at [1014, 19] on span "RN" at bounding box center [999, 23] width 45 height 29
click at [1043, 16] on div at bounding box center [751, 387] width 1503 height 774
click at [1110, 16] on span "share Share" at bounding box center [1083, 23] width 72 height 23
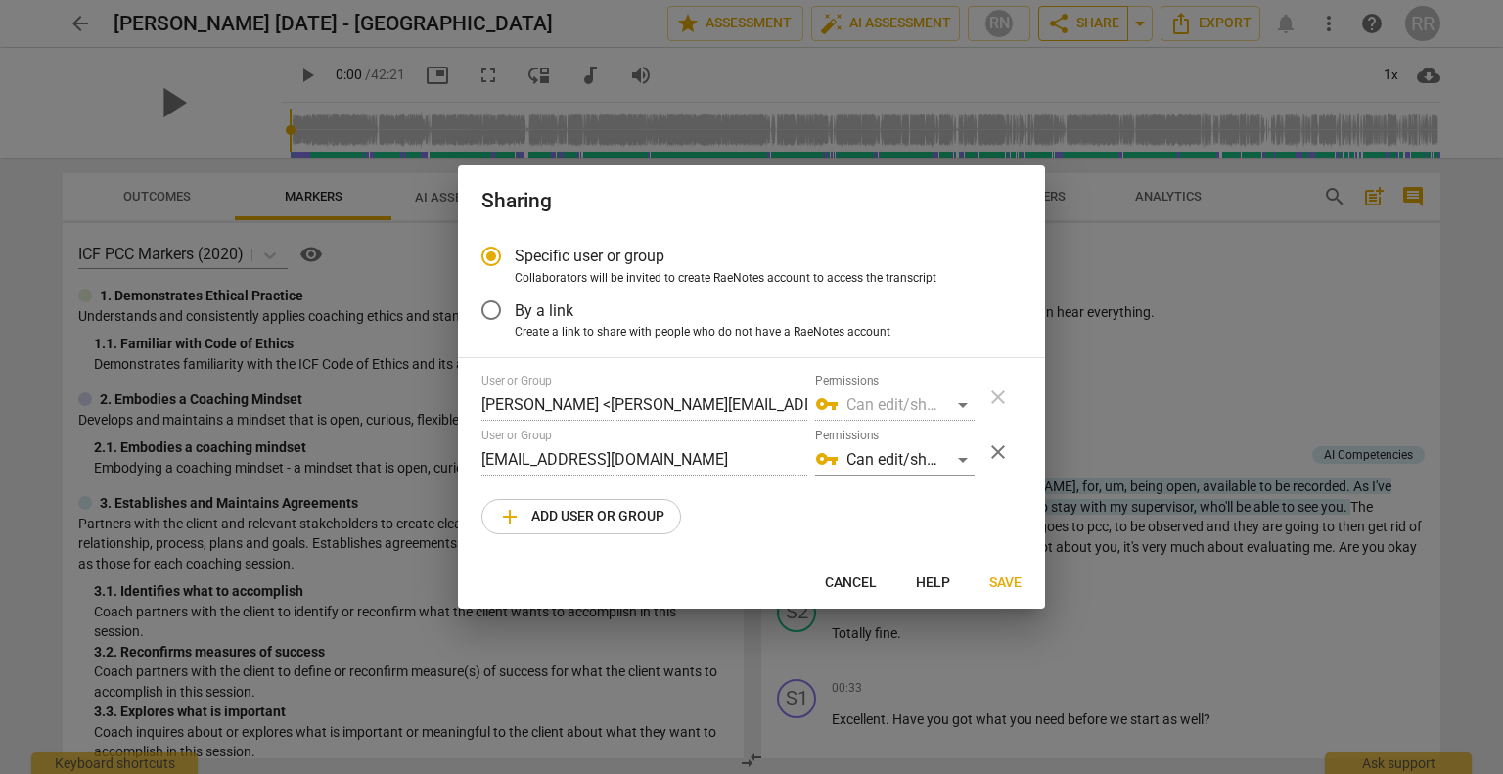
click at [1110, 16] on div at bounding box center [751, 387] width 1503 height 774
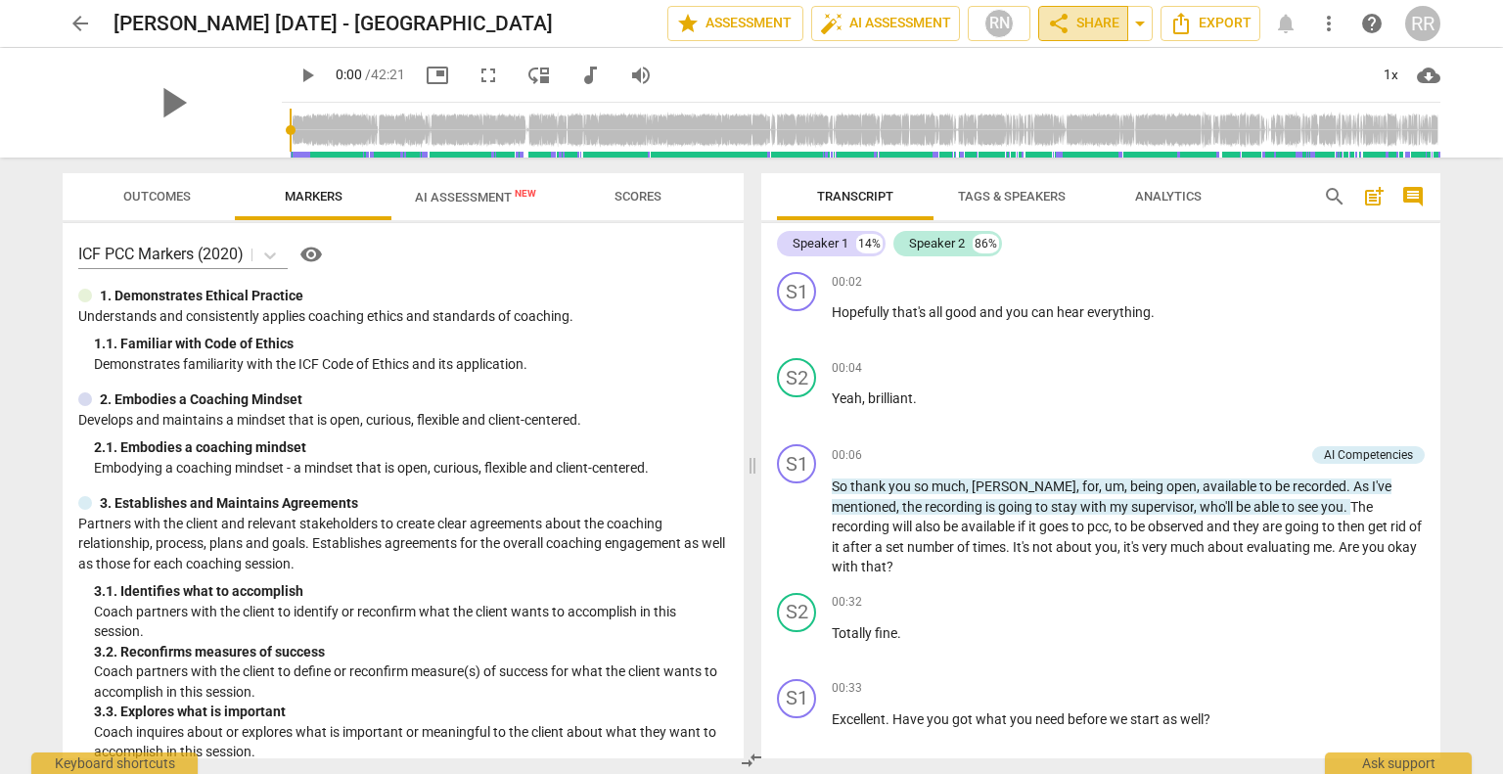
click at [1110, 16] on span "share Share" at bounding box center [1083, 23] width 72 height 23
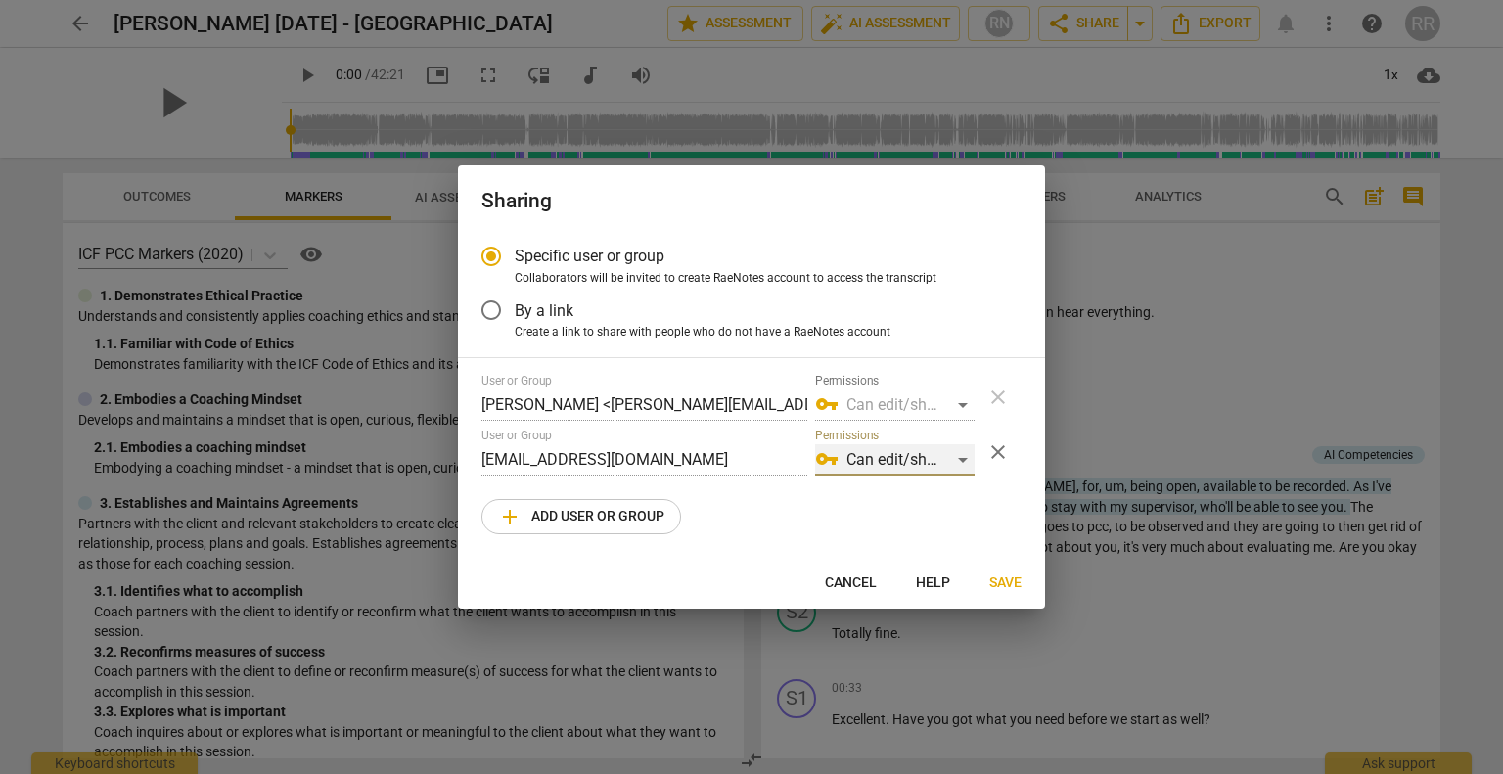
click at [962, 459] on div "vpn_key Can edit/share" at bounding box center [895, 459] width 160 height 31
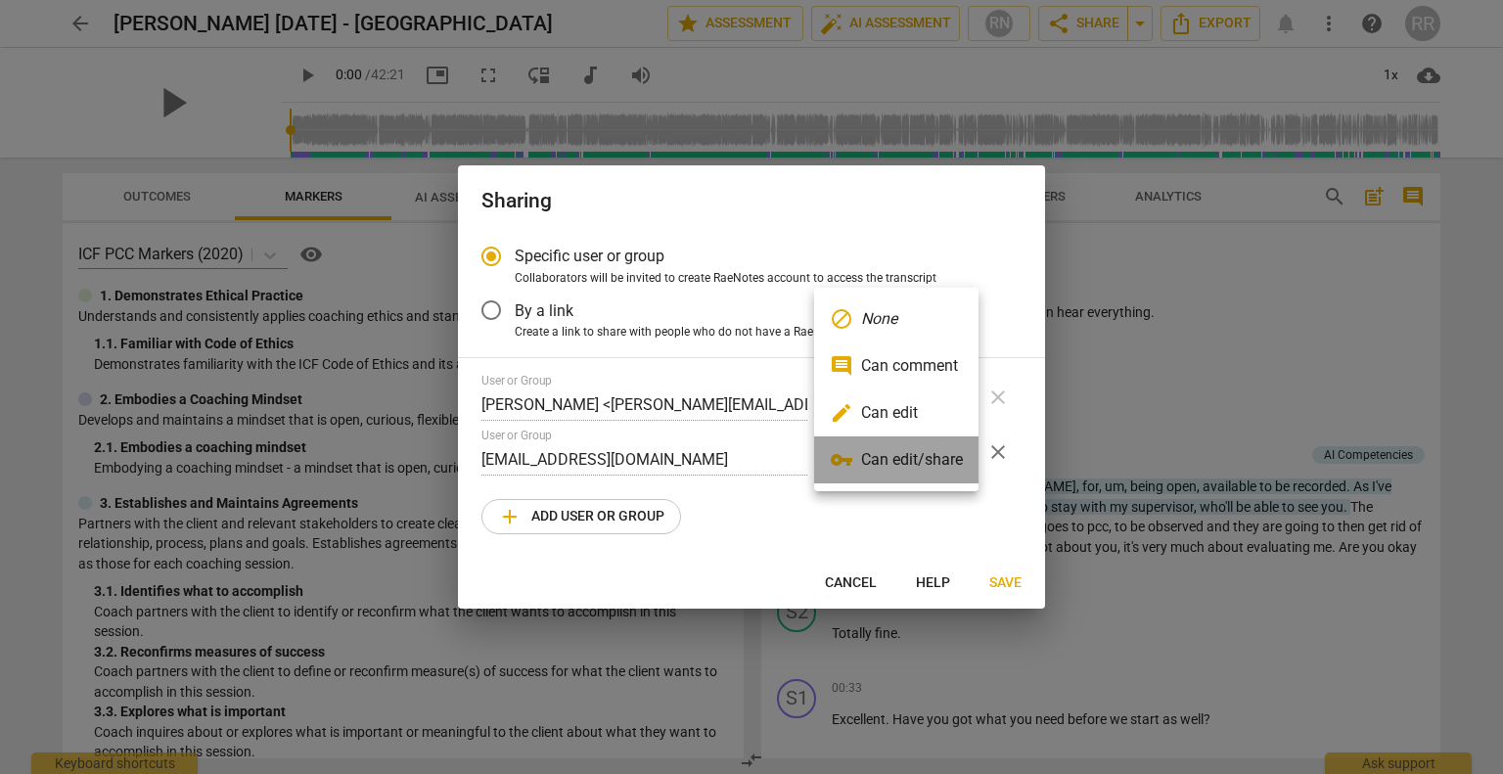
click at [962, 459] on li "vpn_key Can edit/share" at bounding box center [896, 459] width 164 height 47
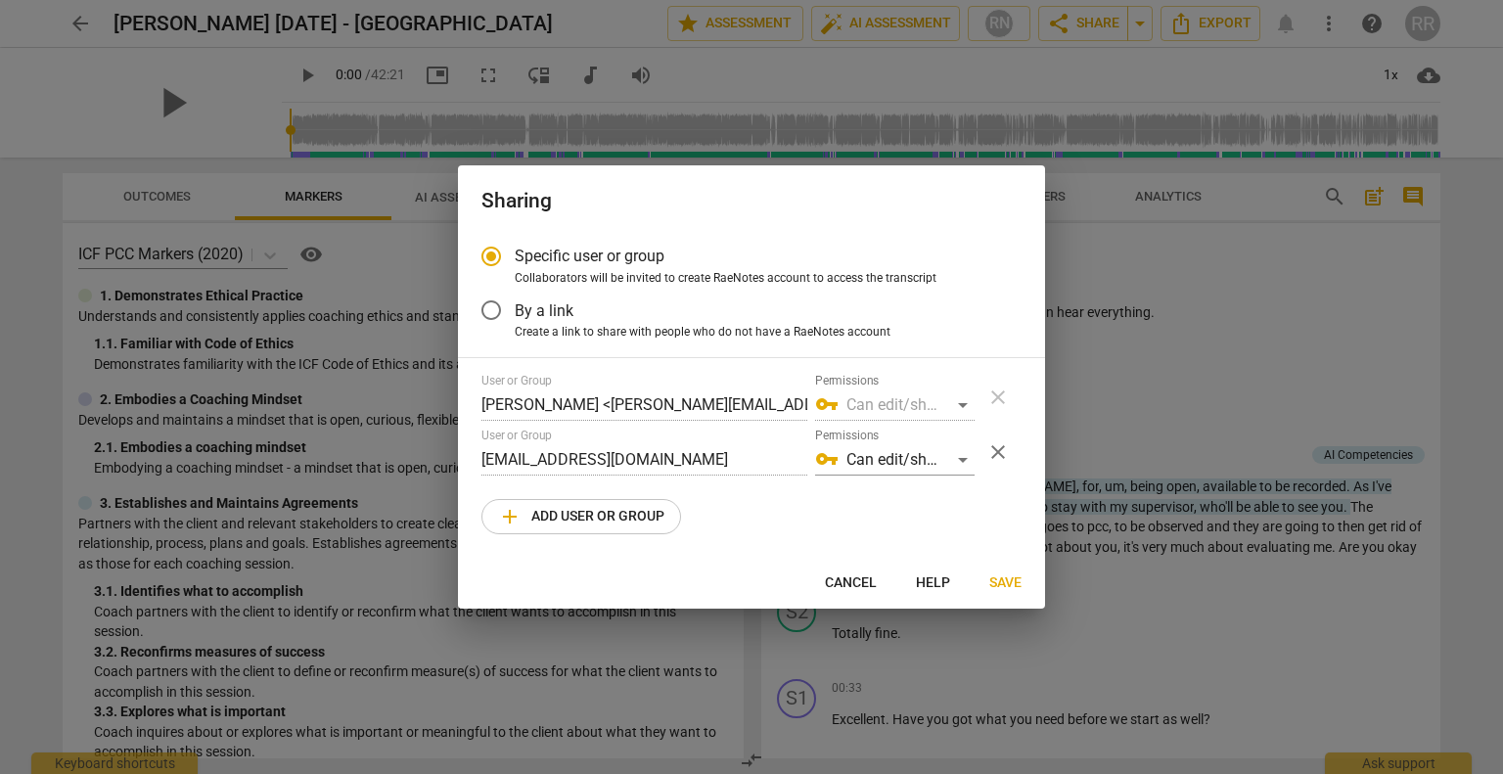
click at [446, 476] on div "Sharing Specific user or group Collaborators will be invited to create RaeNotes…" at bounding box center [751, 387] width 1503 height 774
click at [538, 516] on span "add Add user or group" at bounding box center [581, 516] width 166 height 23
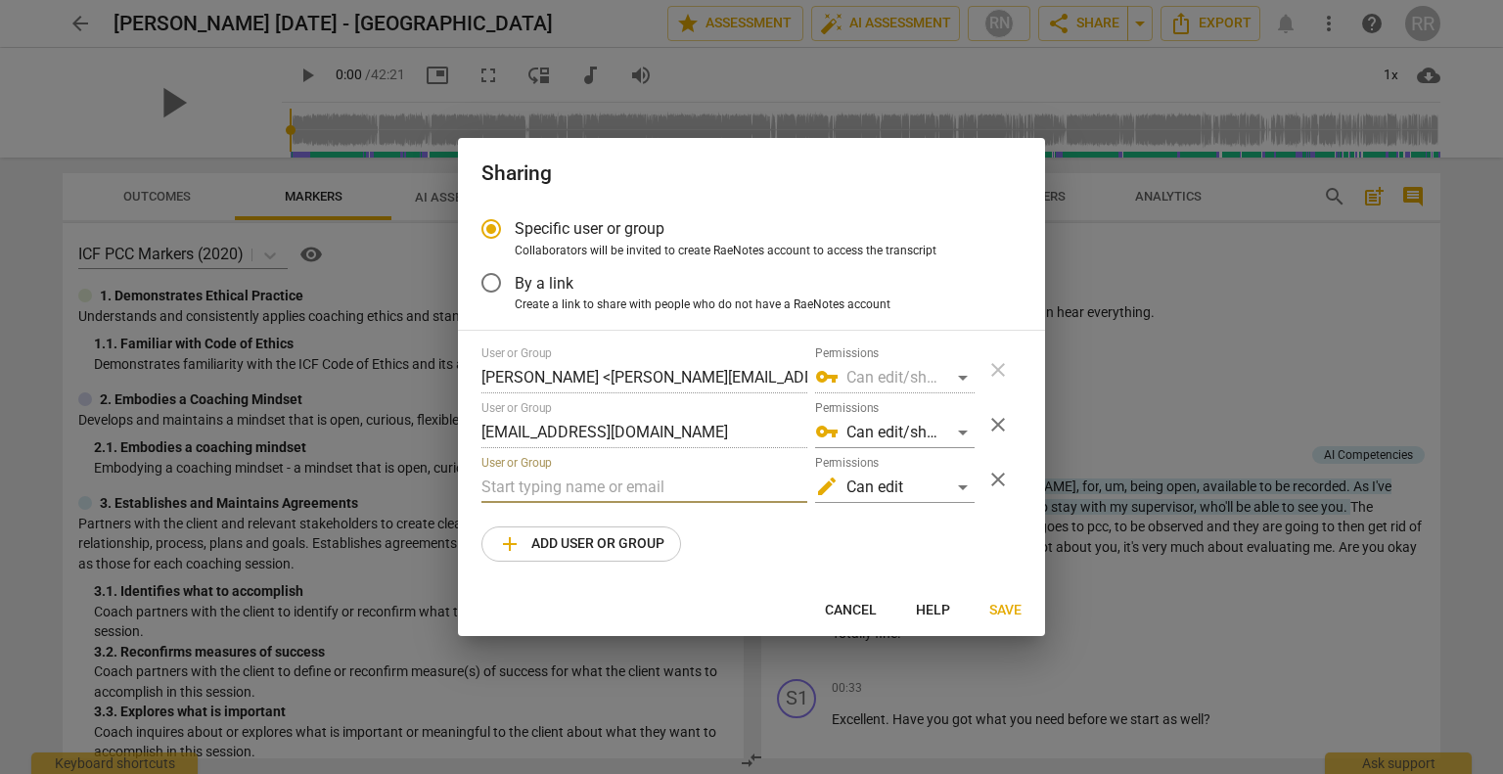
click at [528, 481] on input "text" at bounding box center [645, 487] width 326 height 31
paste input "claire@3dcoaching.com"
click at [961, 492] on div "edit Can edit" at bounding box center [895, 487] width 160 height 31
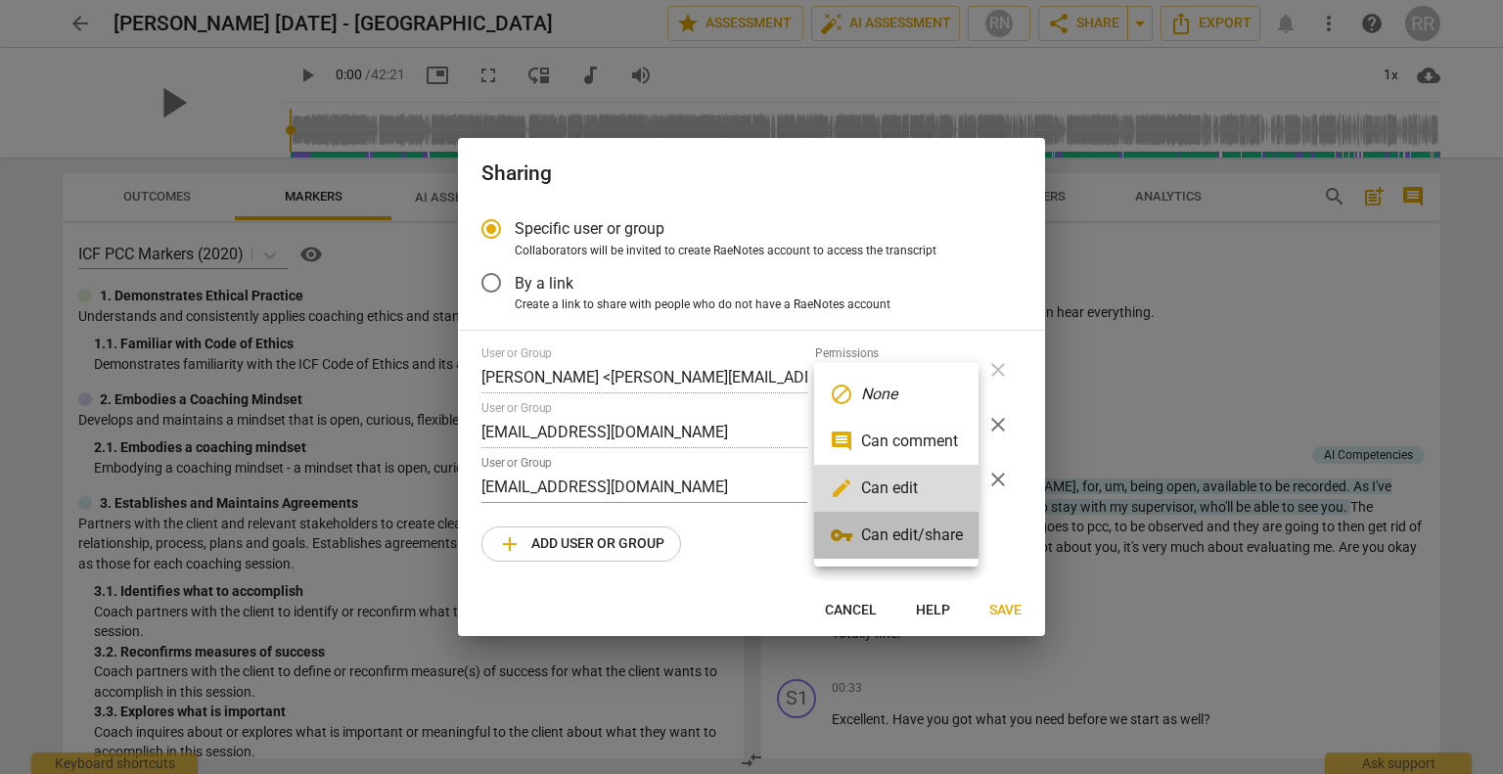
click at [951, 532] on li "vpn_key Can edit/share" at bounding box center [896, 535] width 164 height 47
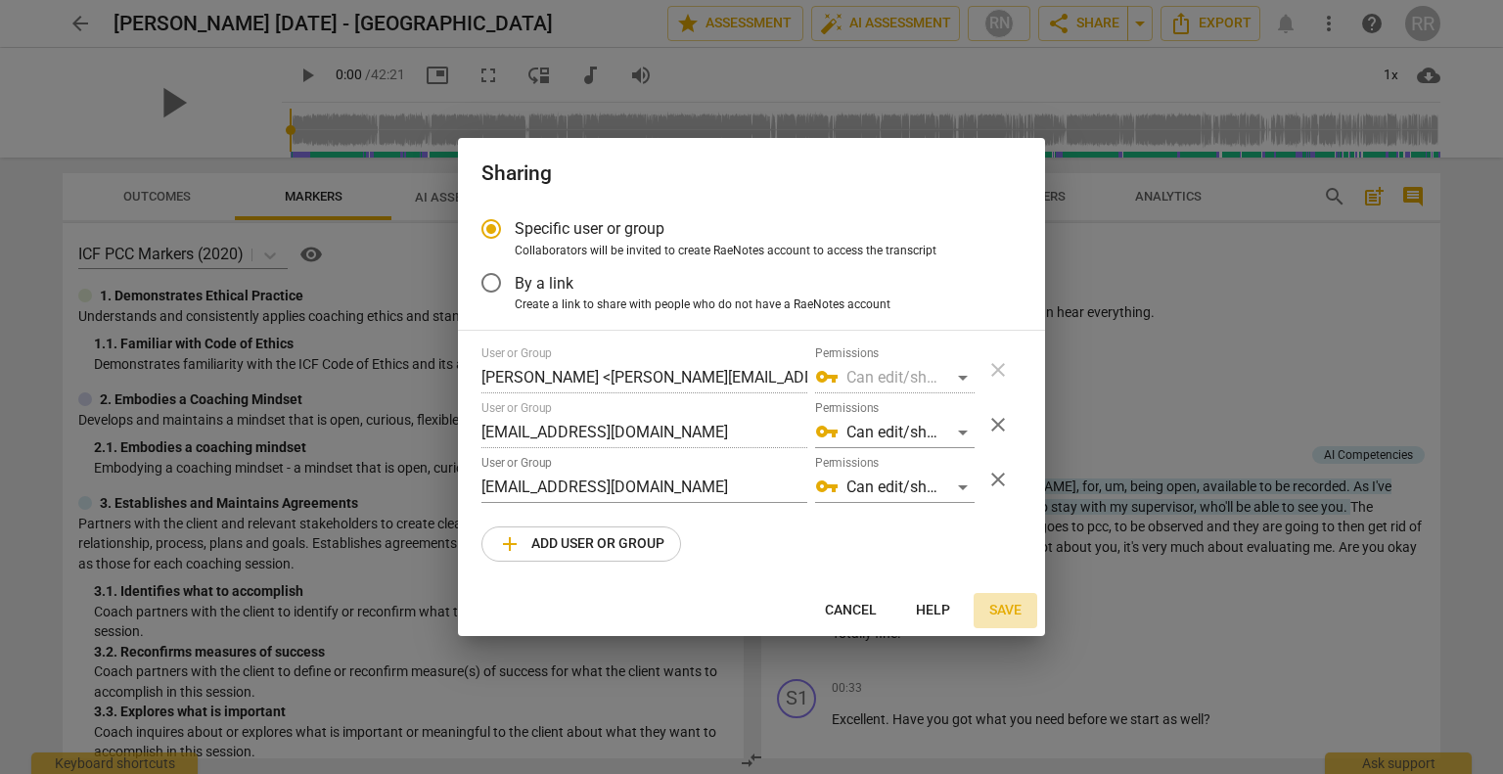
click at [1012, 608] on span "Save" at bounding box center [1005, 611] width 32 height 20
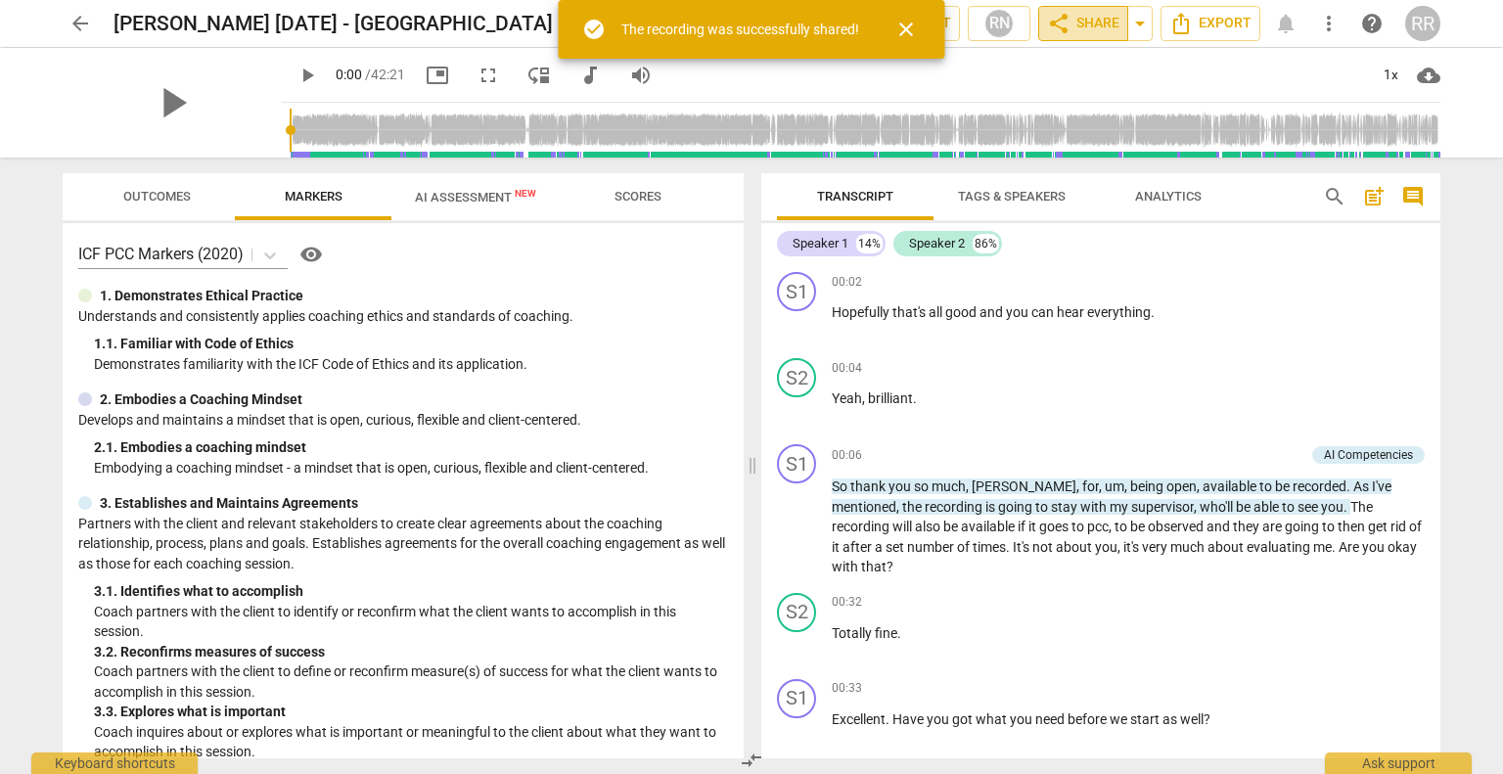
click at [1093, 20] on span "share Share" at bounding box center [1083, 23] width 72 height 23
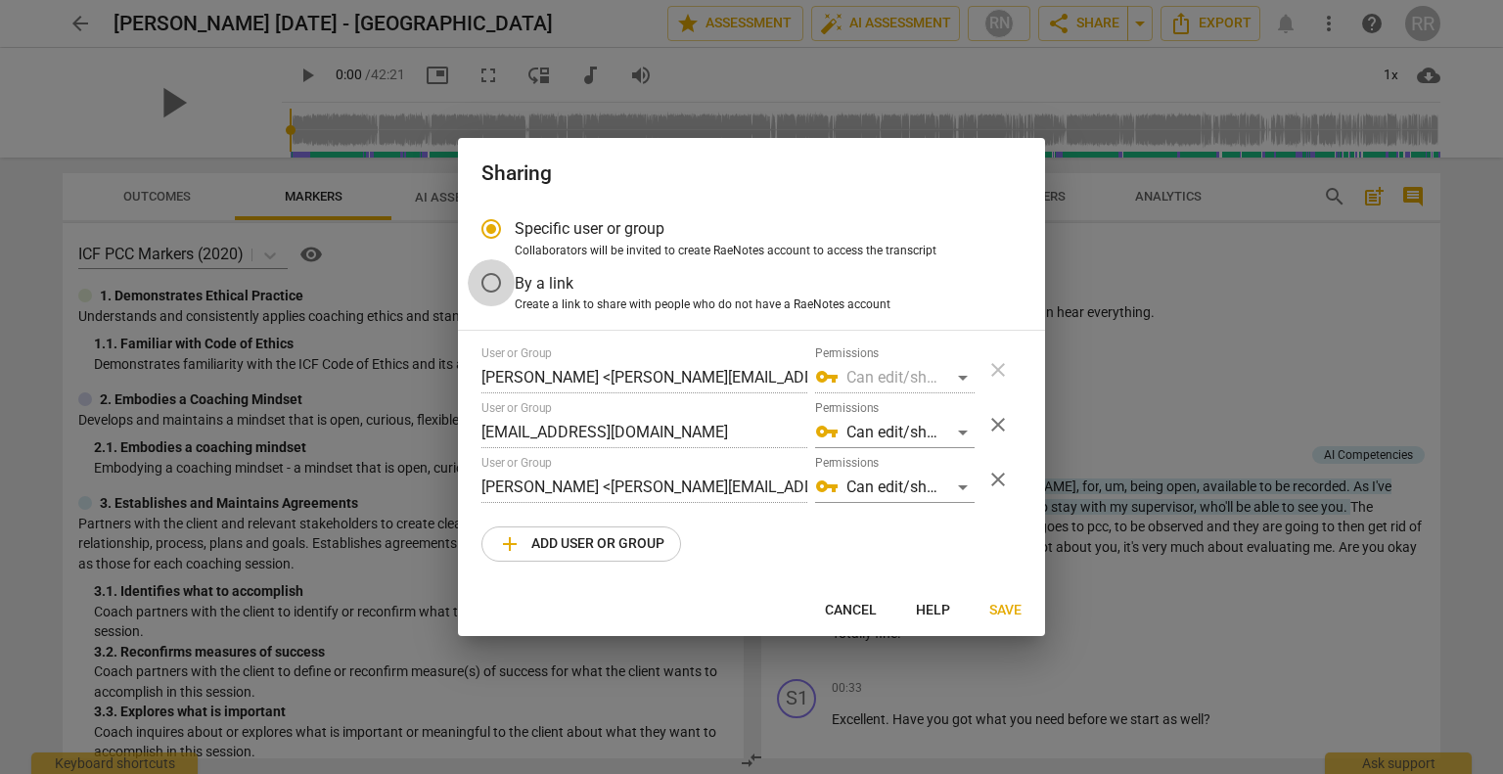
click at [495, 279] on input "By a link" at bounding box center [491, 282] width 47 height 47
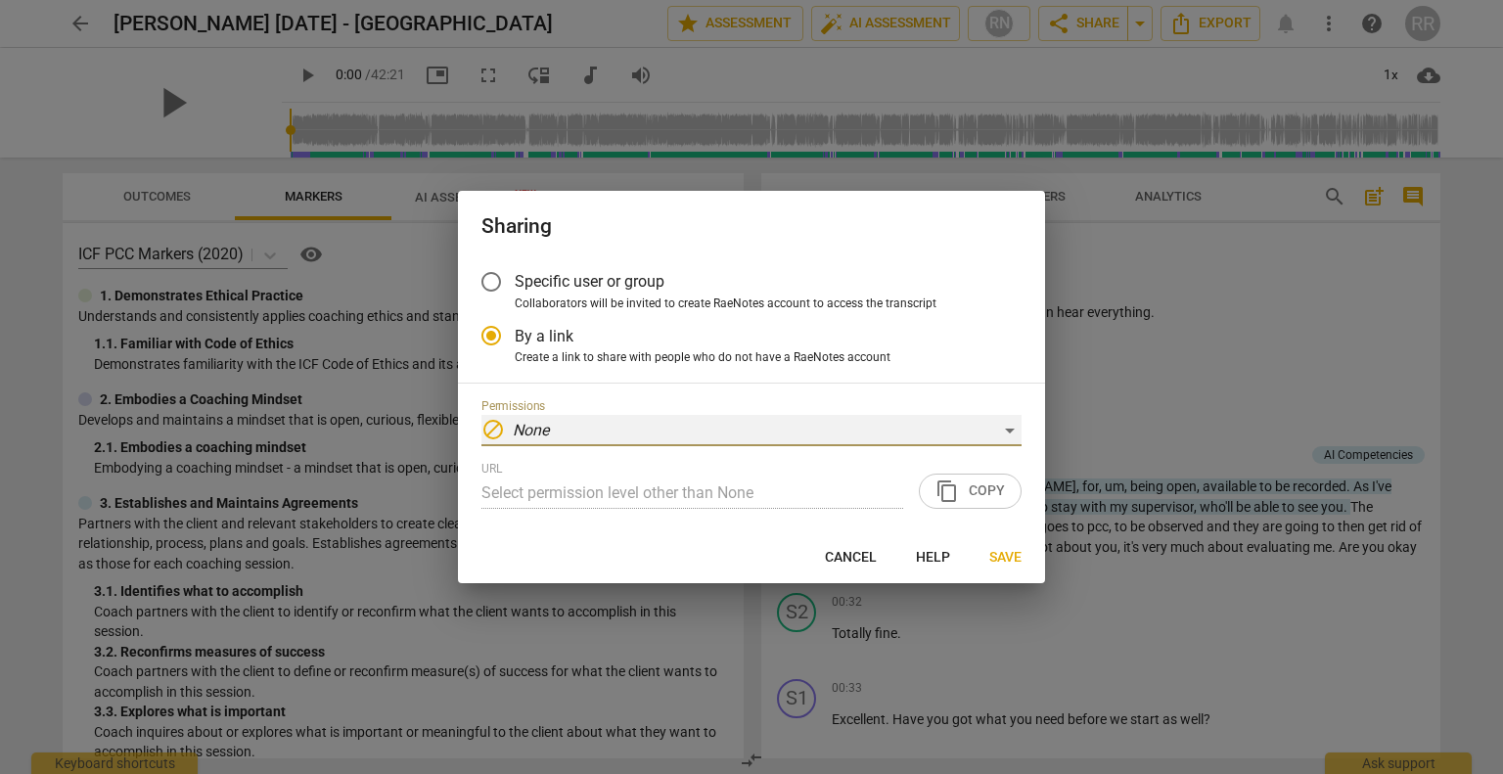
click at [671, 420] on div "block None" at bounding box center [752, 430] width 540 height 31
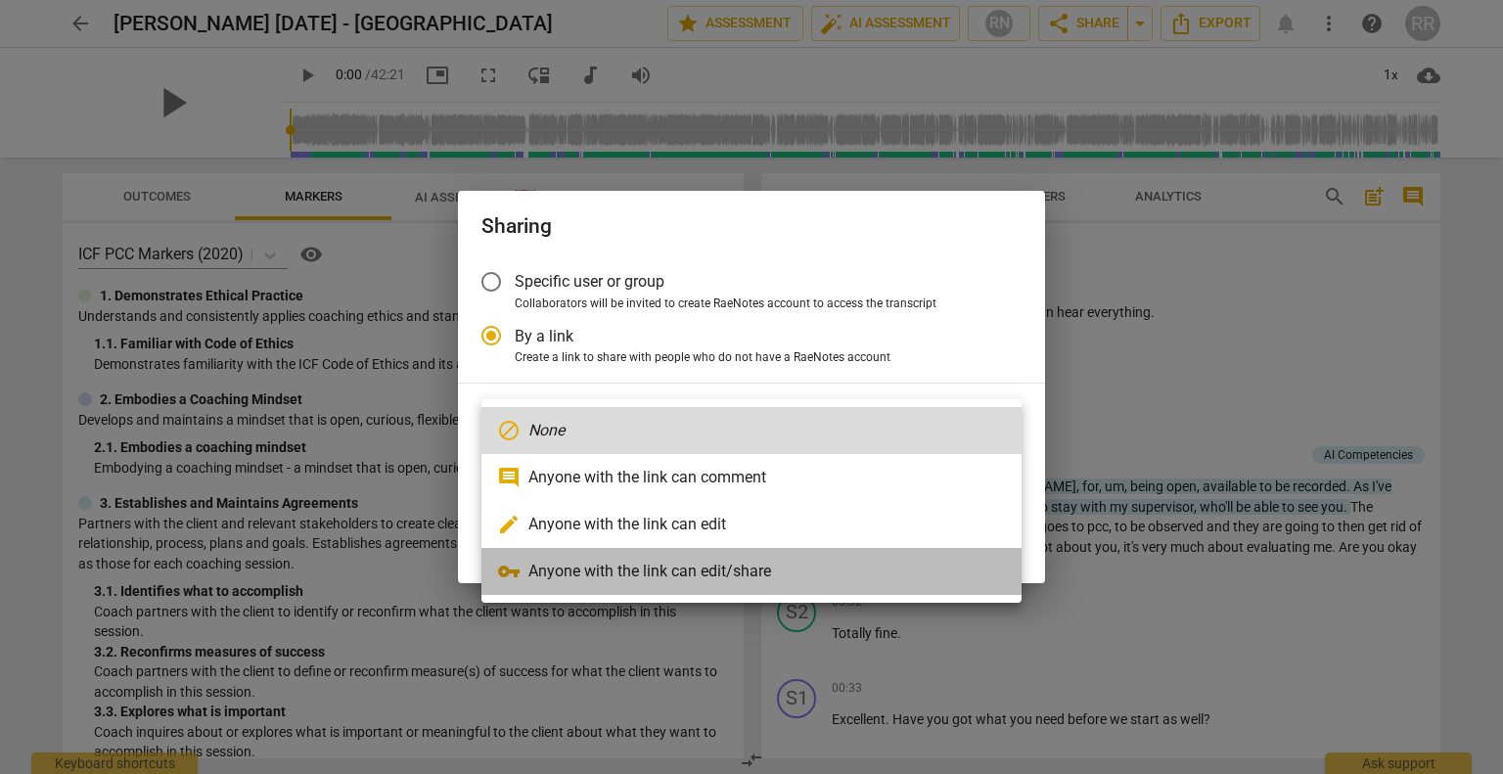
click at [634, 568] on li "vpn_key Anyone with the link can edit/share" at bounding box center [752, 571] width 540 height 47
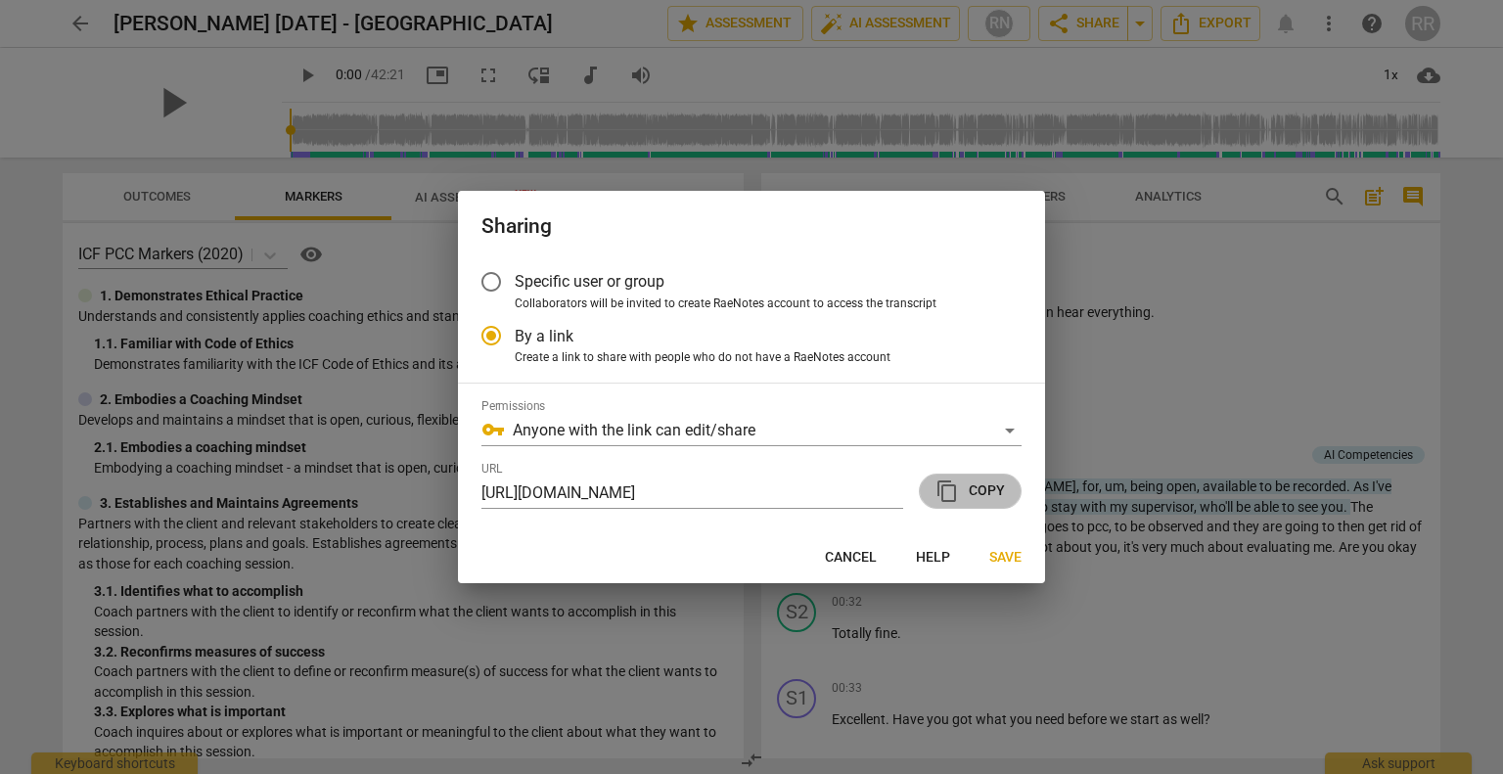
click at [972, 498] on span "content_copy Copy" at bounding box center [970, 491] width 69 height 23
click at [859, 552] on span "Cancel" at bounding box center [851, 558] width 52 height 20
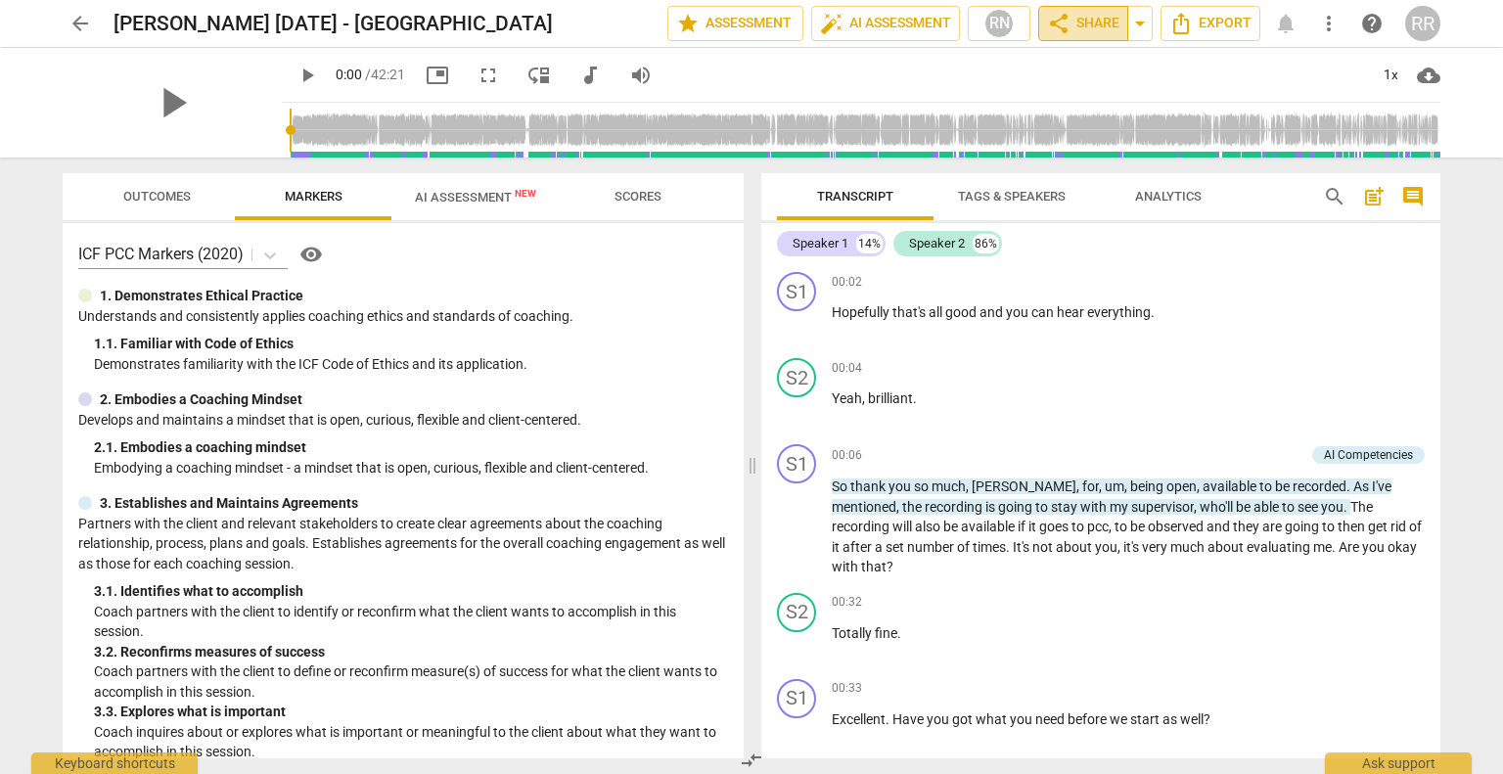
click at [1092, 7] on button "share Share" at bounding box center [1083, 23] width 90 height 35
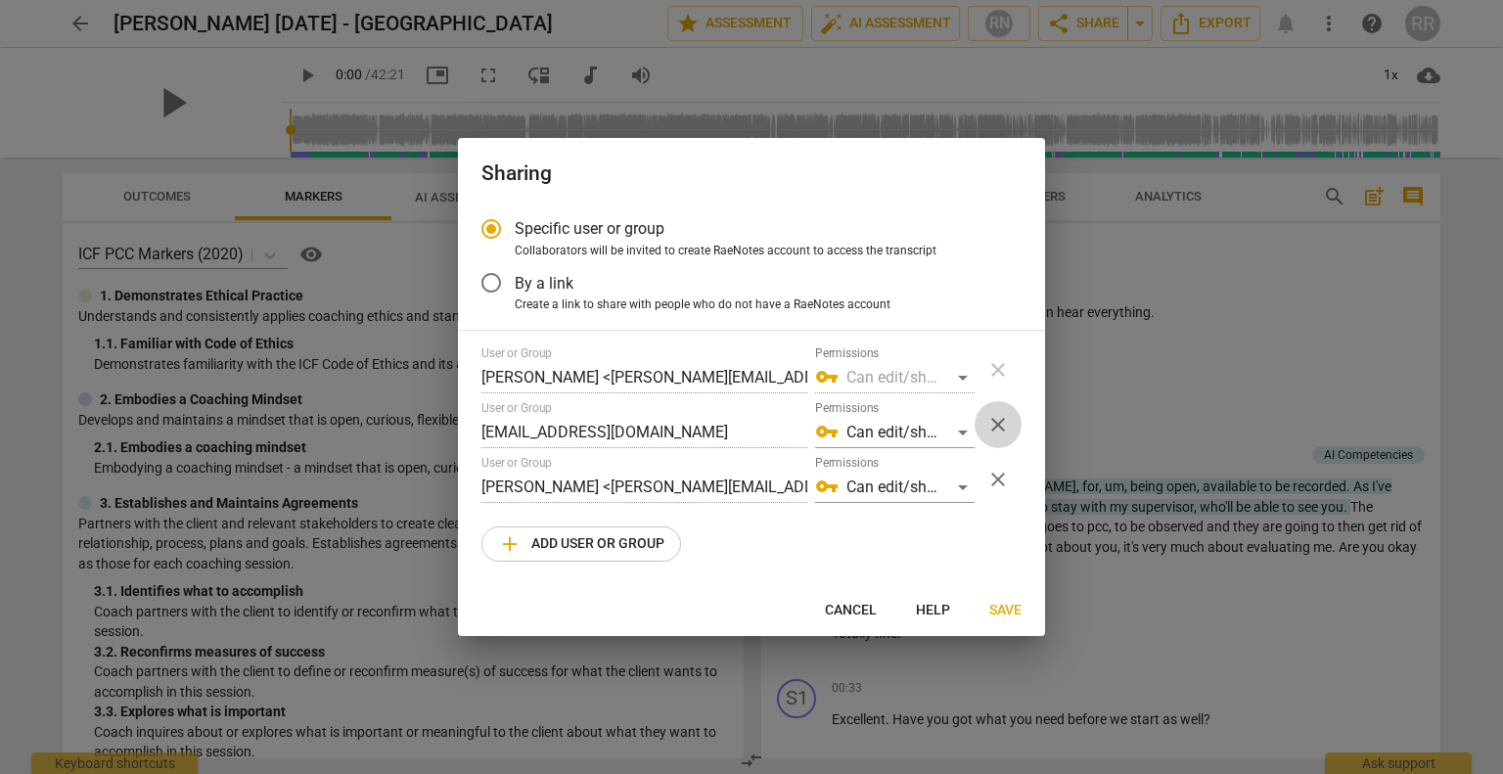
click at [996, 425] on span "close" at bounding box center [998, 424] width 23 height 23
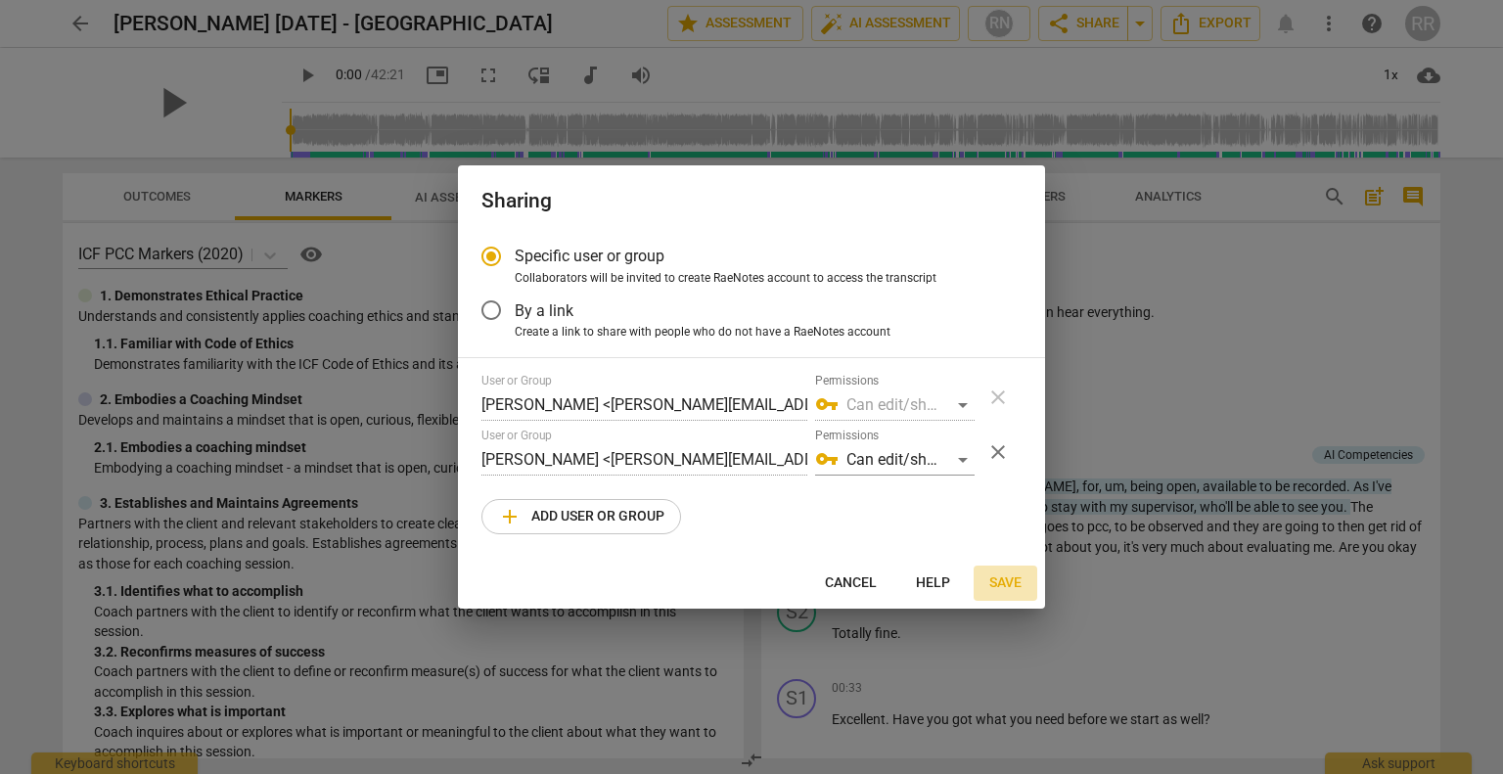
click at [1006, 585] on span "Save" at bounding box center [1005, 584] width 32 height 20
